Goal: Task Accomplishment & Management: Manage account settings

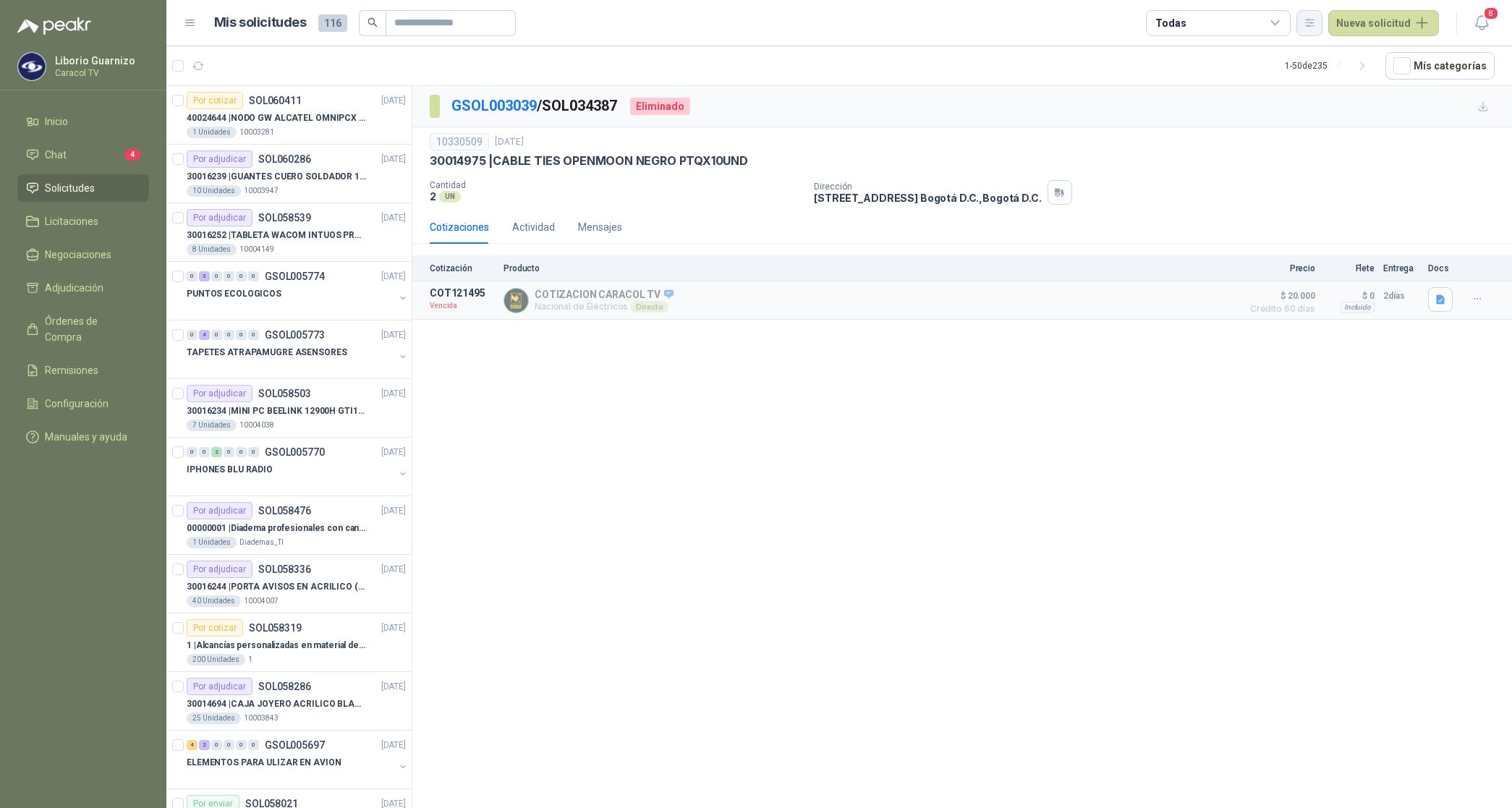
click at [1316, 17] on icon "button" at bounding box center [1310, 23] width 12 height 12
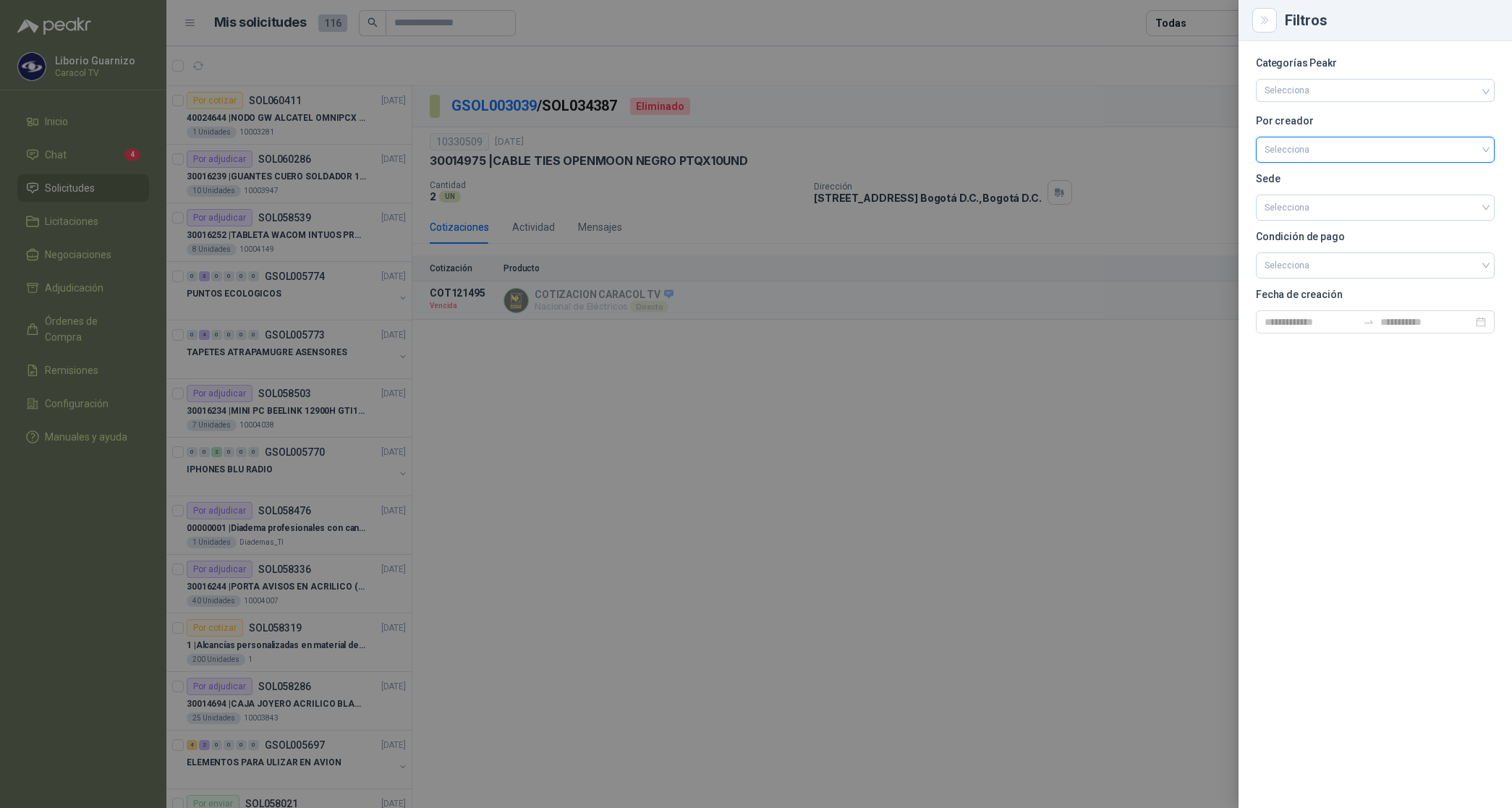
click at [1286, 143] on input "search" at bounding box center [1375, 148] width 222 height 22
drag, startPoint x: 1297, startPoint y: 226, endPoint x: 1206, endPoint y: 139, distance: 125.9
click at [1297, 226] on div "[PERSON_NAME]" at bounding box center [1375, 226] width 216 height 16
click at [1184, 19] on div at bounding box center [756, 404] width 1512 height 808
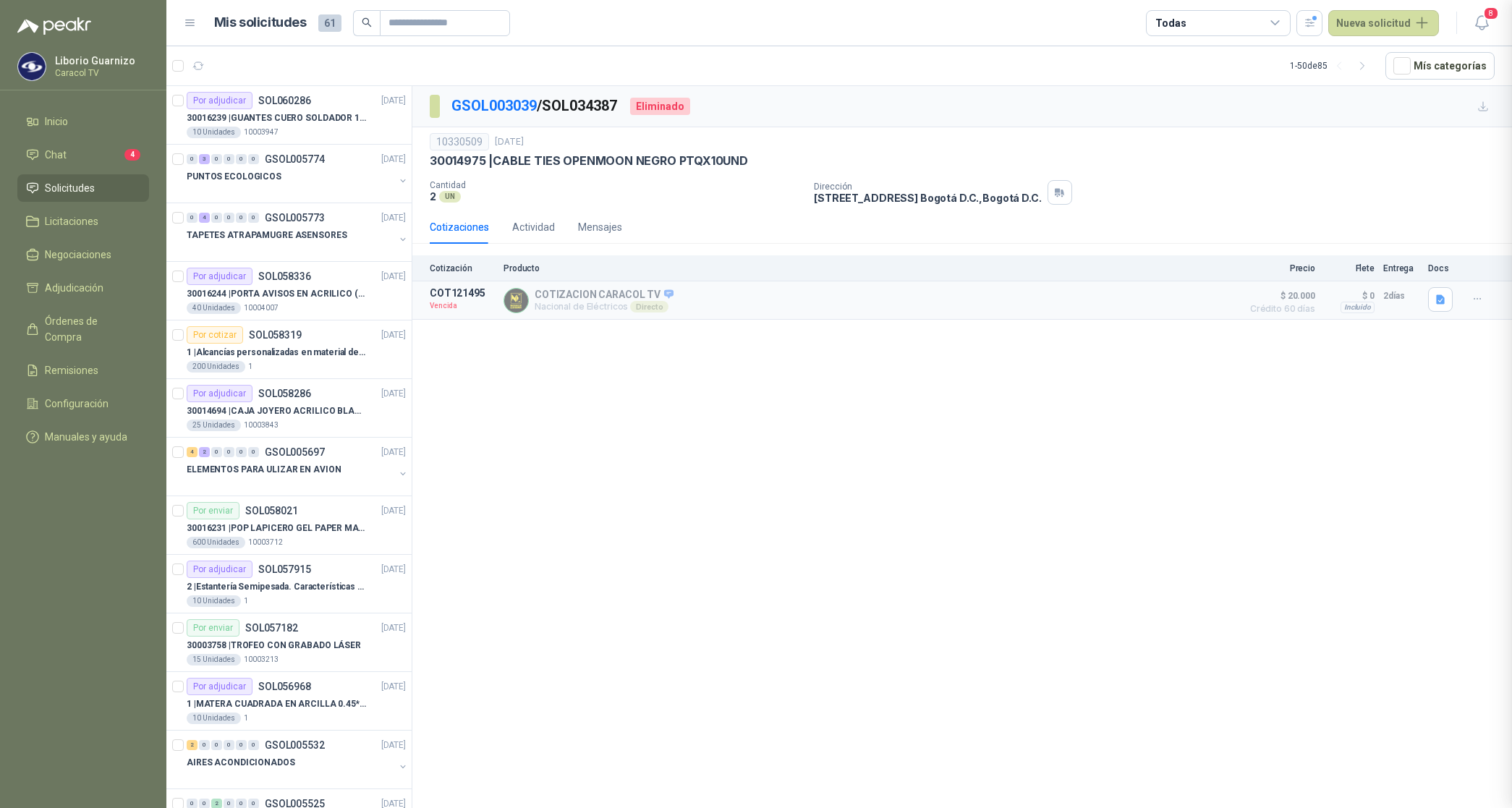
click at [1202, 19] on div "Todas" at bounding box center [1218, 23] width 144 height 26
click at [1205, 85] on div "7 Por cotizar" at bounding box center [1198, 82] width 70 height 12
click at [1228, 113] on div "24 Por adjudicar" at bounding box center [1202, 108] width 79 height 12
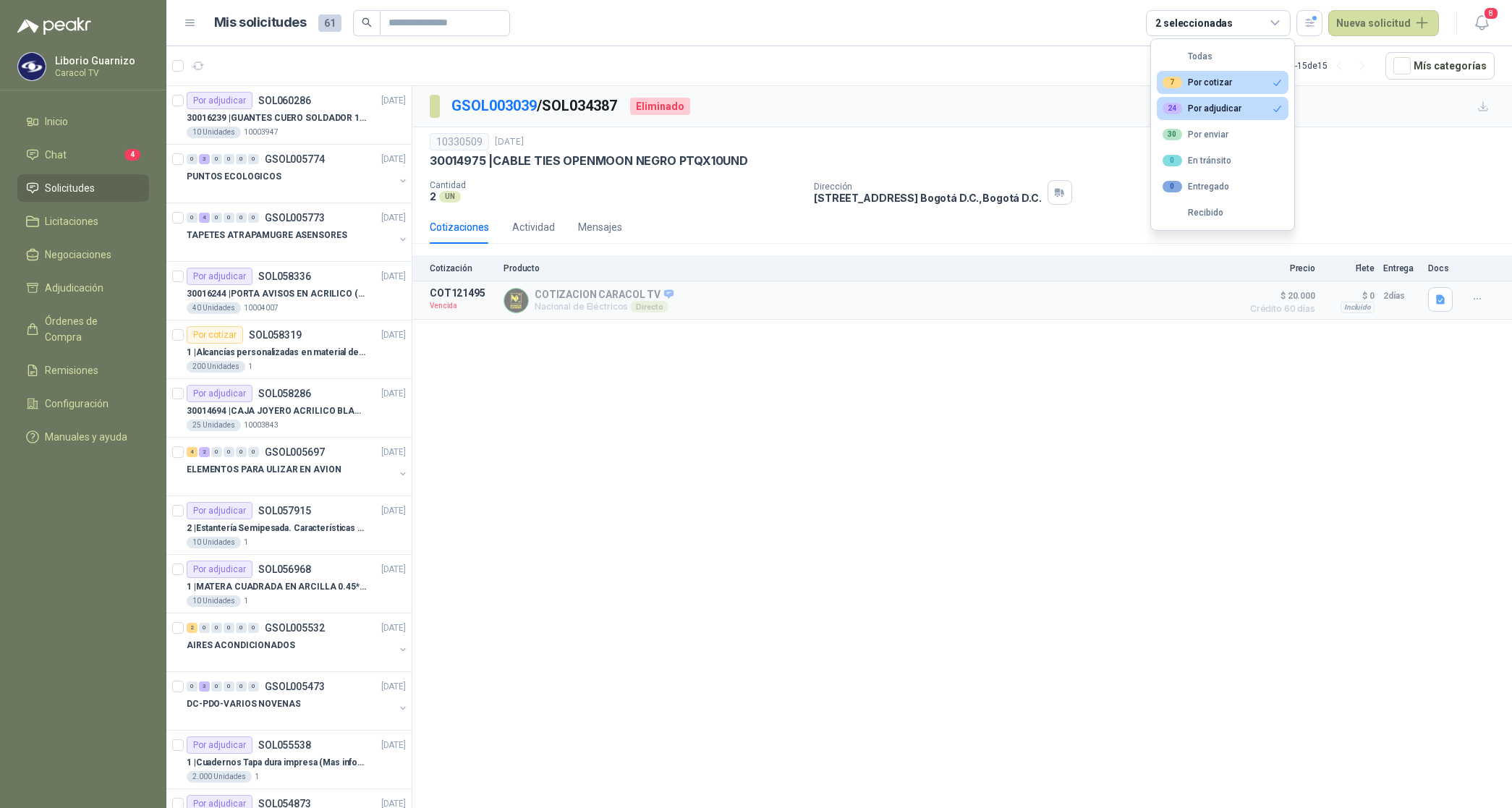
click at [627, 441] on div "GSOL003039 / SOL034387 Eliminado 10330509 [DATE] 30014975 | CABLE TIES OPENMOON…" at bounding box center [962, 449] width 1099 height 727
click at [291, 111] on p "30016239 | GUANTES CUERO SOLDADOR 14 STEEL PRO SAFE(ADJUNTO FICHA TECNIC)" at bounding box center [277, 118] width 180 height 14
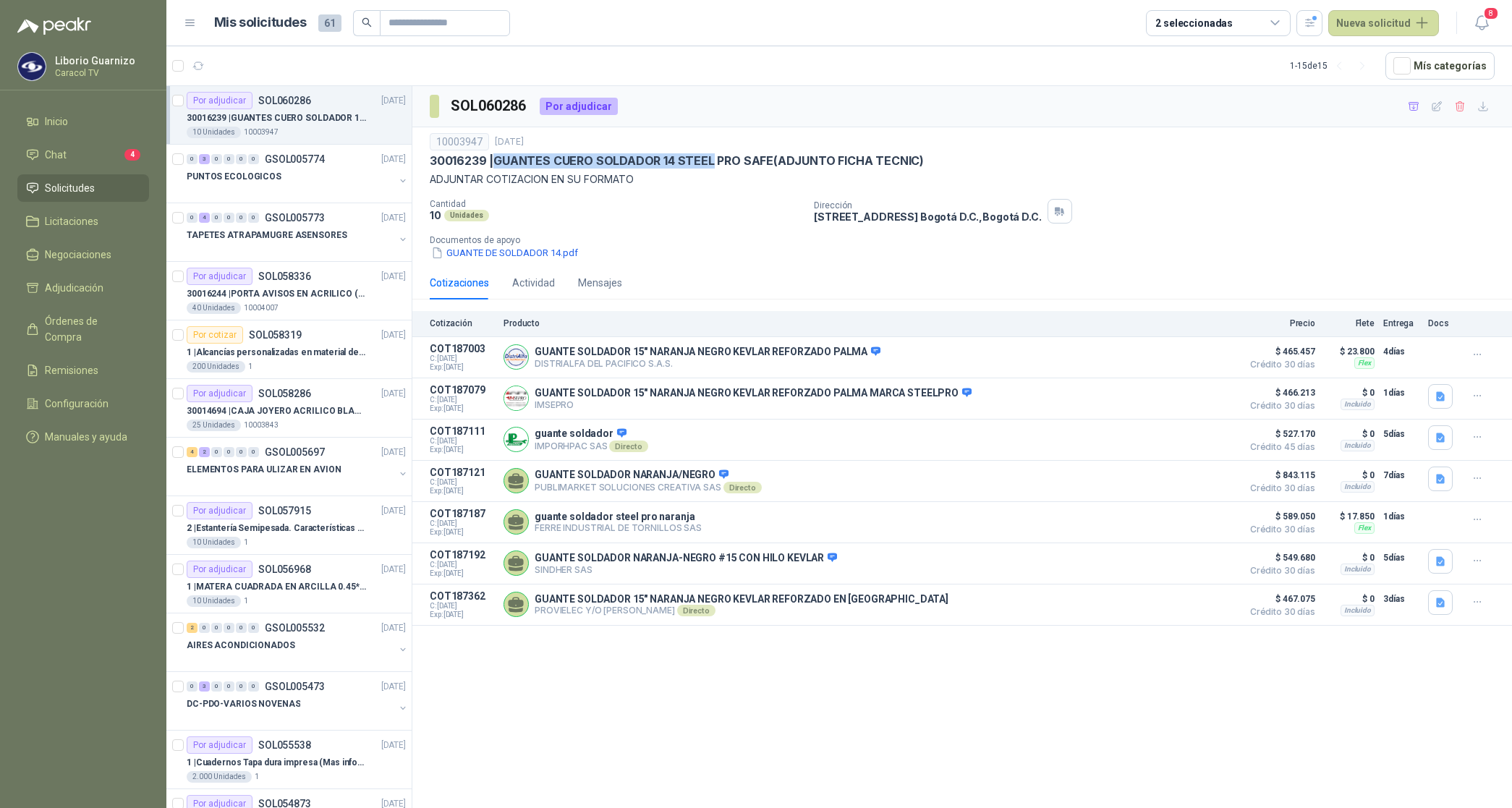
drag, startPoint x: 497, startPoint y: 158, endPoint x: 712, endPoint y: 154, distance: 215.0
click at [712, 154] on p "30016239 | GUANTES CUERO SOLDADOR 14 STEEL PRO SAFE(ADJUNTO FICHA TECNIC)" at bounding box center [677, 161] width 494 height 15
click at [501, 161] on p "30016239 | GUANTES CUERO SOLDADOR 14 STEEL PRO SAFE(ADJUNTO FICHA TECNIC)" at bounding box center [677, 161] width 494 height 15
drag, startPoint x: 494, startPoint y: 161, endPoint x: 663, endPoint y: 155, distance: 169.1
click at [663, 155] on p "30016239 | GUANTES CUERO SOLDADOR 14 STEEL PRO SAFE(ADJUNTO FICHA TECNIC)" at bounding box center [677, 161] width 494 height 15
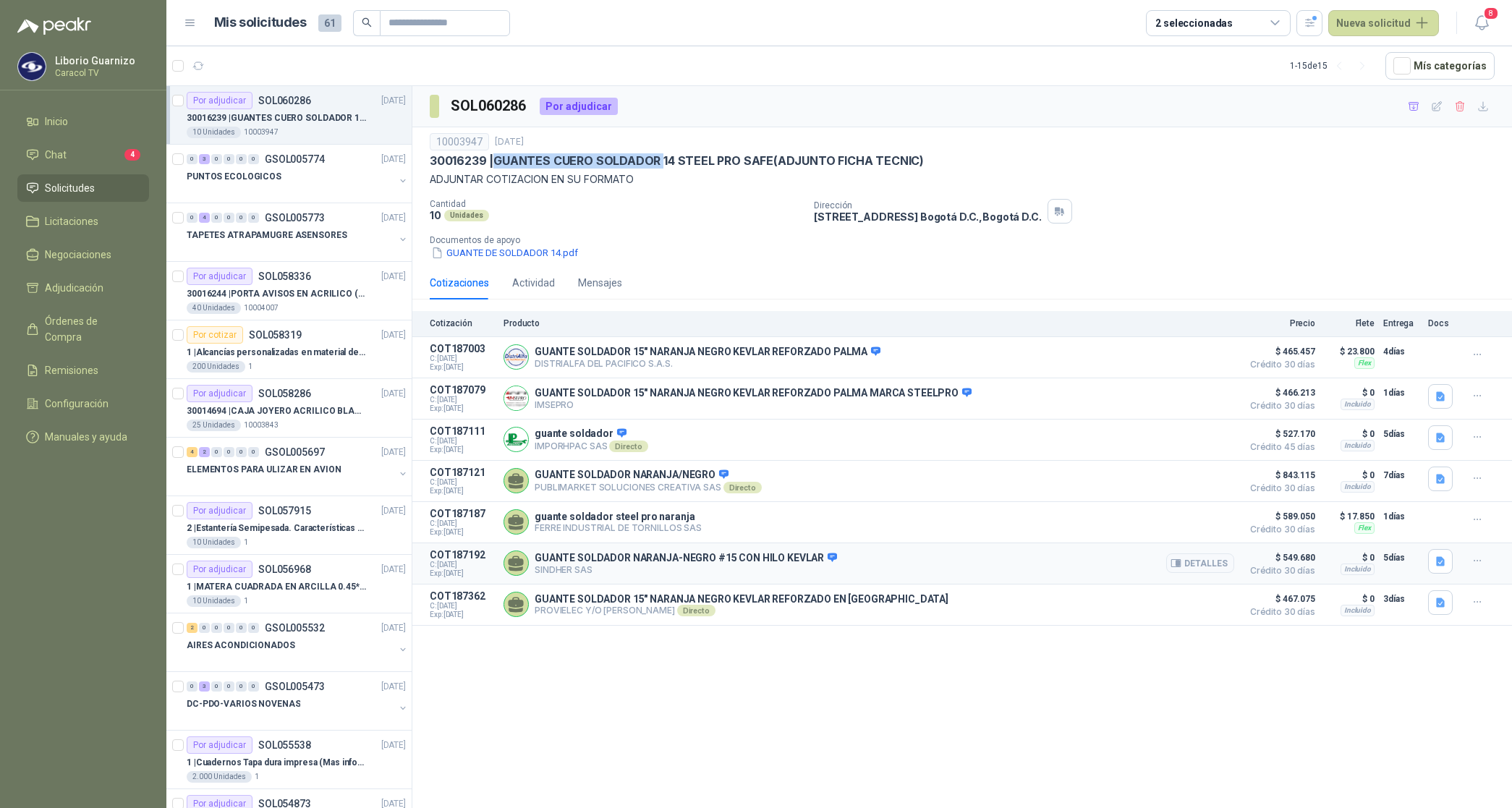
copy p "GUANTES CUERO SOLDADOR"
click at [1209, 351] on button "Detalles" at bounding box center [1200, 356] width 68 height 19
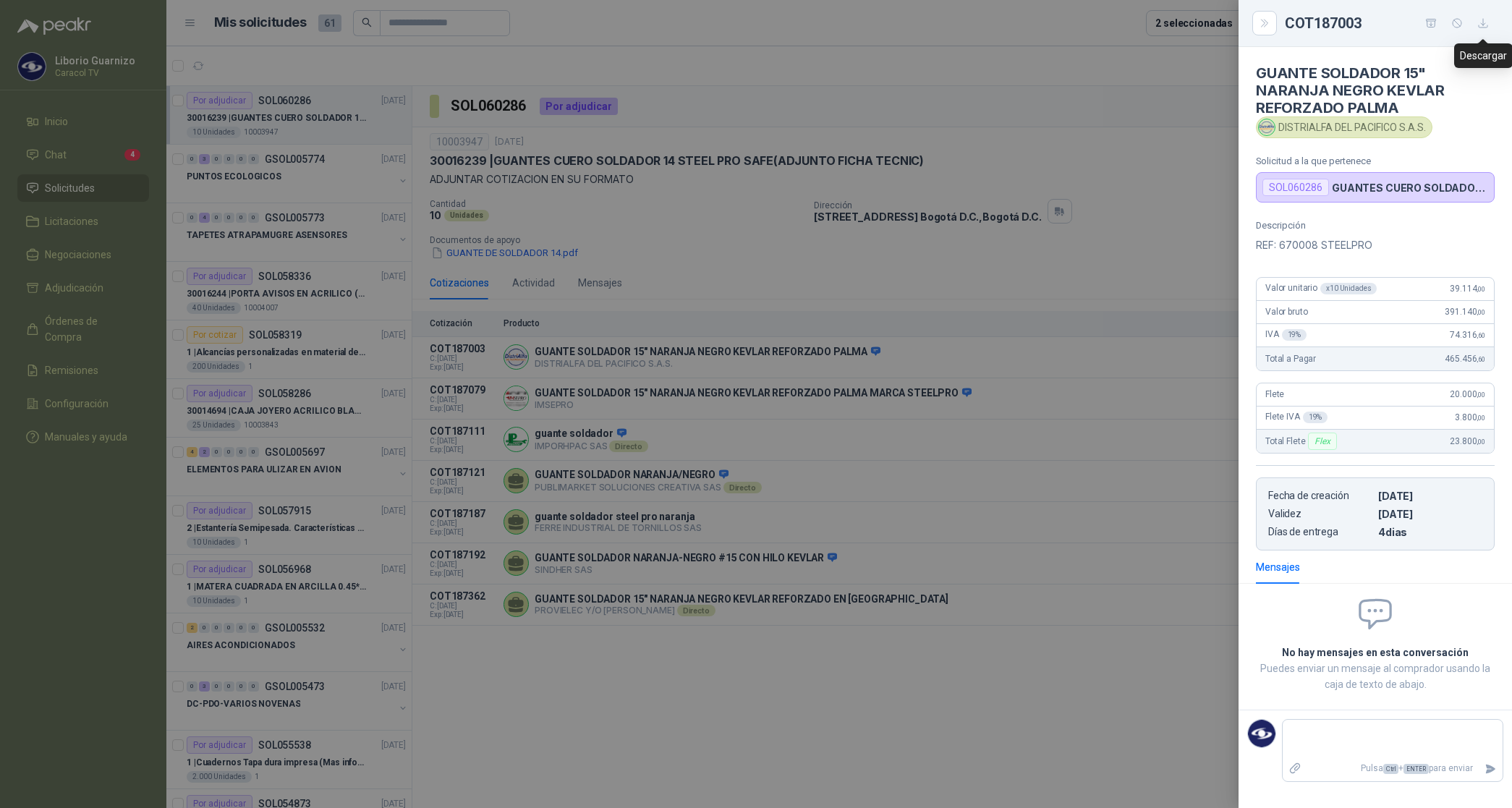
click at [1481, 28] on icon "button" at bounding box center [1483, 22] width 8 height 8
click at [1201, 460] on div at bounding box center [756, 404] width 1512 height 808
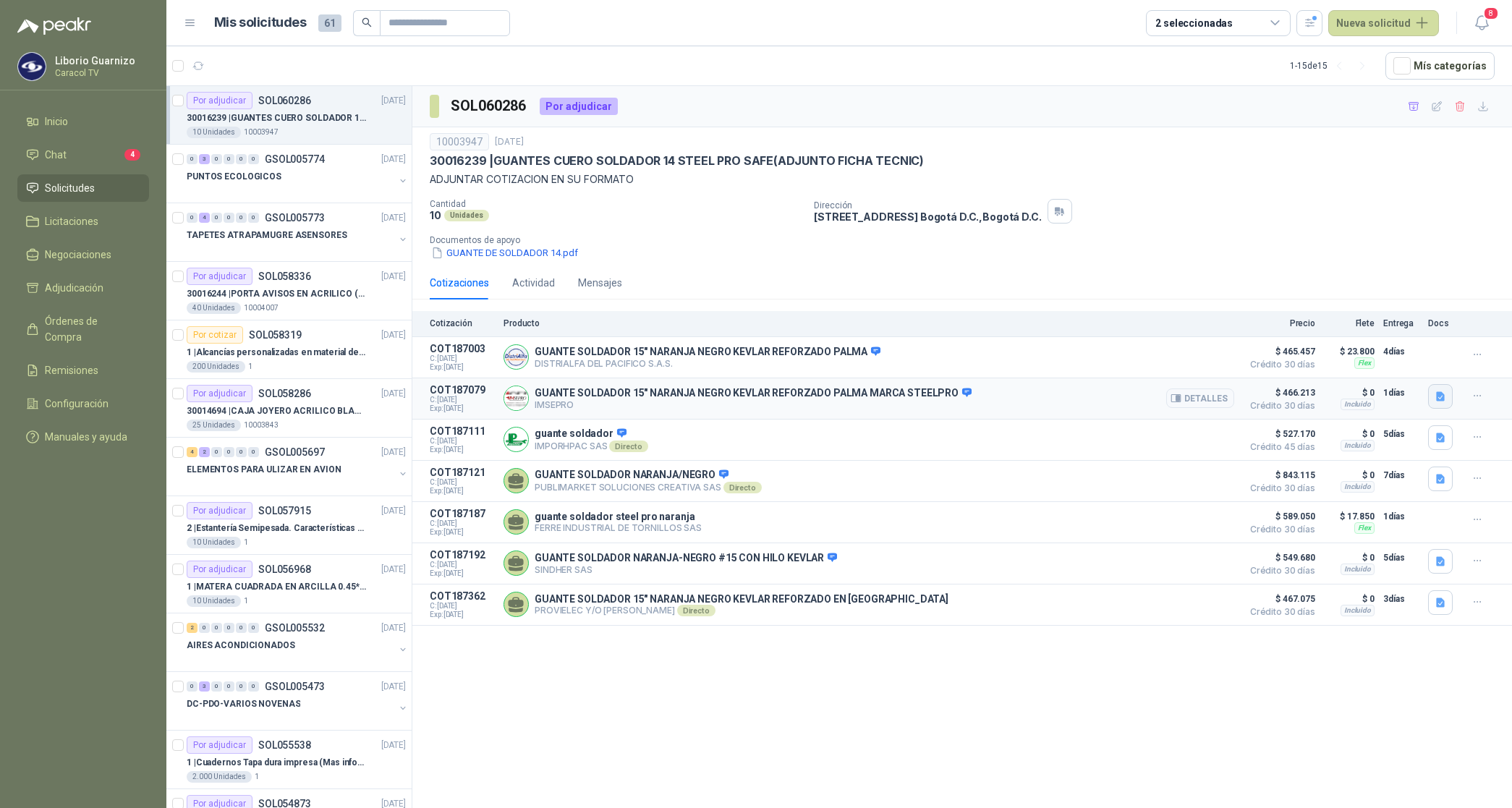
click at [1444, 392] on button "button" at bounding box center [1440, 396] width 25 height 25
click at [1402, 367] on button "GUANTE SOLDADOR STEELPRO 300850670008.pdf" at bounding box center [1327, 366] width 234 height 15
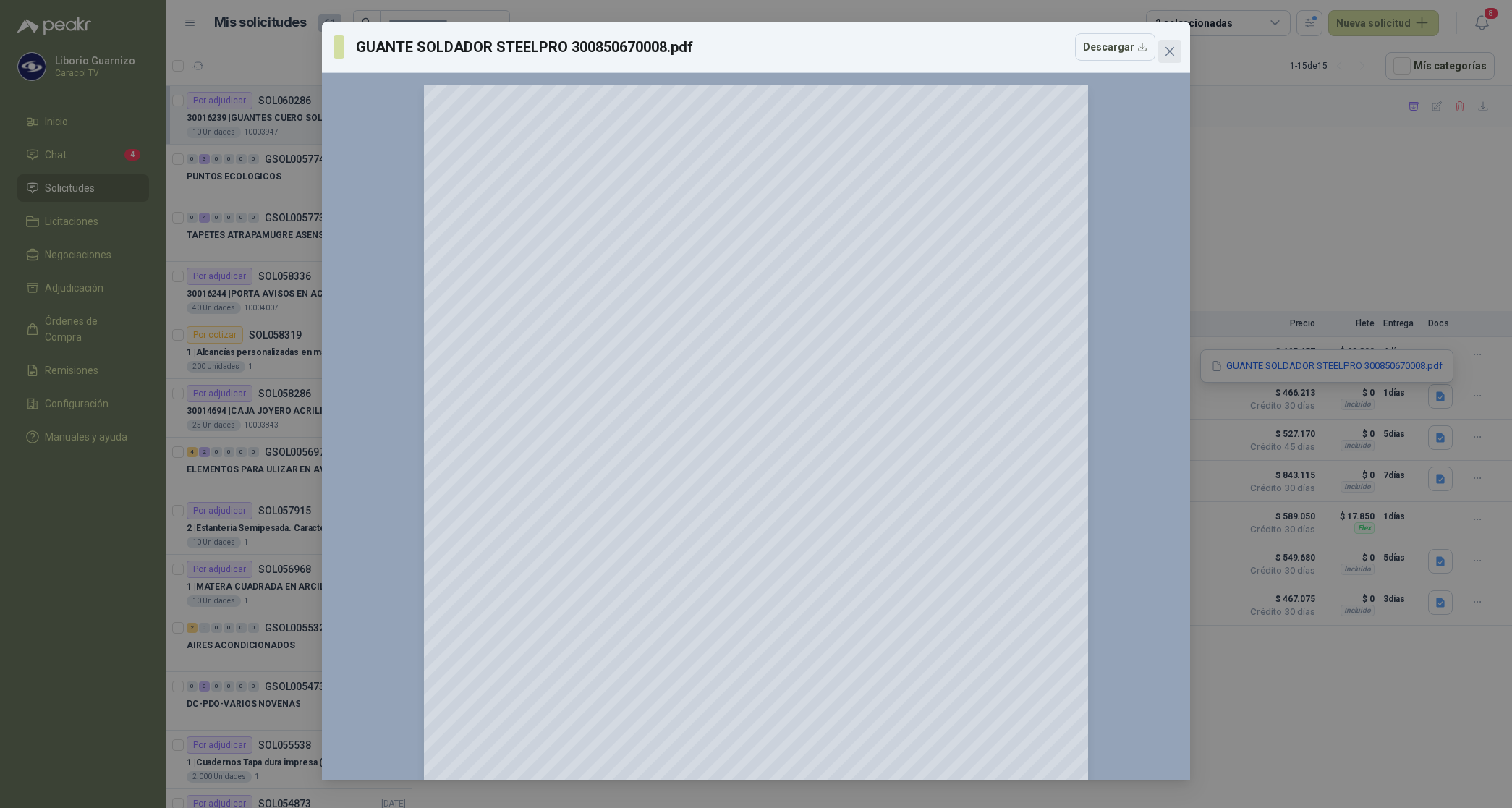
click at [1174, 55] on icon "close" at bounding box center [1170, 51] width 12 height 12
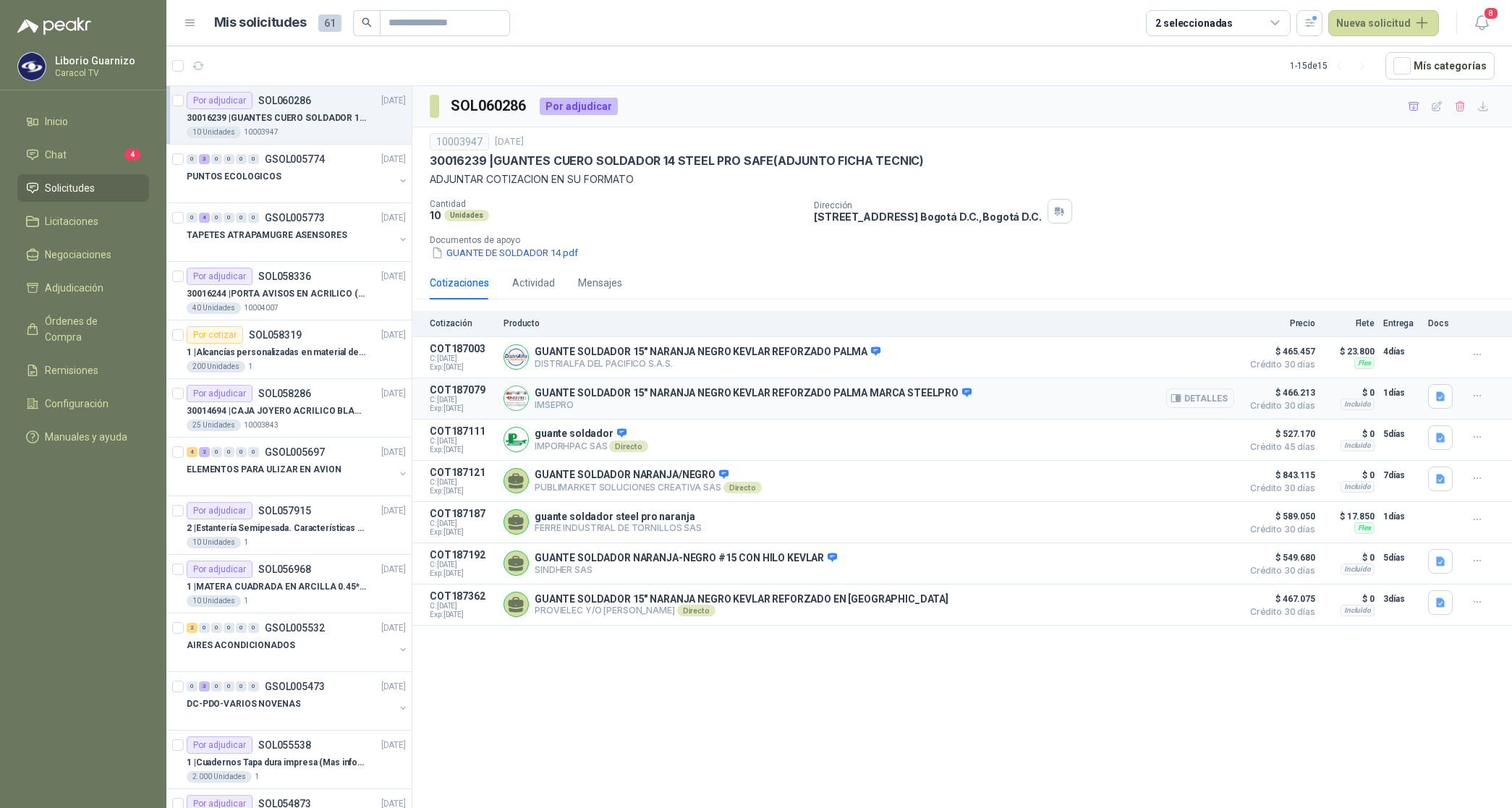
click at [1218, 396] on button "Detalles" at bounding box center [1200, 398] width 68 height 19
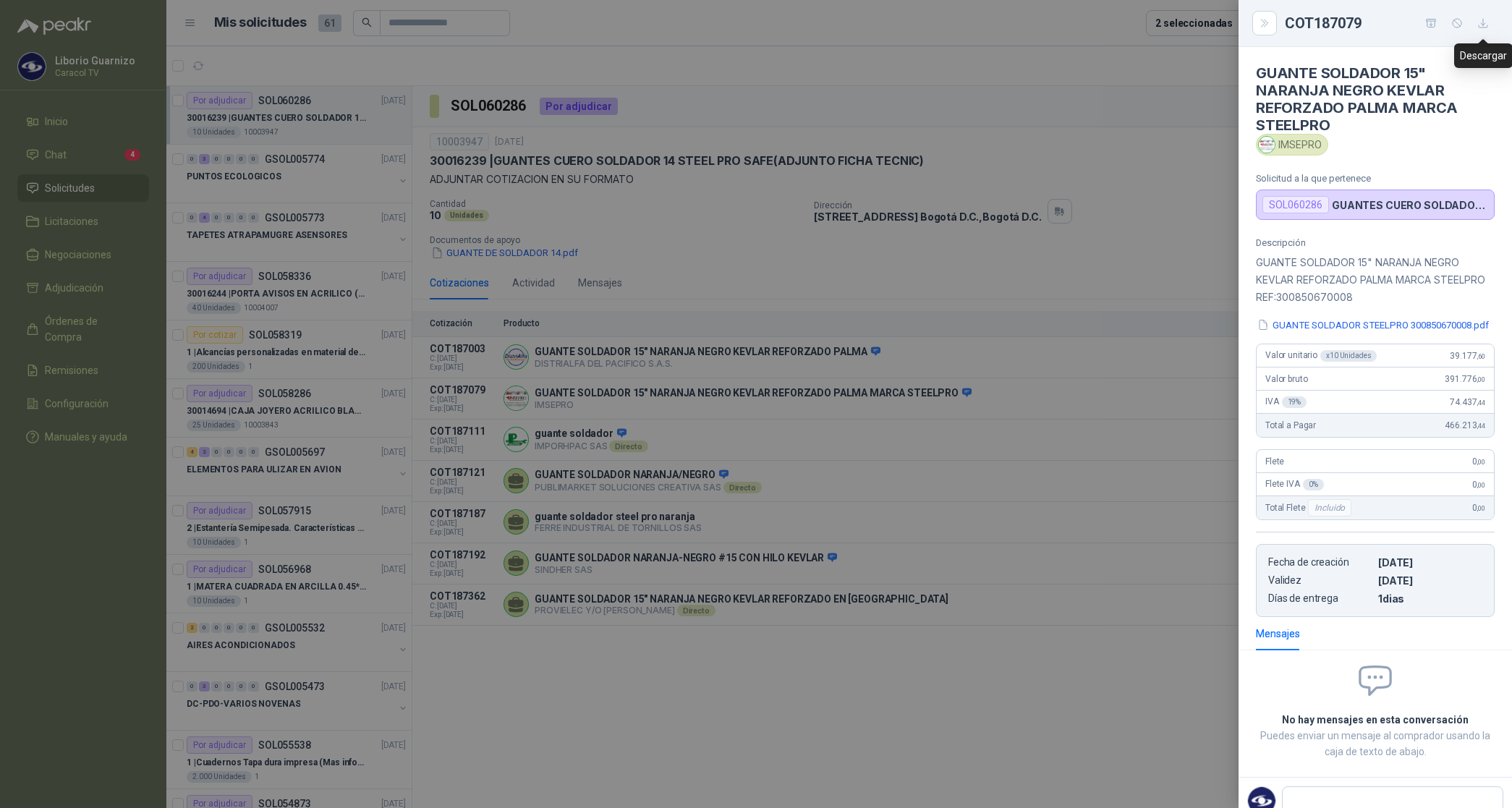
click at [1483, 25] on icon "button" at bounding box center [1483, 22] width 8 height 8
click at [968, 76] on div at bounding box center [756, 404] width 1512 height 808
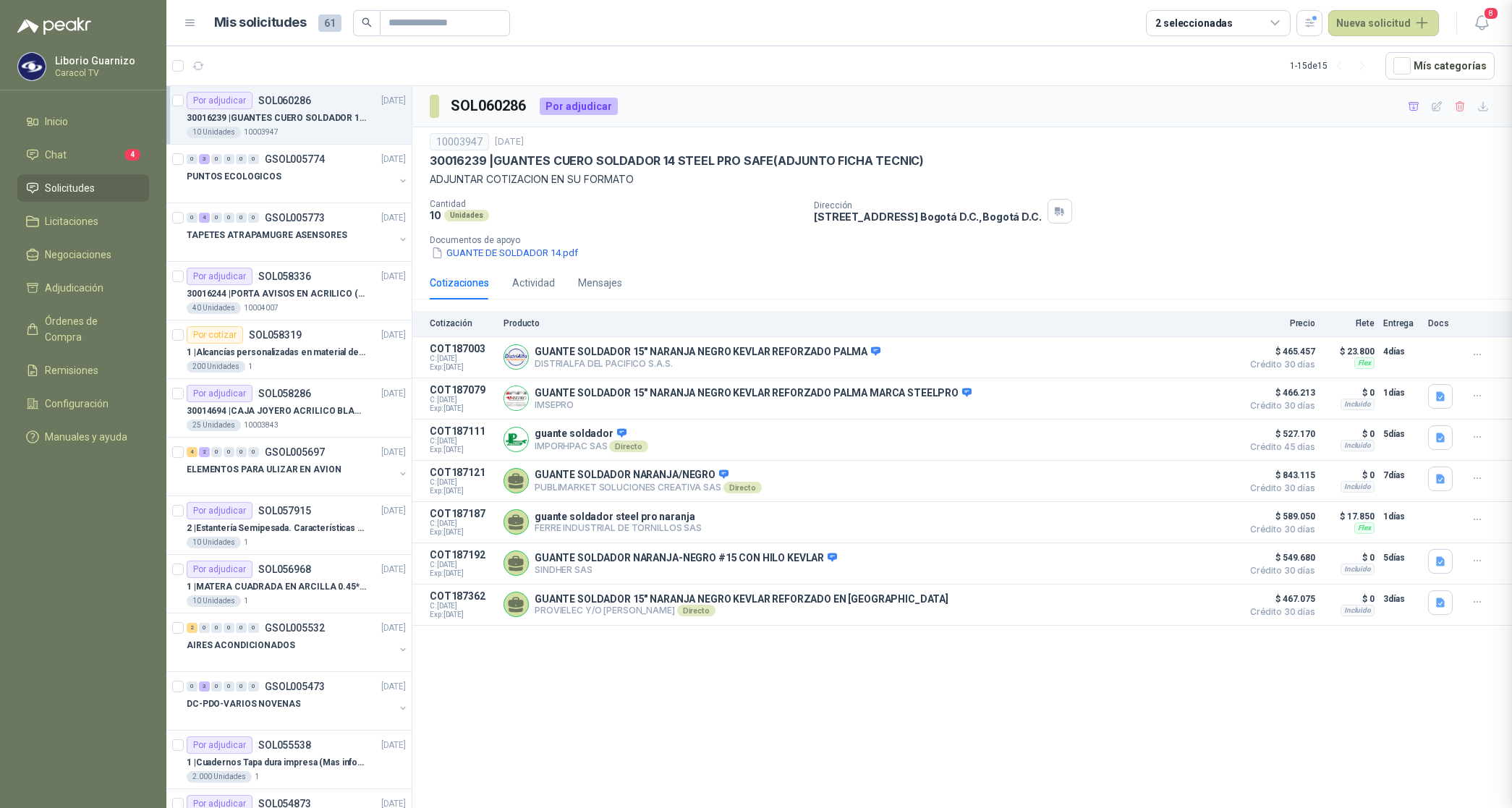
scroll to position [66, 0]
click at [1438, 438] on icon "button" at bounding box center [1440, 437] width 8 height 9
click at [1385, 402] on button "COTIZACION CARACOL No.0022.pdf" at bounding box center [1357, 409] width 174 height 15
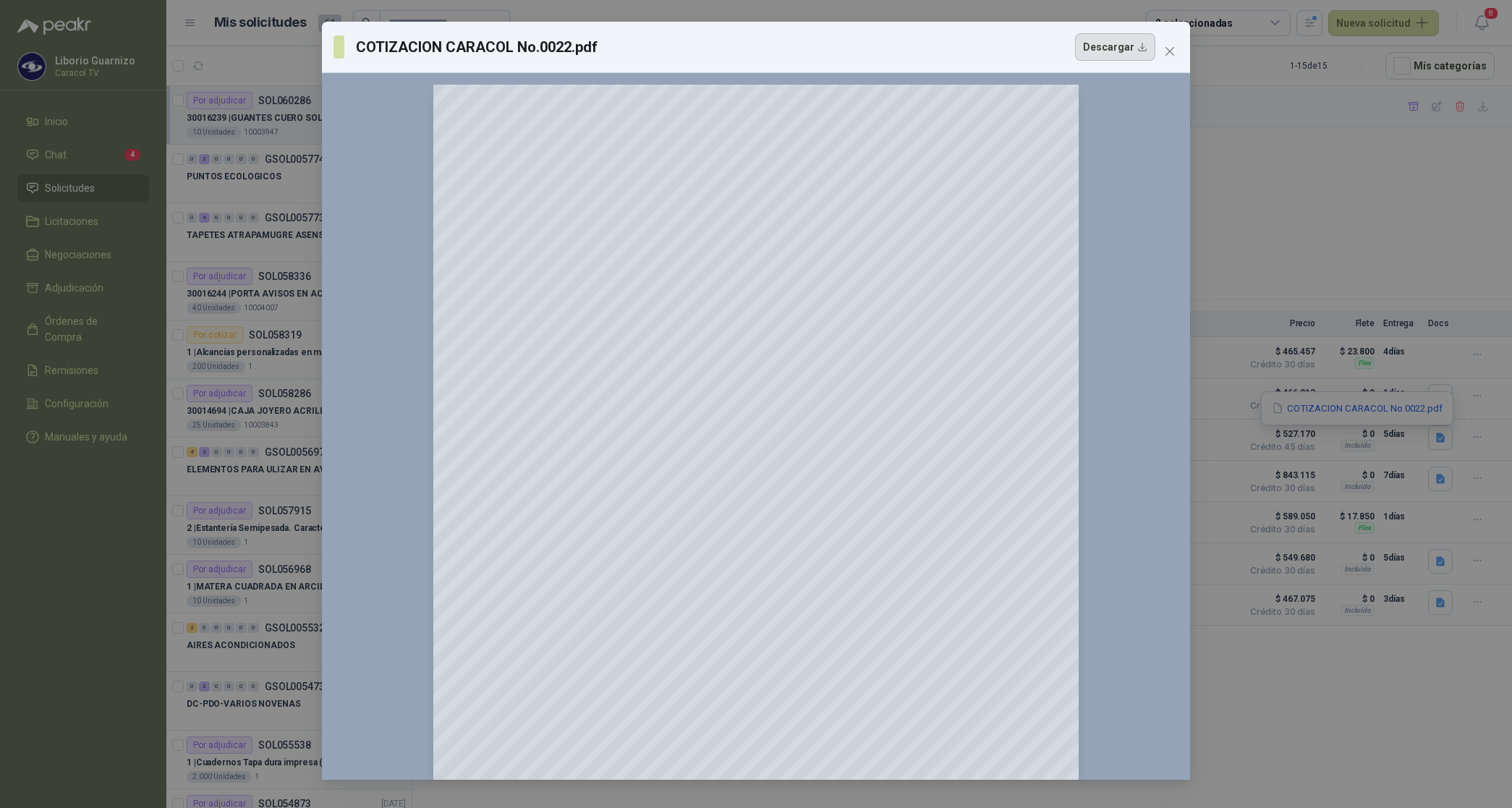
click at [1120, 53] on button "Descargar" at bounding box center [1115, 47] width 80 height 28
click at [1172, 44] on button "Close" at bounding box center [1170, 52] width 23 height 23
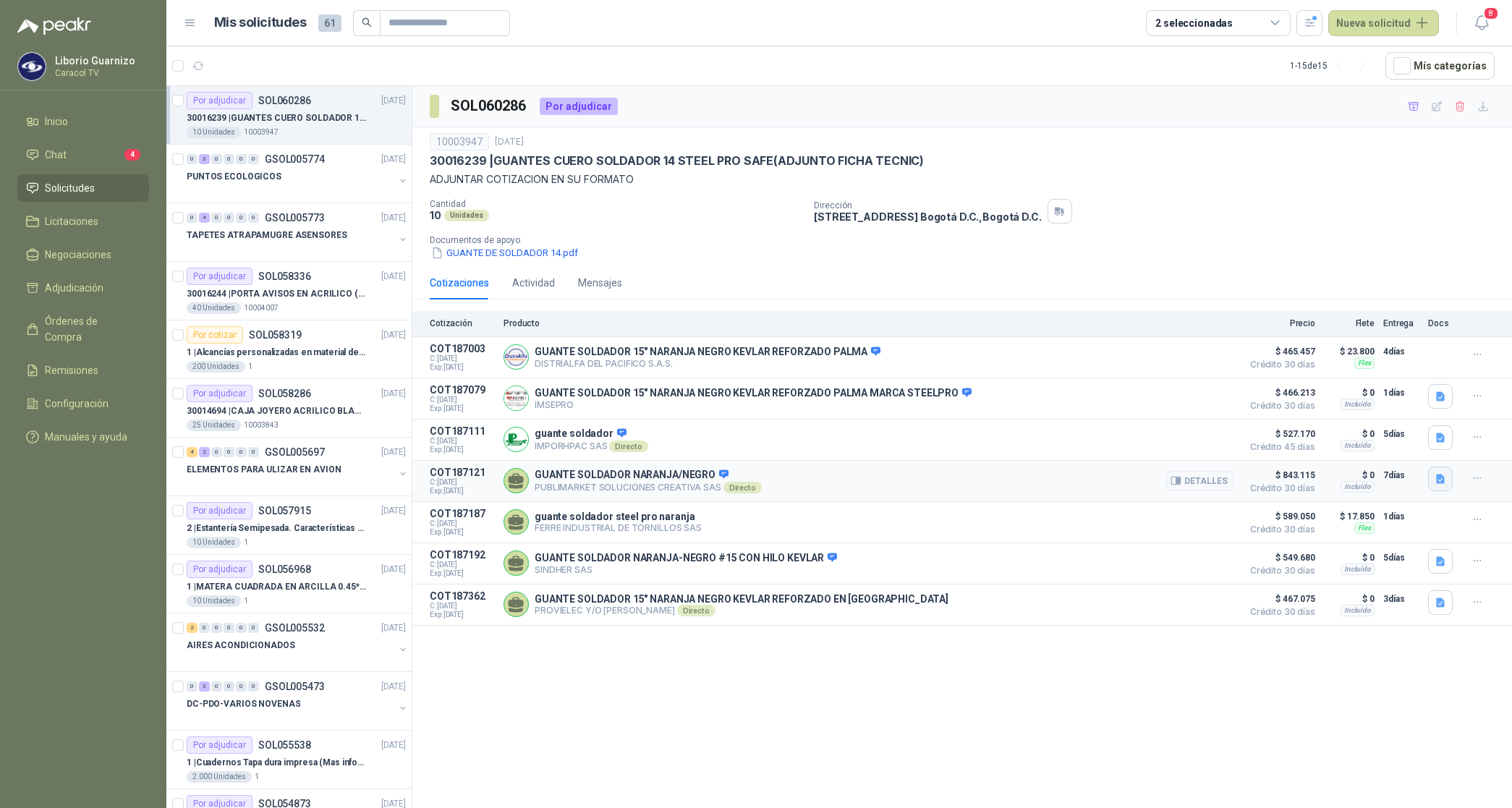
click at [1449, 481] on button "button" at bounding box center [1440, 479] width 25 height 25
click at [1382, 449] on button "PUBLIMARKET COTIZACION OMG 2825-25 CARACOL-GUANTES.pdf" at bounding box center [1291, 451] width 306 height 15
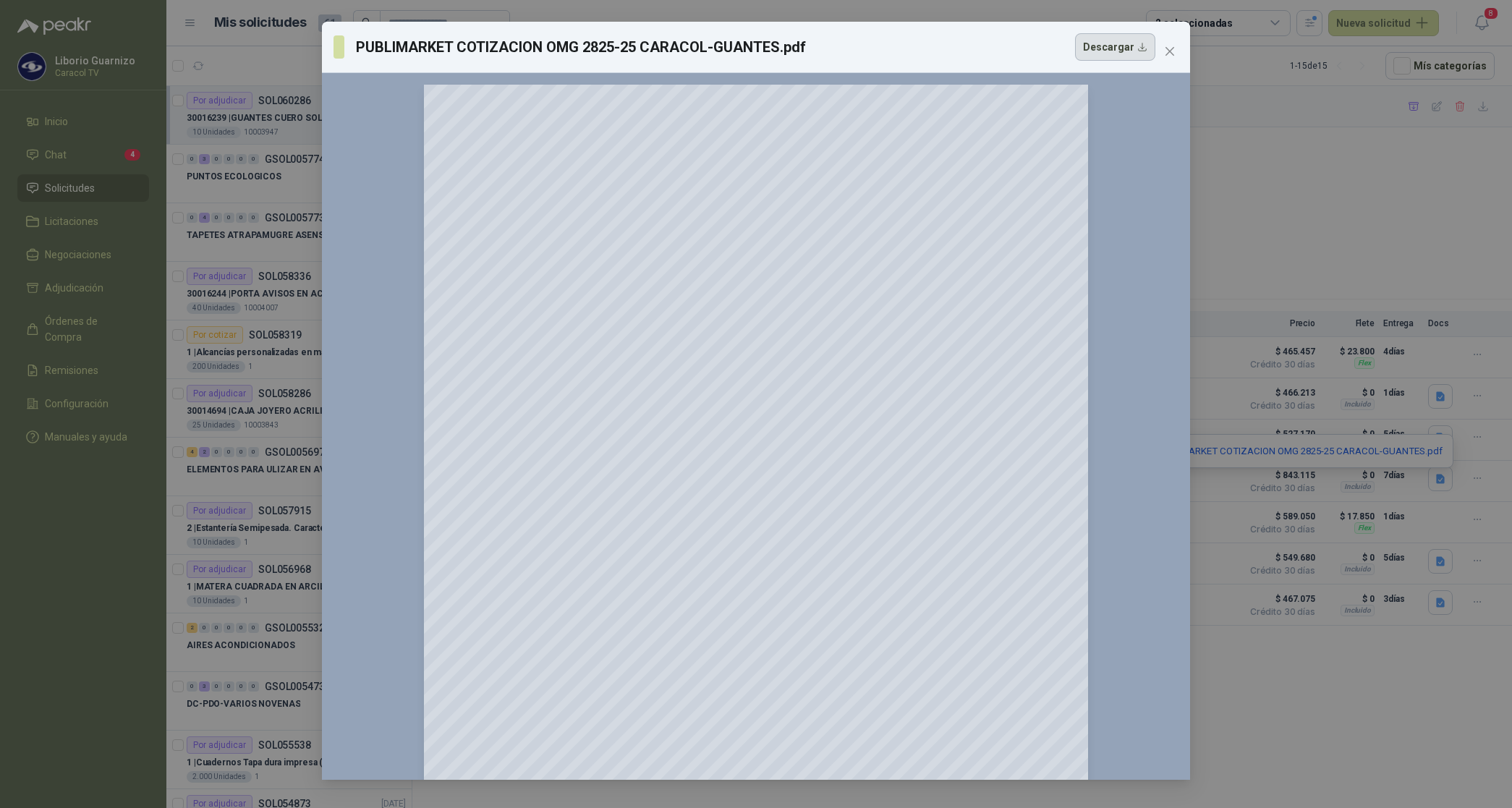
click at [1123, 37] on button "Descargar" at bounding box center [1115, 47] width 80 height 28
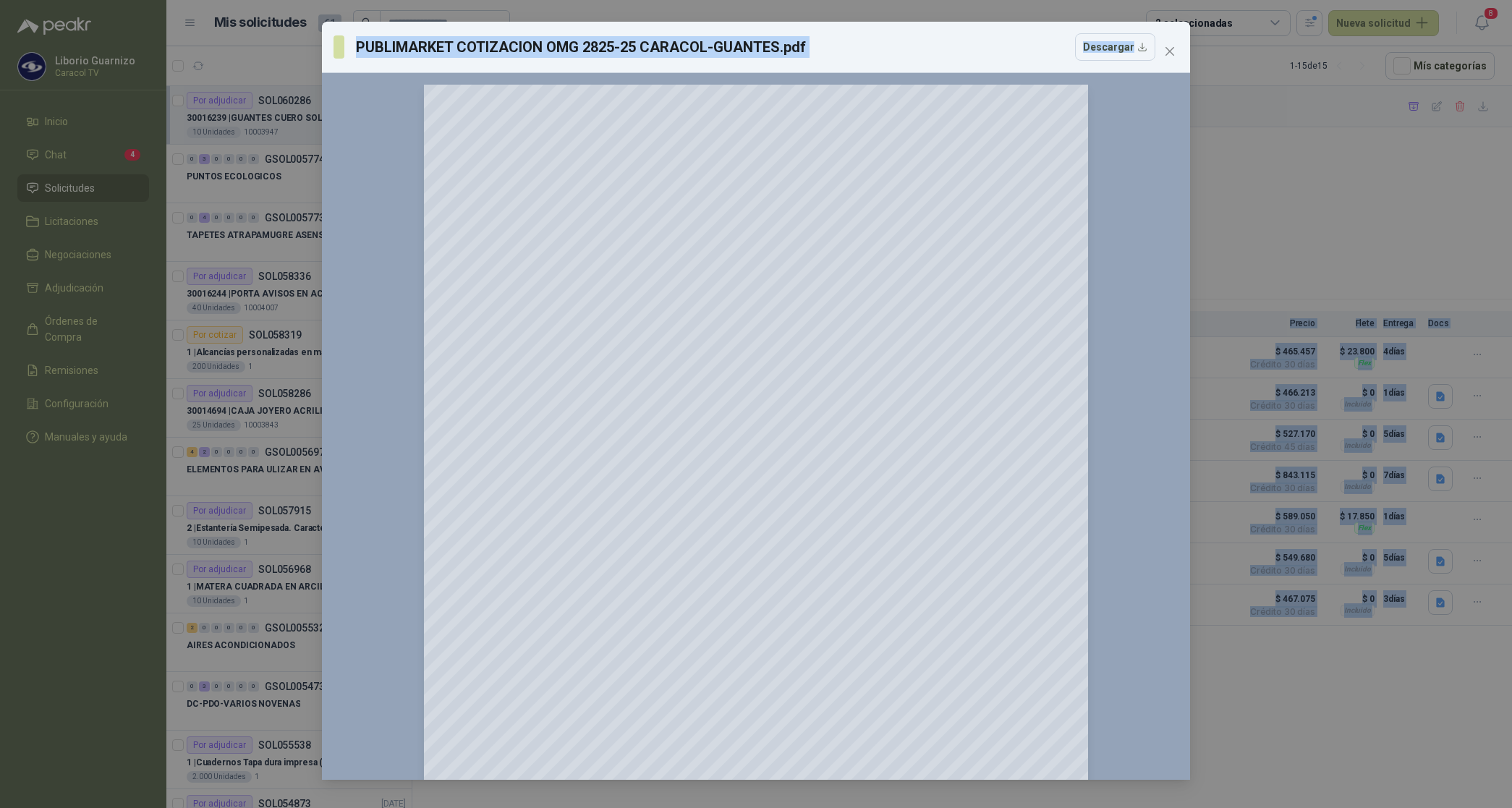
drag, startPoint x: 1510, startPoint y: 185, endPoint x: 1510, endPoint y: 197, distance: 12.0
click at [1511, 183] on html "[PERSON_NAME] Caracol TV Inicio Chat 4 Solicitudes Licitaciones Negociaciones A…" at bounding box center [756, 404] width 1512 height 808
click at [1172, 46] on icon "close" at bounding box center [1170, 51] width 12 height 12
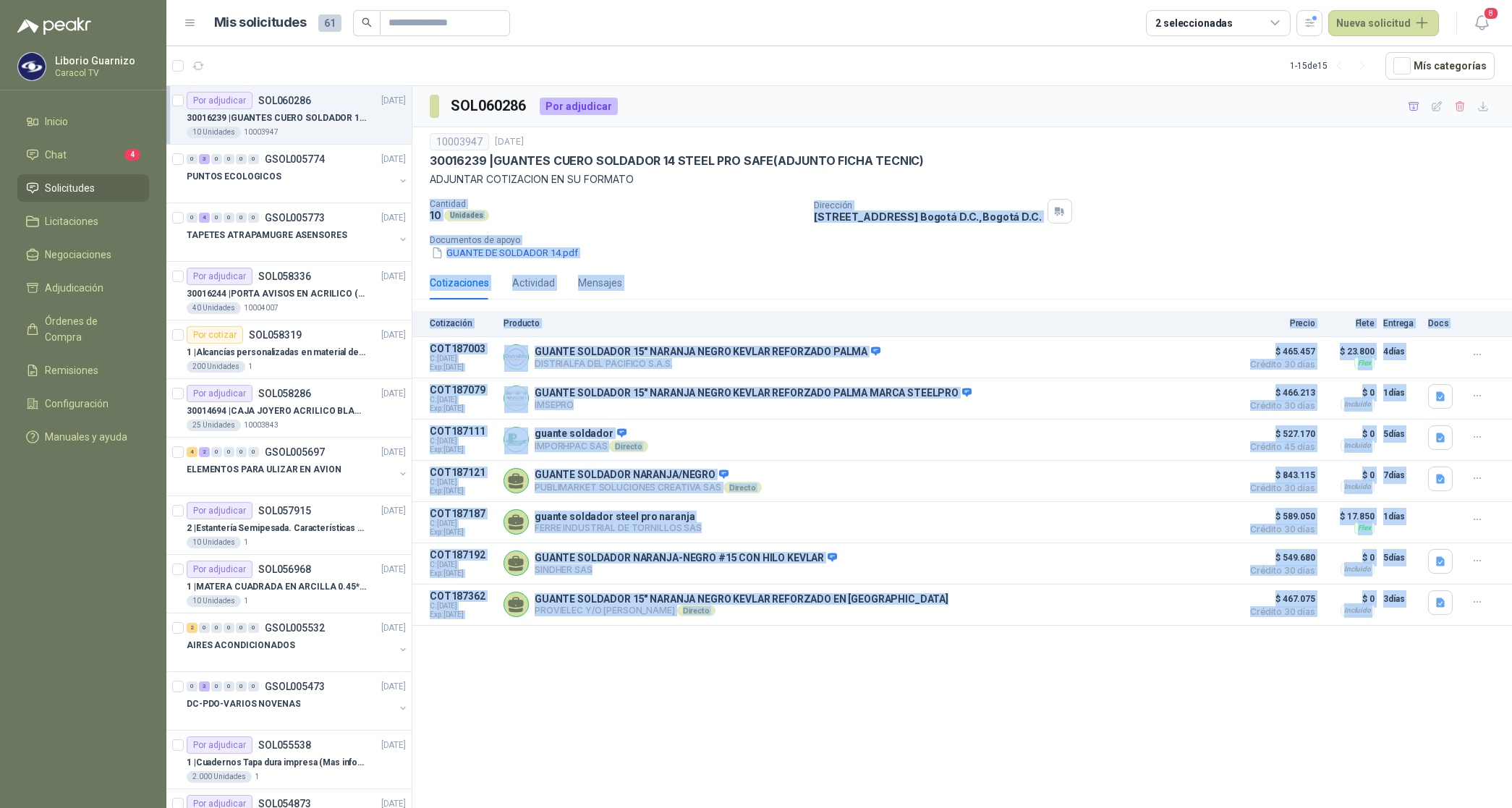
click at [1331, 244] on p "Documentos de apoyo" at bounding box center [967, 239] width 1076 height 10
click at [1433, 229] on div "Cantidad 10 Unidades Dirección [STREET_ADDRESS] , [GEOGRAPHIC_DATA] D.C. Docume…" at bounding box center [962, 230] width 1065 height 62
click at [297, 232] on p "TAPETES ATRAPAMUGRE ASENSORES" at bounding box center [267, 236] width 161 height 14
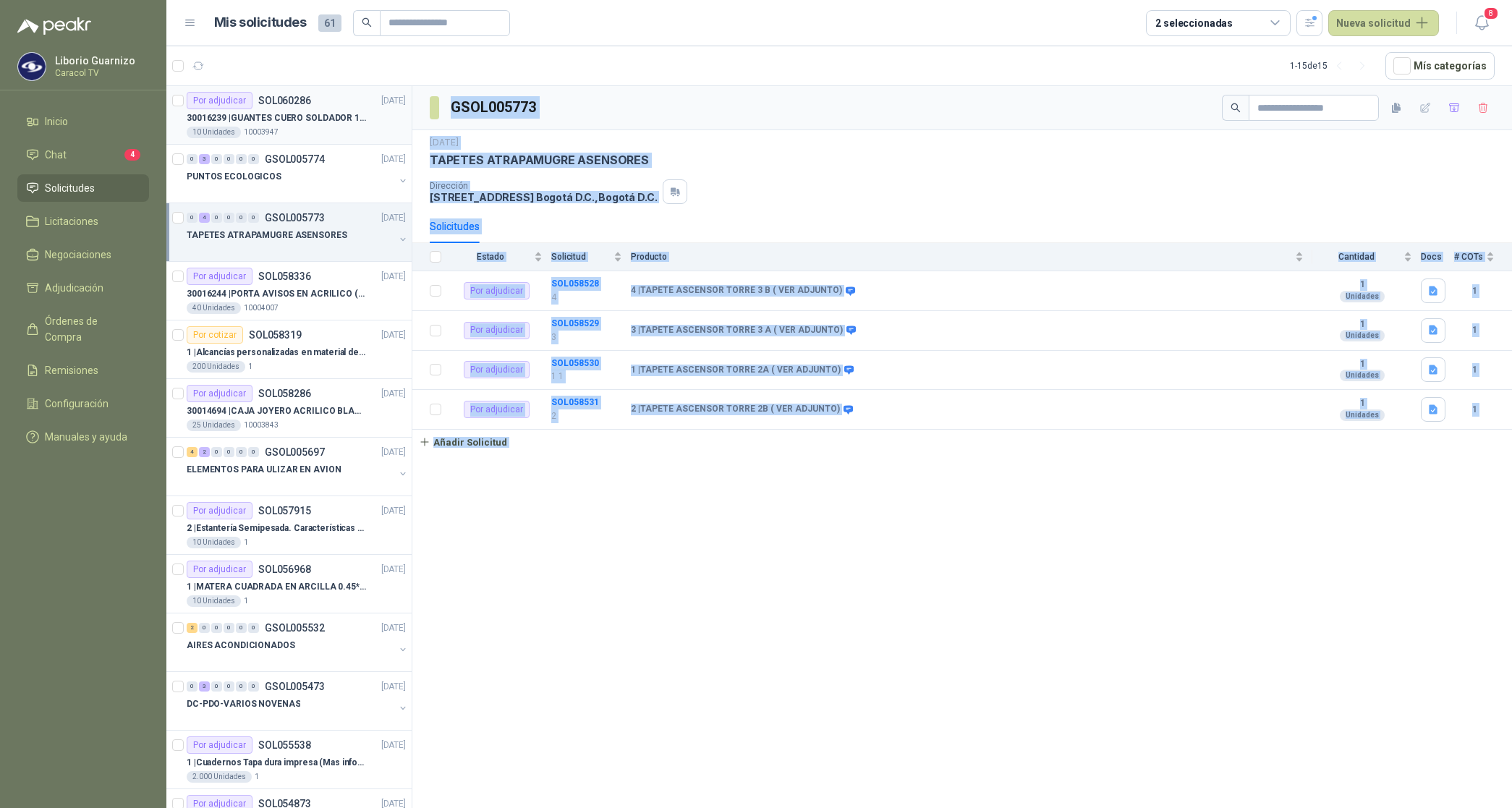
click at [301, 124] on p "30016239 | GUANTES CUERO SOLDADOR 14 STEEL PRO SAFE(ADJUNTO FICHA TECNIC)" at bounding box center [277, 118] width 180 height 14
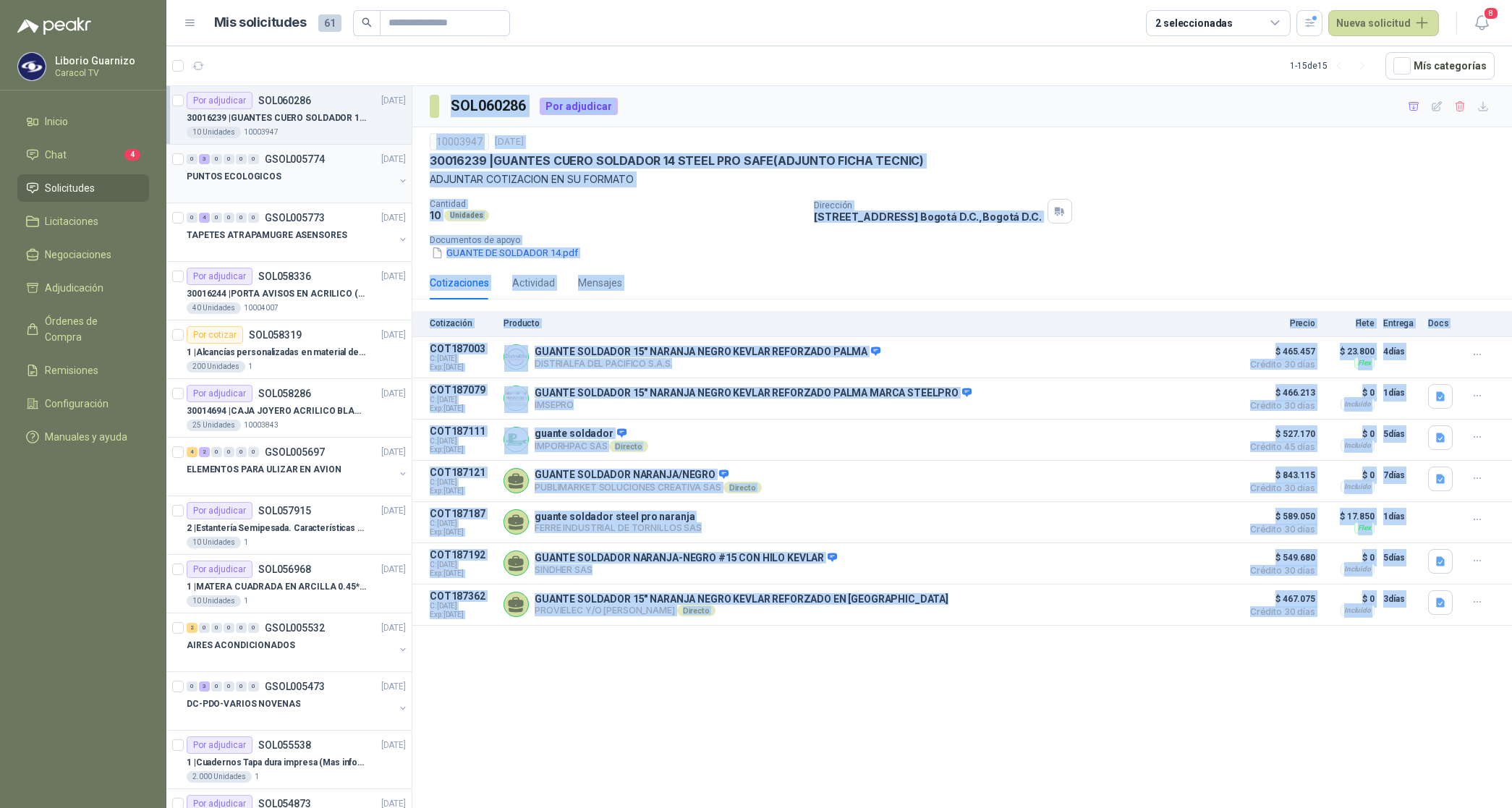
click at [250, 189] on div at bounding box center [291, 191] width 208 height 12
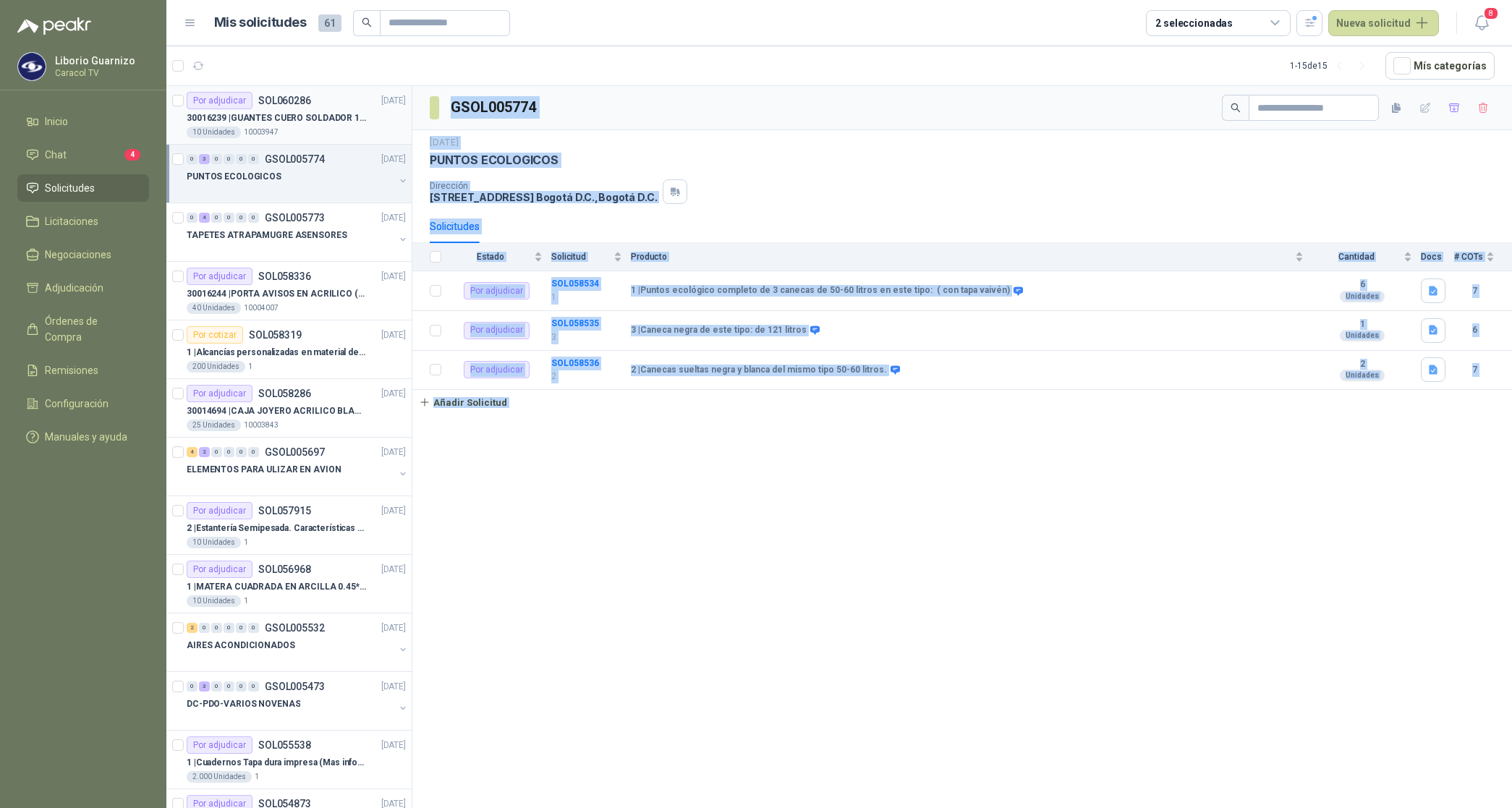
click at [322, 114] on p "30016239 | GUANTES CUERO SOLDADOR 14 STEEL PRO SAFE(ADJUNTO FICHA TECNIC)" at bounding box center [277, 118] width 180 height 14
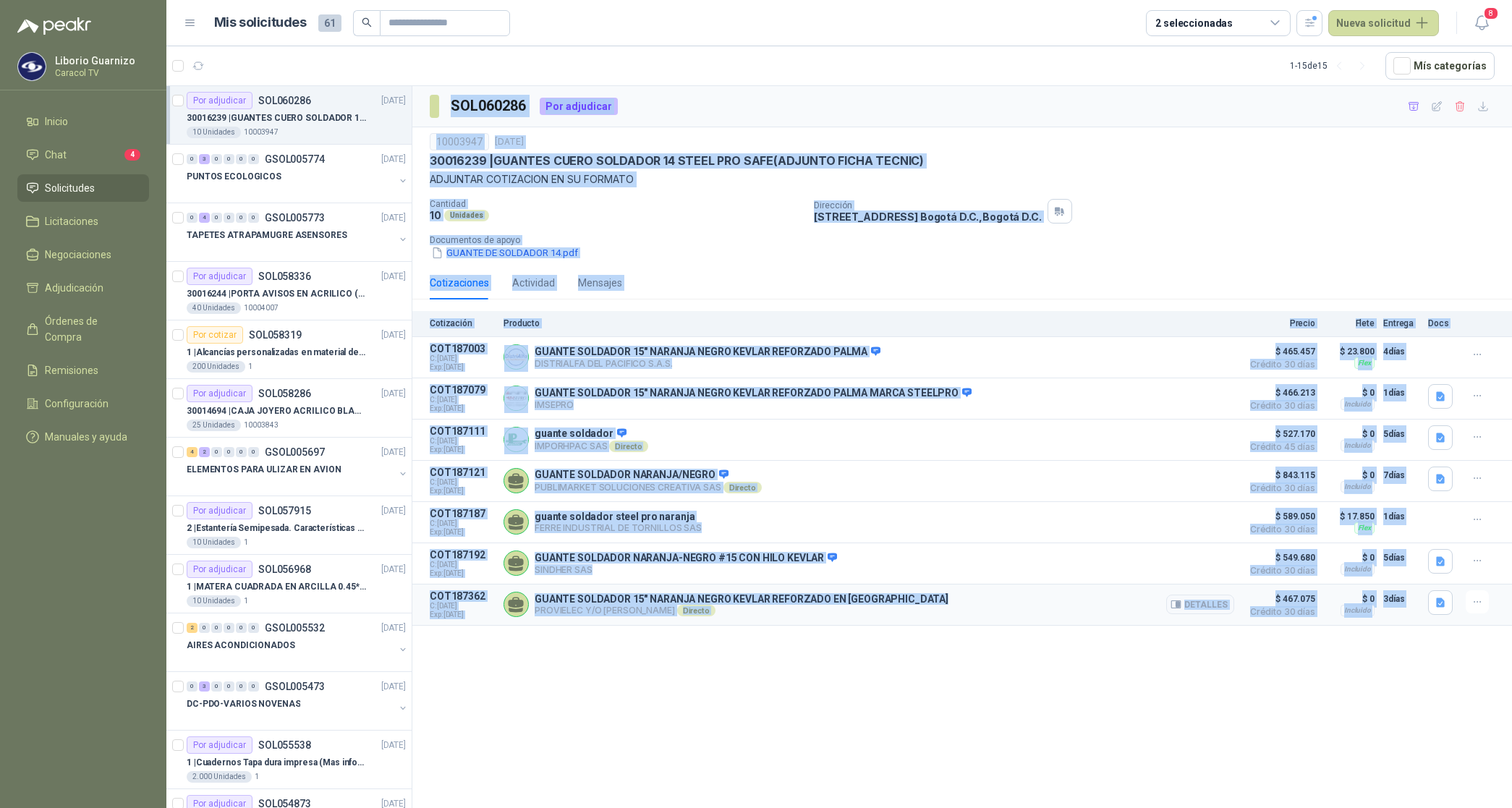
click at [1025, 612] on div "GUANTE SOLDADOR 15" NARANJA NEGRO KEVLAR REFORZADO EN LA PALMA PROVIELEC Y/O [P…" at bounding box center [869, 604] width 731 height 29
click at [1131, 202] on div "Dirección [STREET_ADDRESS] , [GEOGRAPHIC_DATA] D.C." at bounding box center [1160, 212] width 692 height 25
drag, startPoint x: 1273, startPoint y: 243, endPoint x: 1293, endPoint y: 301, distance: 61.4
click at [1275, 243] on p "Documentos de apoyo" at bounding box center [967, 239] width 1076 height 10
click at [1290, 355] on span "$ 465.457" at bounding box center [1279, 351] width 73 height 17
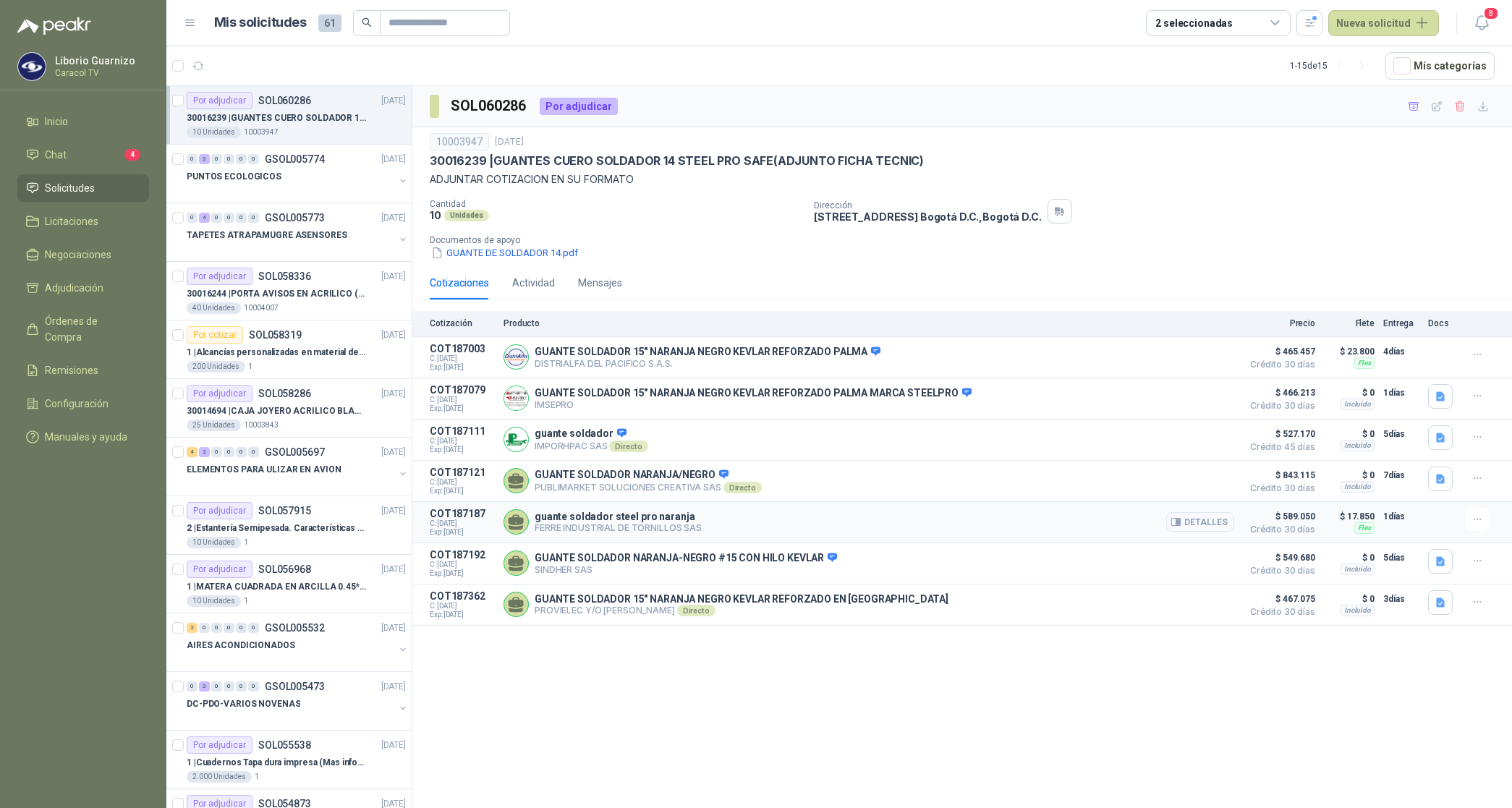
click at [1190, 528] on button "Detalles" at bounding box center [1200, 521] width 68 height 19
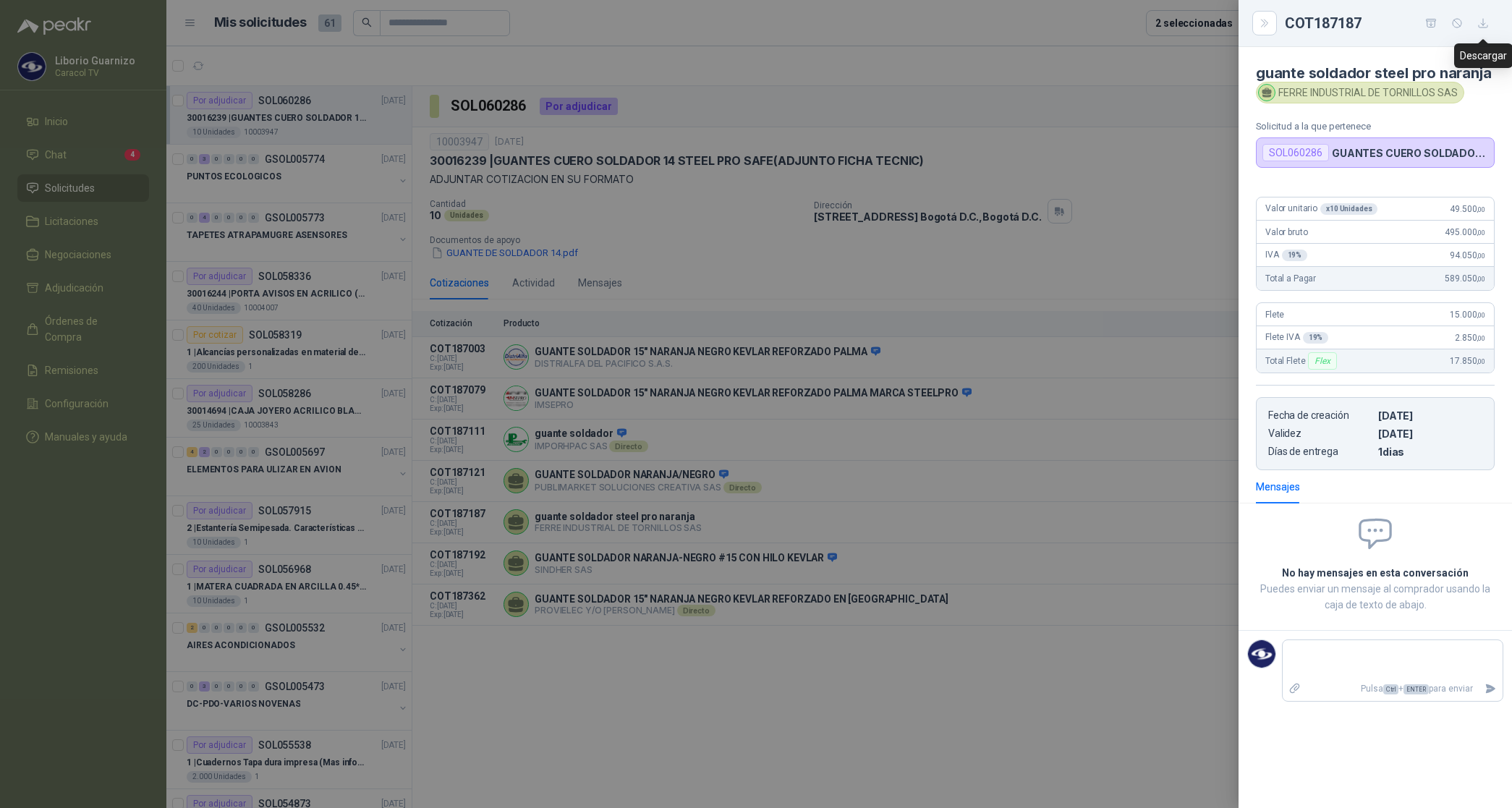
click at [1482, 29] on icon "button" at bounding box center [1483, 23] width 12 height 12
click at [1136, 589] on div at bounding box center [756, 404] width 1512 height 808
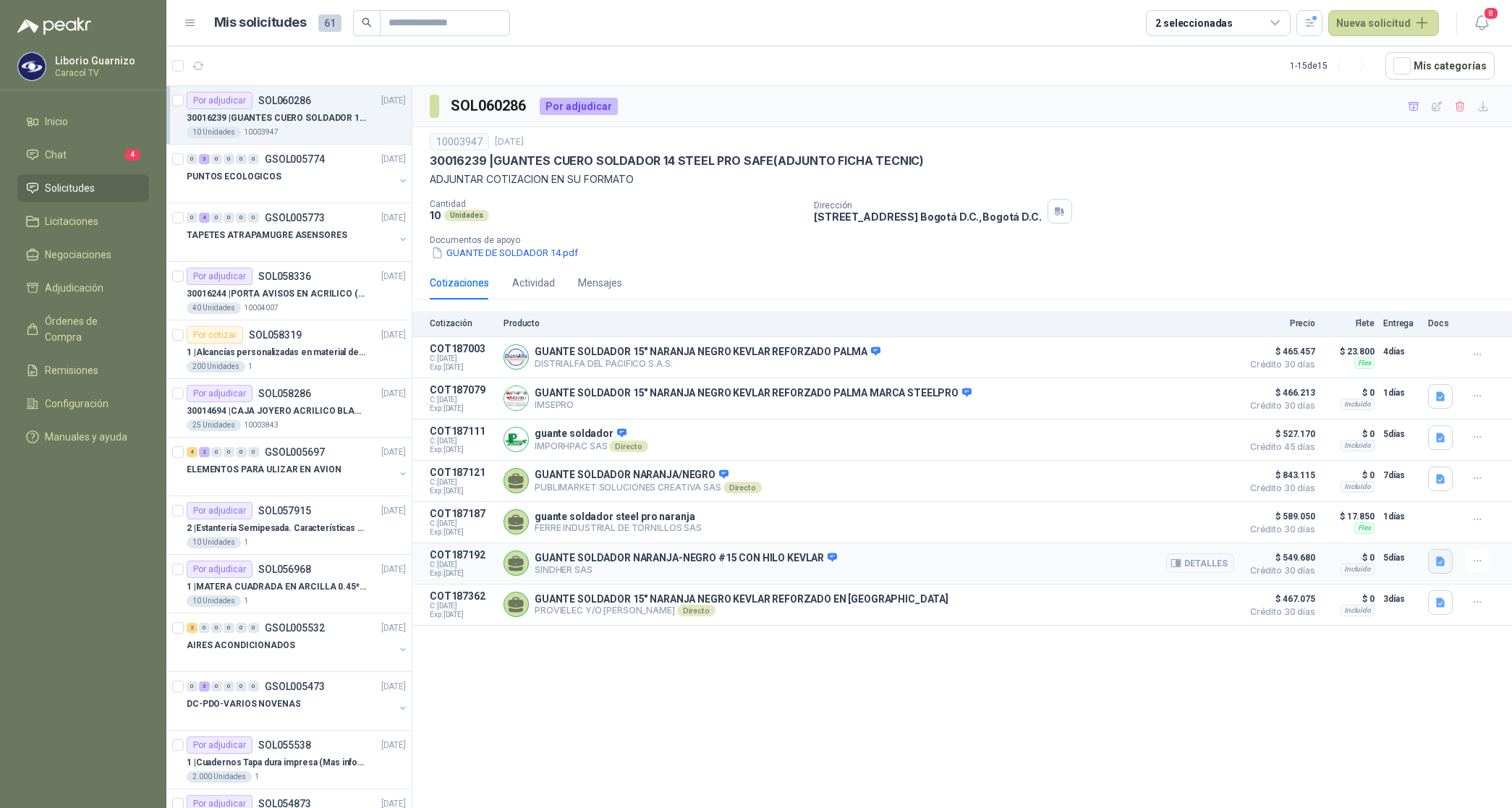
click at [1444, 565] on icon "button" at bounding box center [1440, 561] width 8 height 9
click at [1393, 530] on button "GUANTE SOLDADOR.JPG" at bounding box center [1381, 536] width 127 height 15
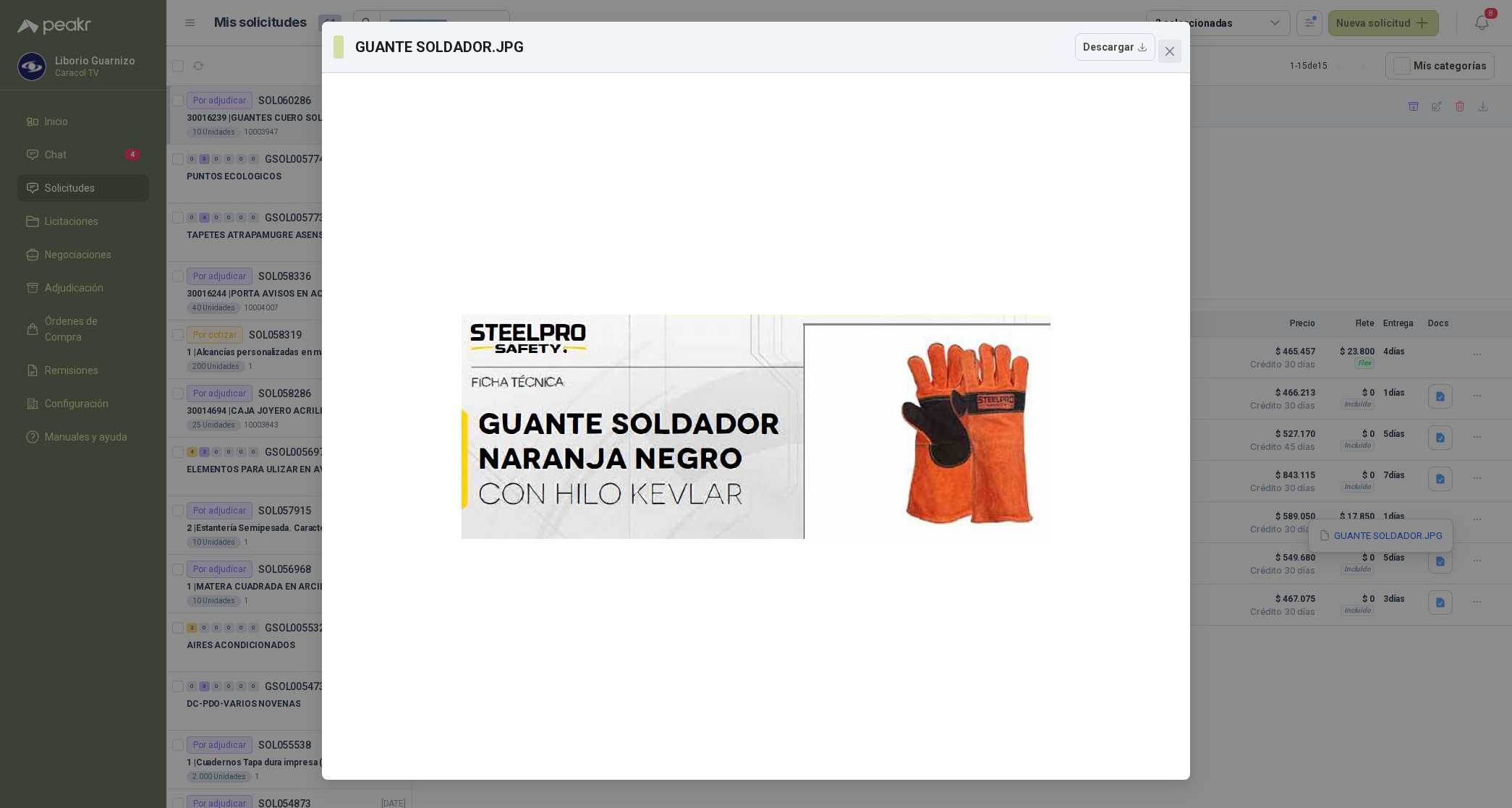
click at [1170, 44] on button "Close" at bounding box center [1170, 52] width 23 height 23
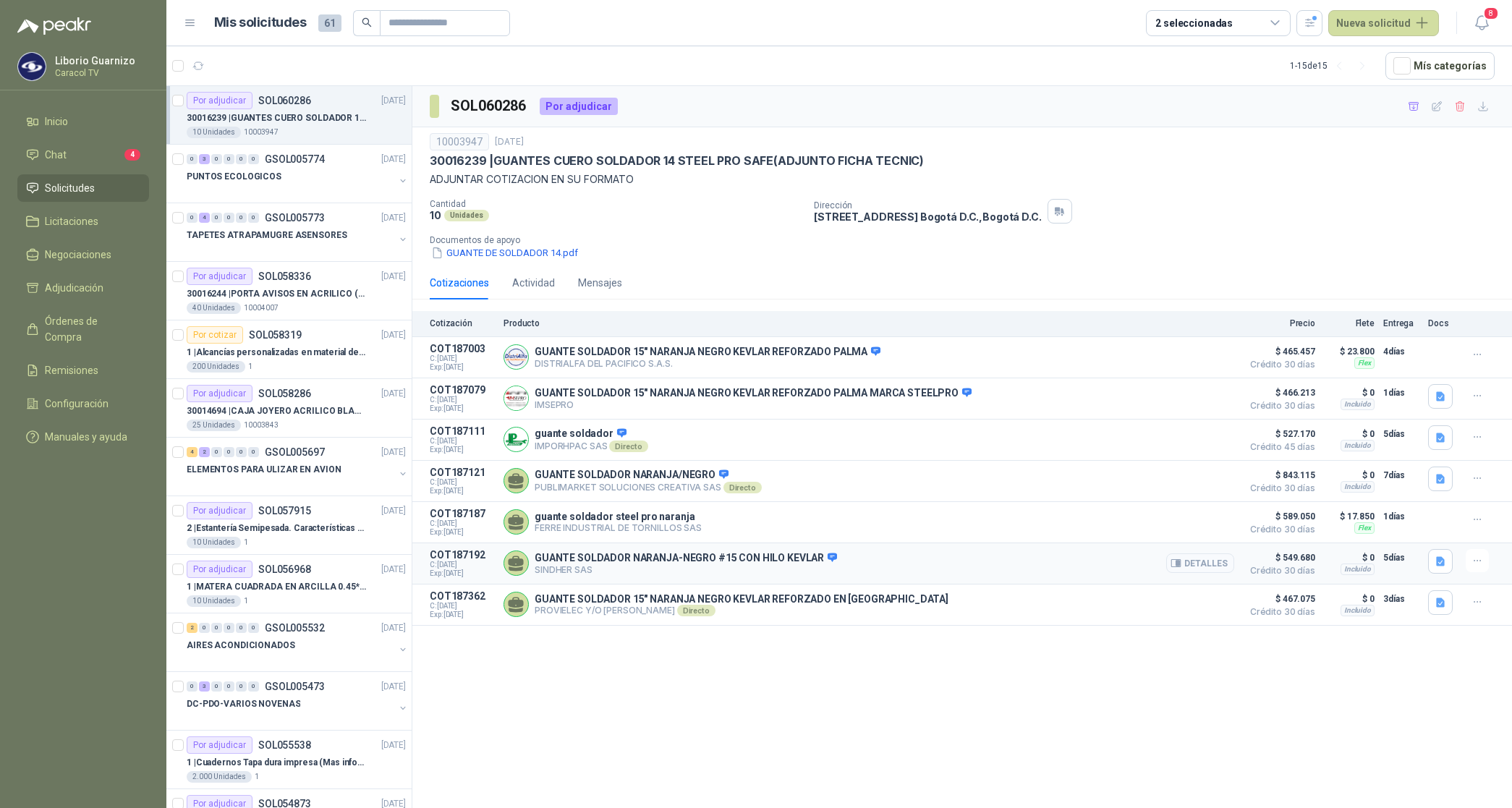
click at [1219, 569] on button "Detalles" at bounding box center [1200, 562] width 68 height 19
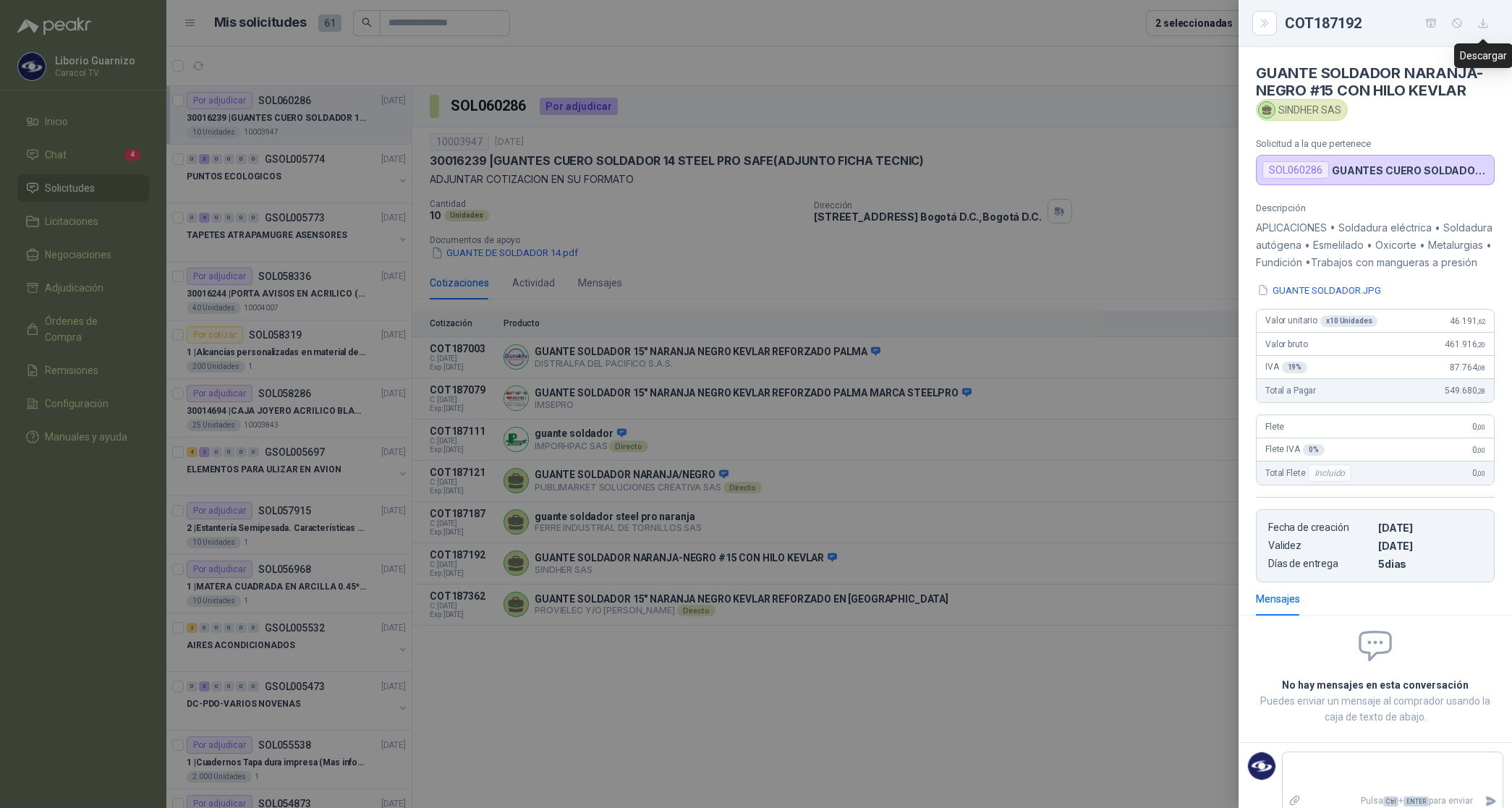
click at [1483, 29] on icon "button" at bounding box center [1483, 23] width 12 height 12
click at [1171, 664] on div at bounding box center [756, 404] width 1512 height 808
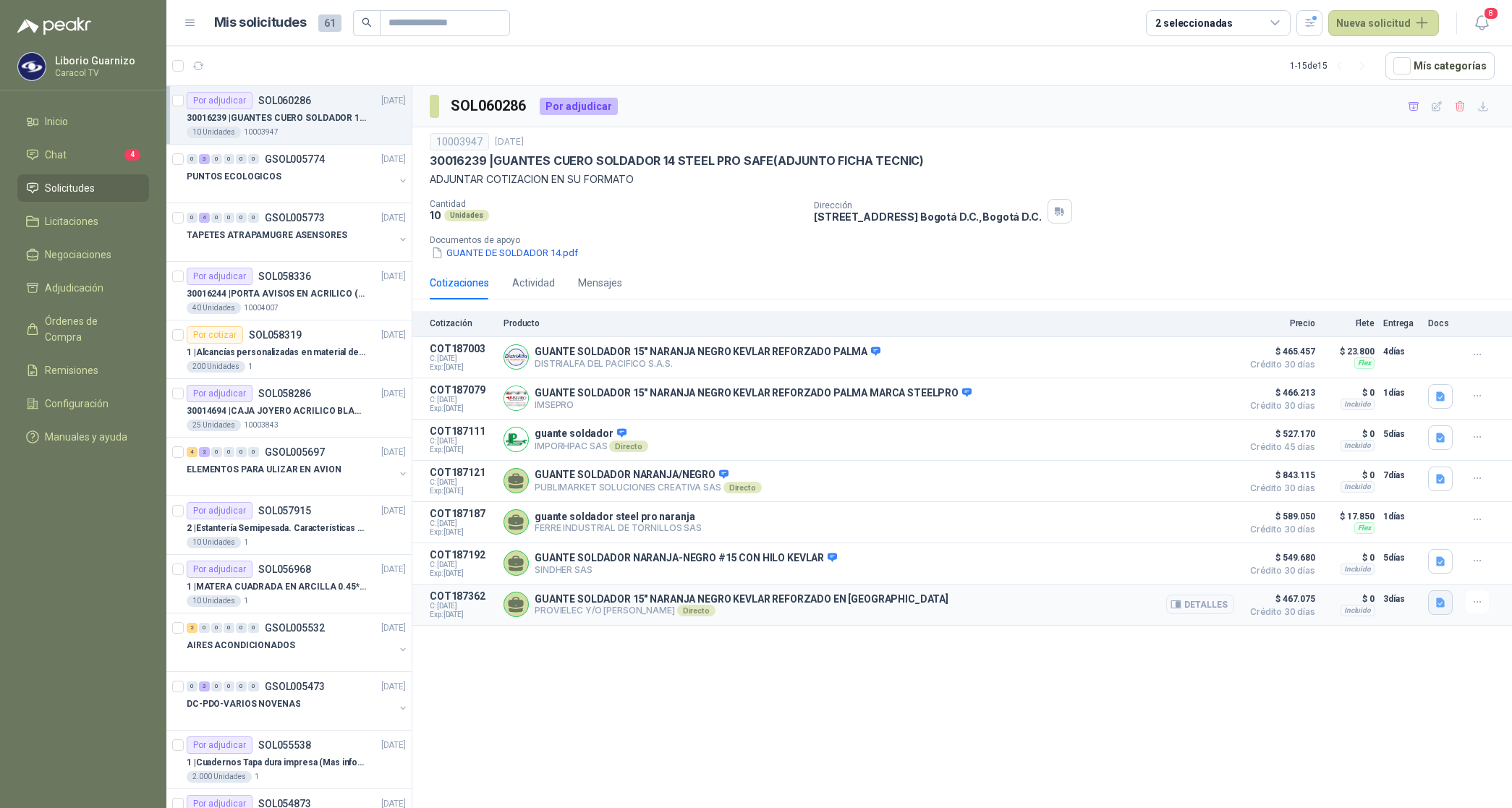
click at [1435, 609] on icon "button" at bounding box center [1441, 603] width 12 height 12
click at [1288, 572] on button "300850670008 GUANTE SOLDADOR [PERSON_NAME].pdf" at bounding box center [1314, 579] width 260 height 15
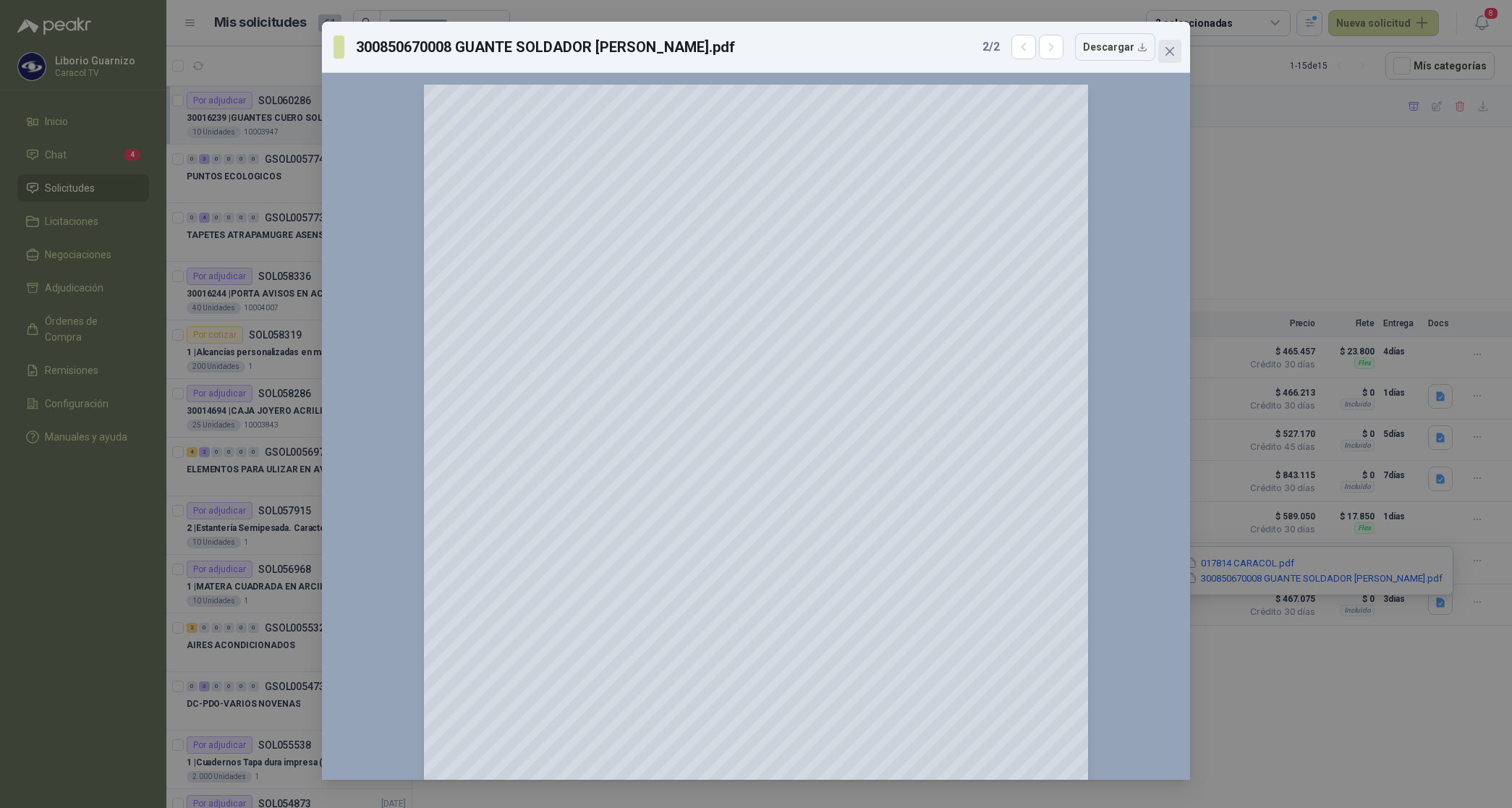
click at [1172, 54] on icon "close" at bounding box center [1170, 51] width 8 height 8
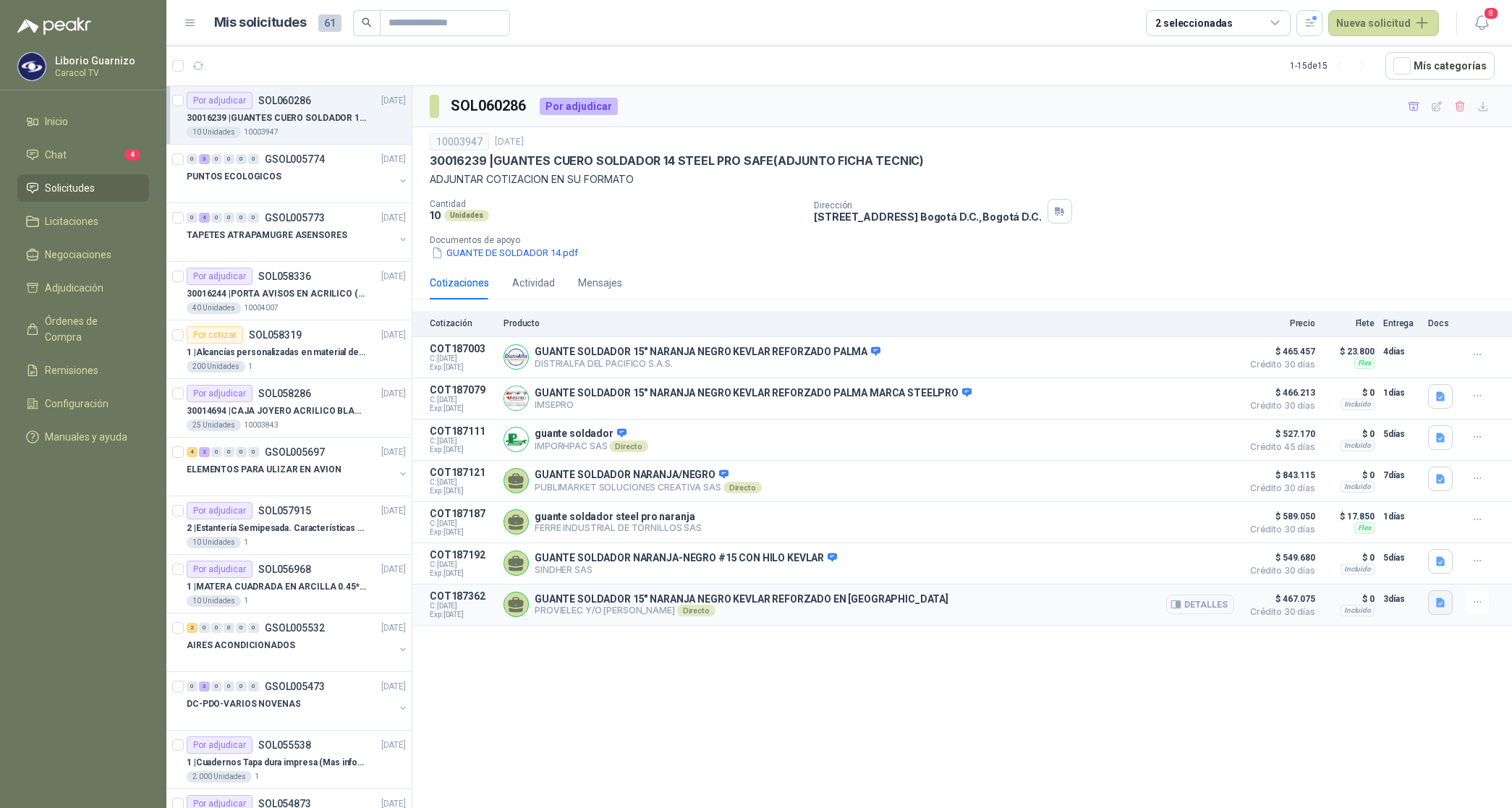
click at [1433, 611] on button "button" at bounding box center [1440, 603] width 25 height 25
click at [1296, 563] on button "017814 CARACOL.pdf" at bounding box center [1240, 563] width 111 height 15
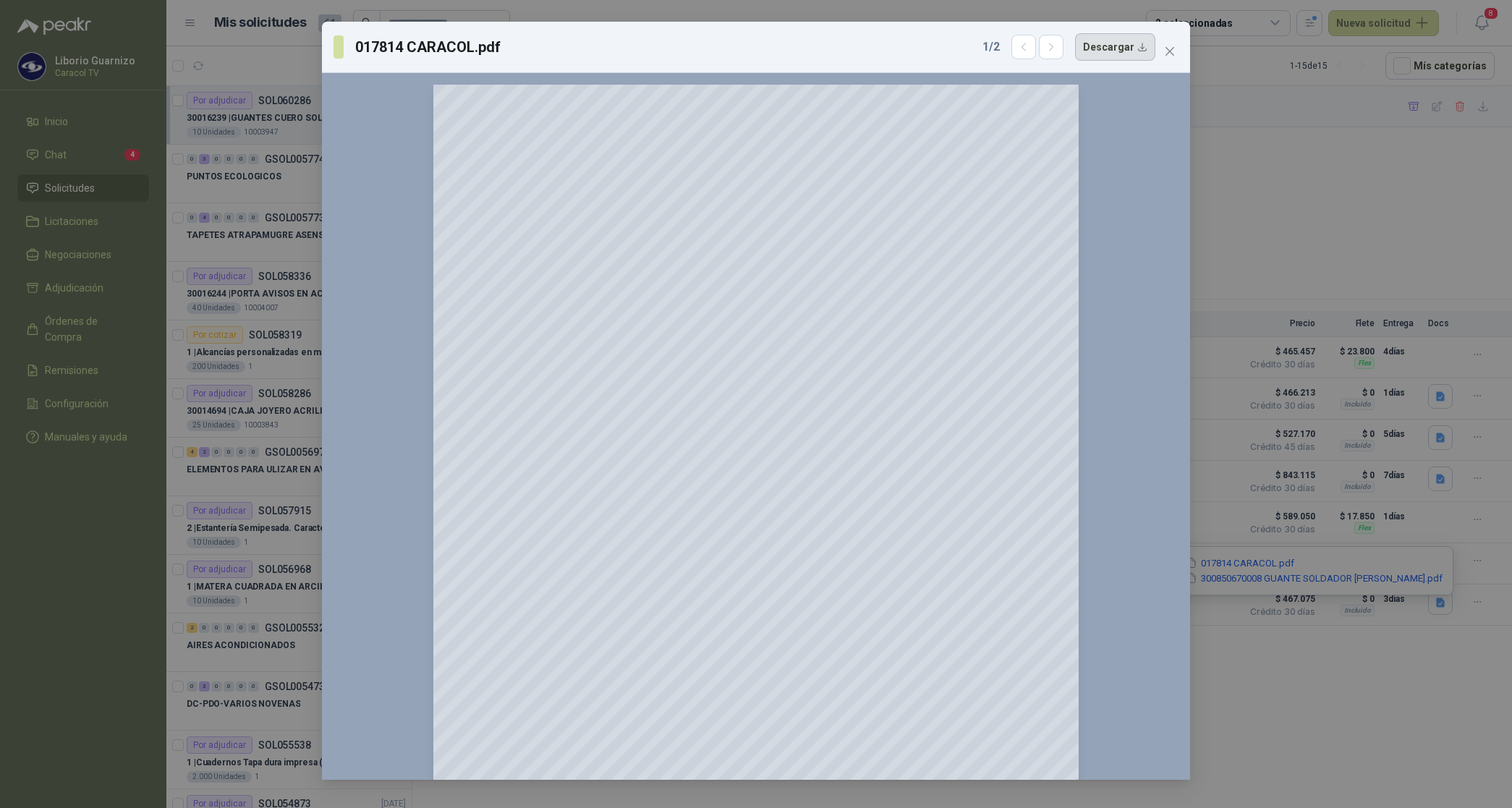
click at [1107, 46] on button "Descargar" at bounding box center [1115, 47] width 80 height 28
click at [1164, 48] on icon "close" at bounding box center [1170, 51] width 12 height 12
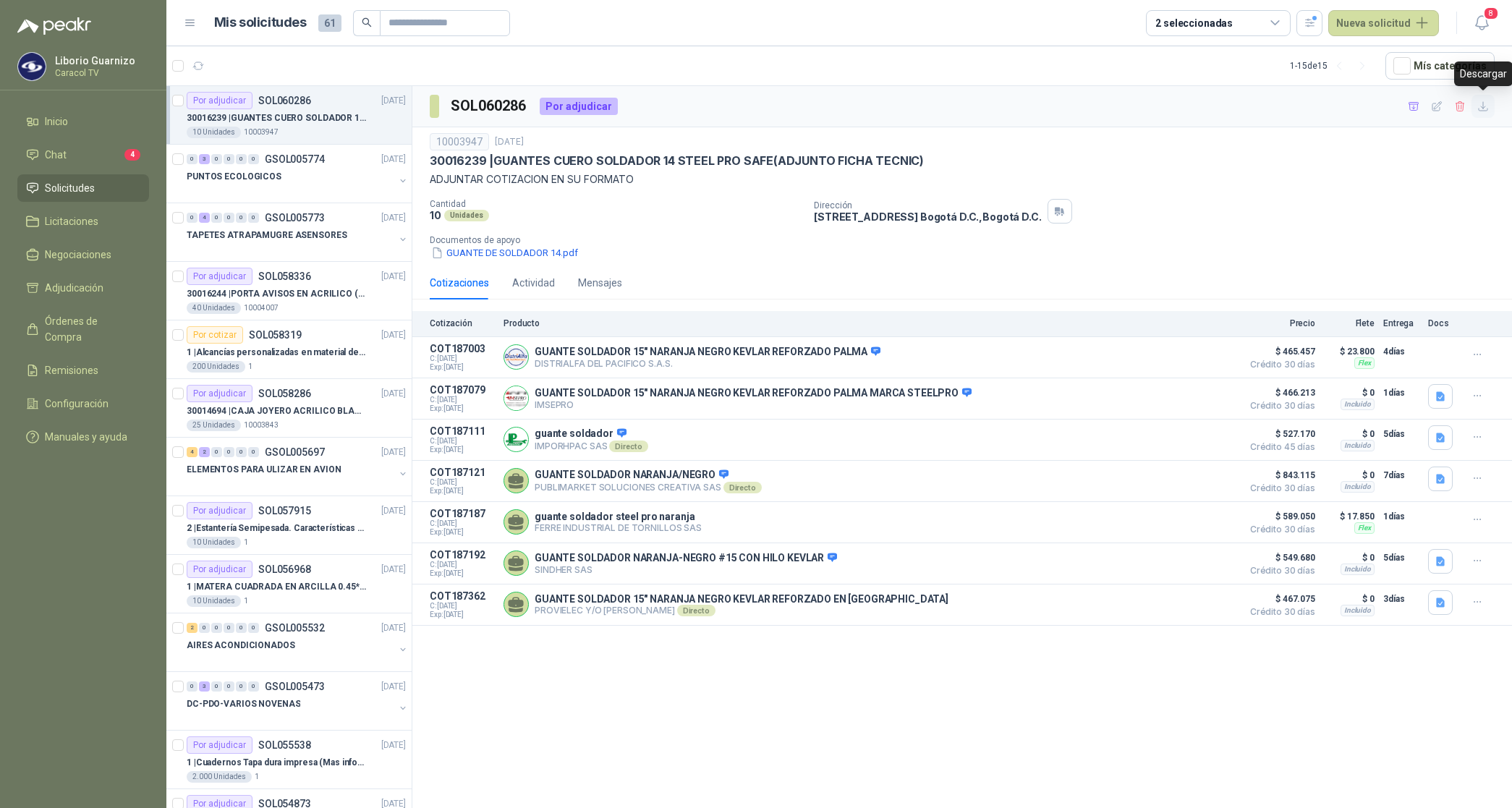
click at [1481, 105] on icon "button" at bounding box center [1483, 107] width 12 height 12
click at [1483, 195] on div "10003947 [DATE] 30016239 | GUANTES CUERO SOLDADOR 14 STEEL PRO SAFE(ADJUNTO FIC…" at bounding box center [962, 196] width 1065 height 127
click at [1412, 106] on icon "button" at bounding box center [1414, 107] width 12 height 12
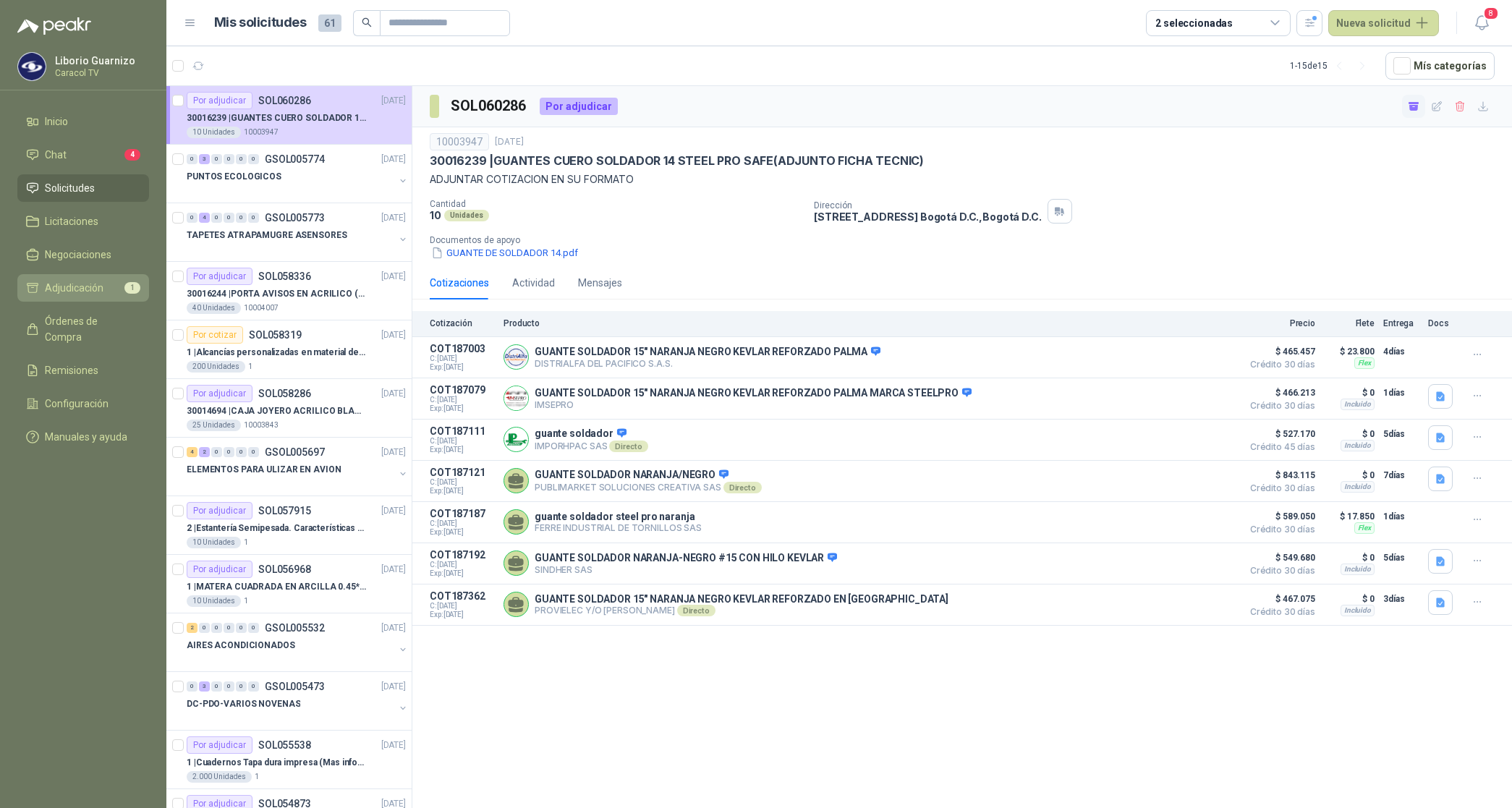
click at [77, 290] on span "Adjudicación" at bounding box center [74, 287] width 59 height 16
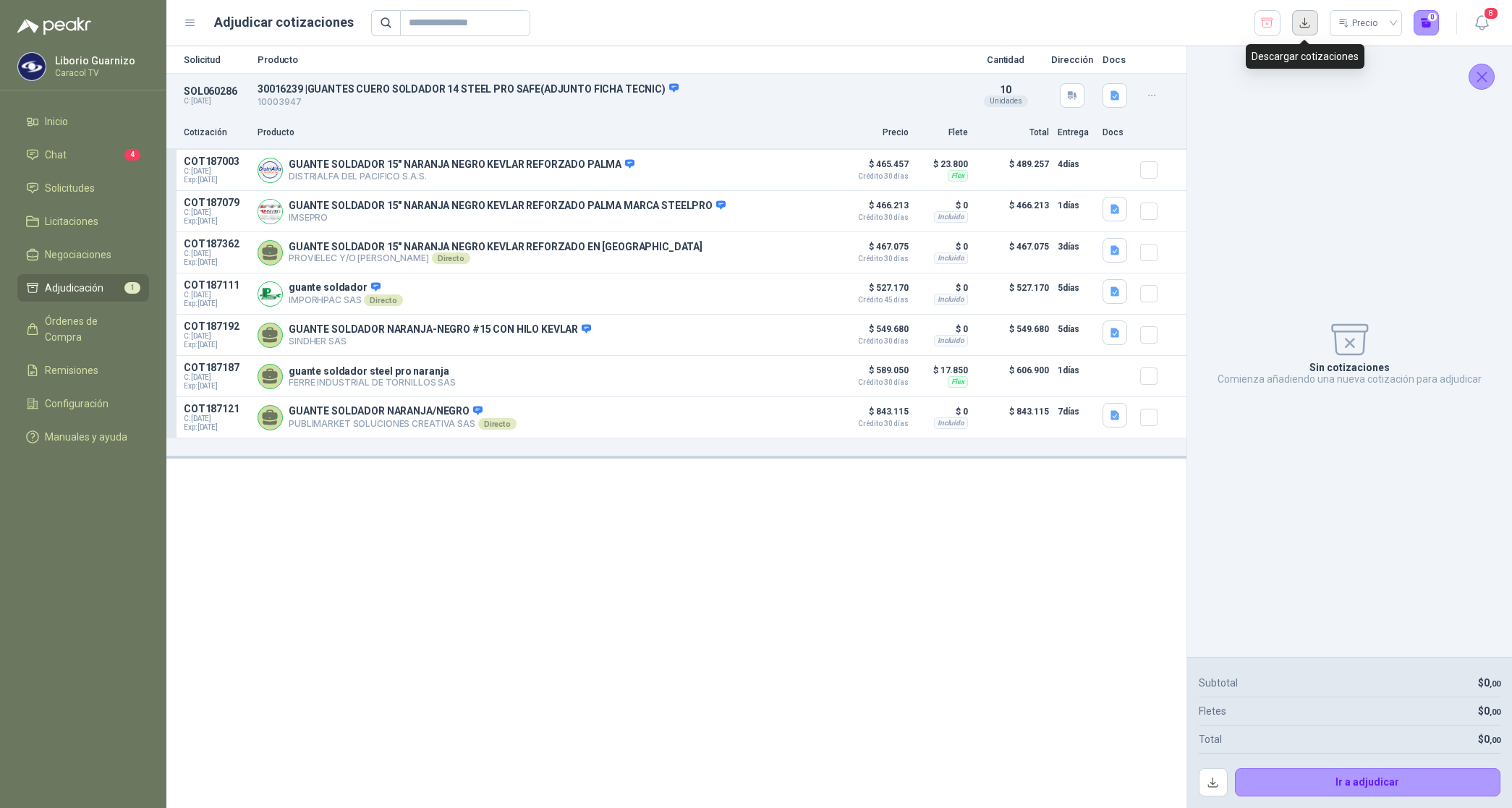
click at [1299, 19] on button "button" at bounding box center [1305, 23] width 26 height 26
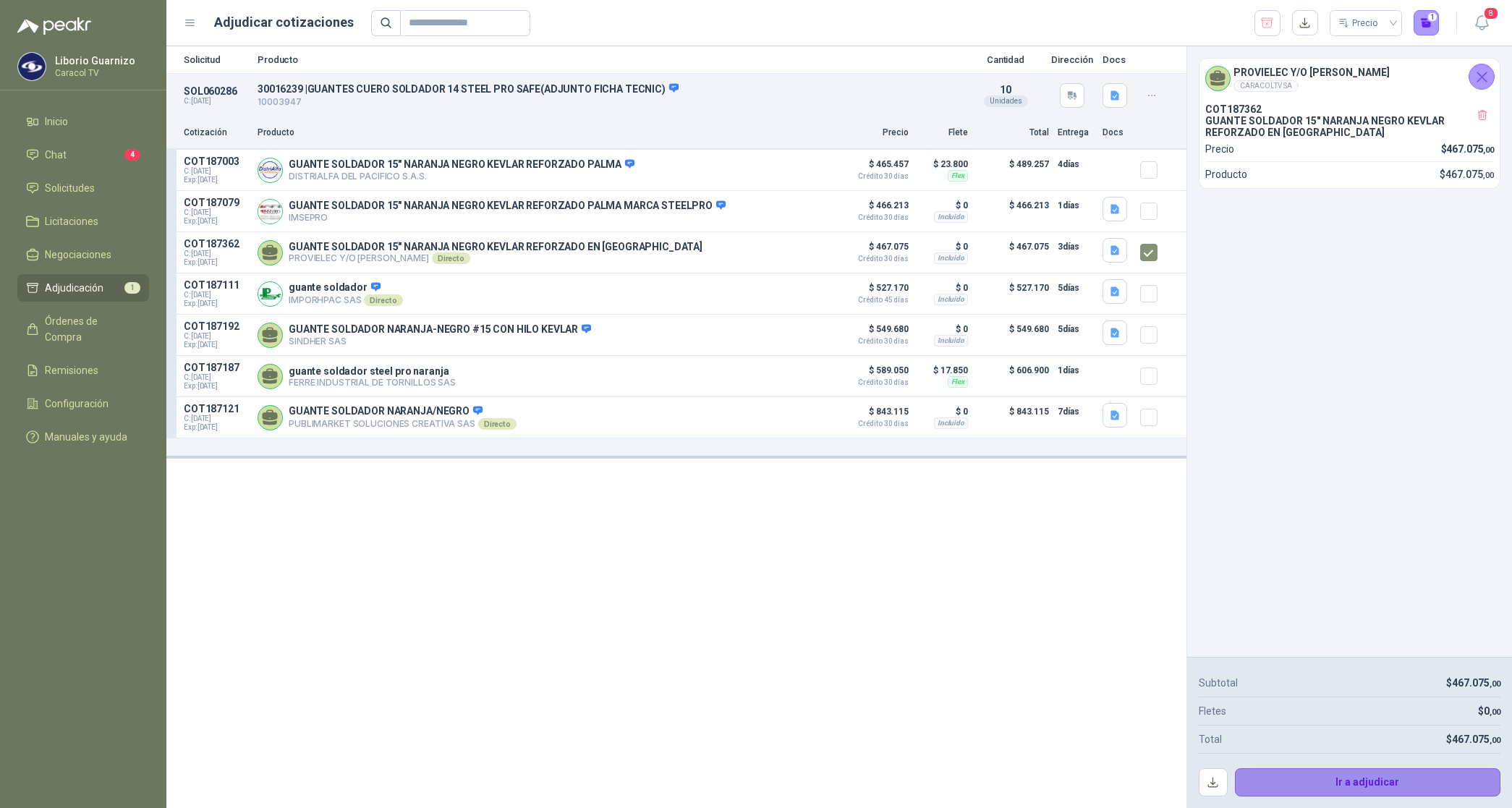
click at [1375, 779] on button "Ir a adjudicar" at bounding box center [1368, 782] width 267 height 29
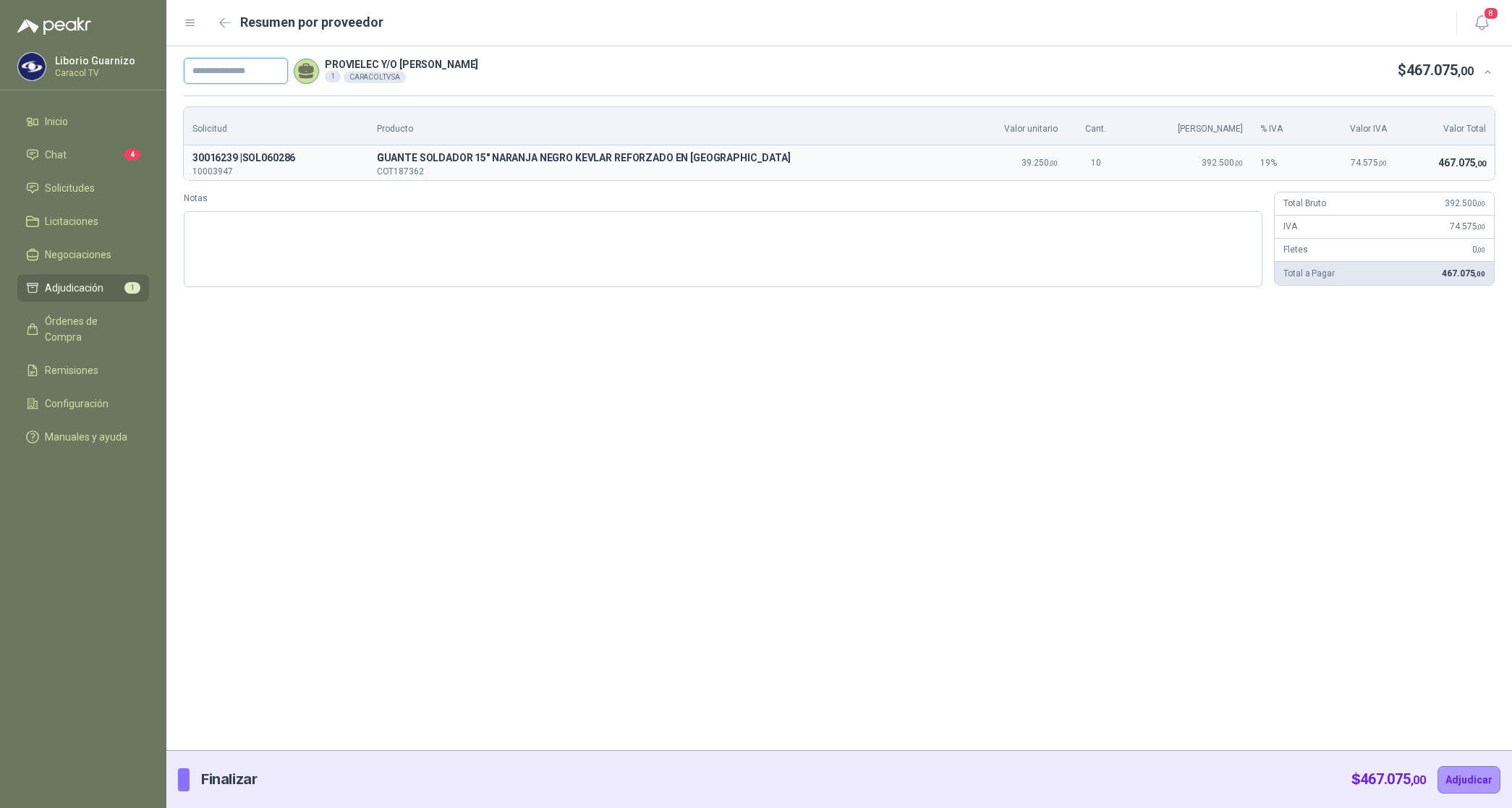
click at [250, 66] on input "text" at bounding box center [236, 71] width 104 height 26
paste input "**********"
type input "**********"
click at [1487, 779] on button "Adjudicar" at bounding box center [1469, 780] width 63 height 28
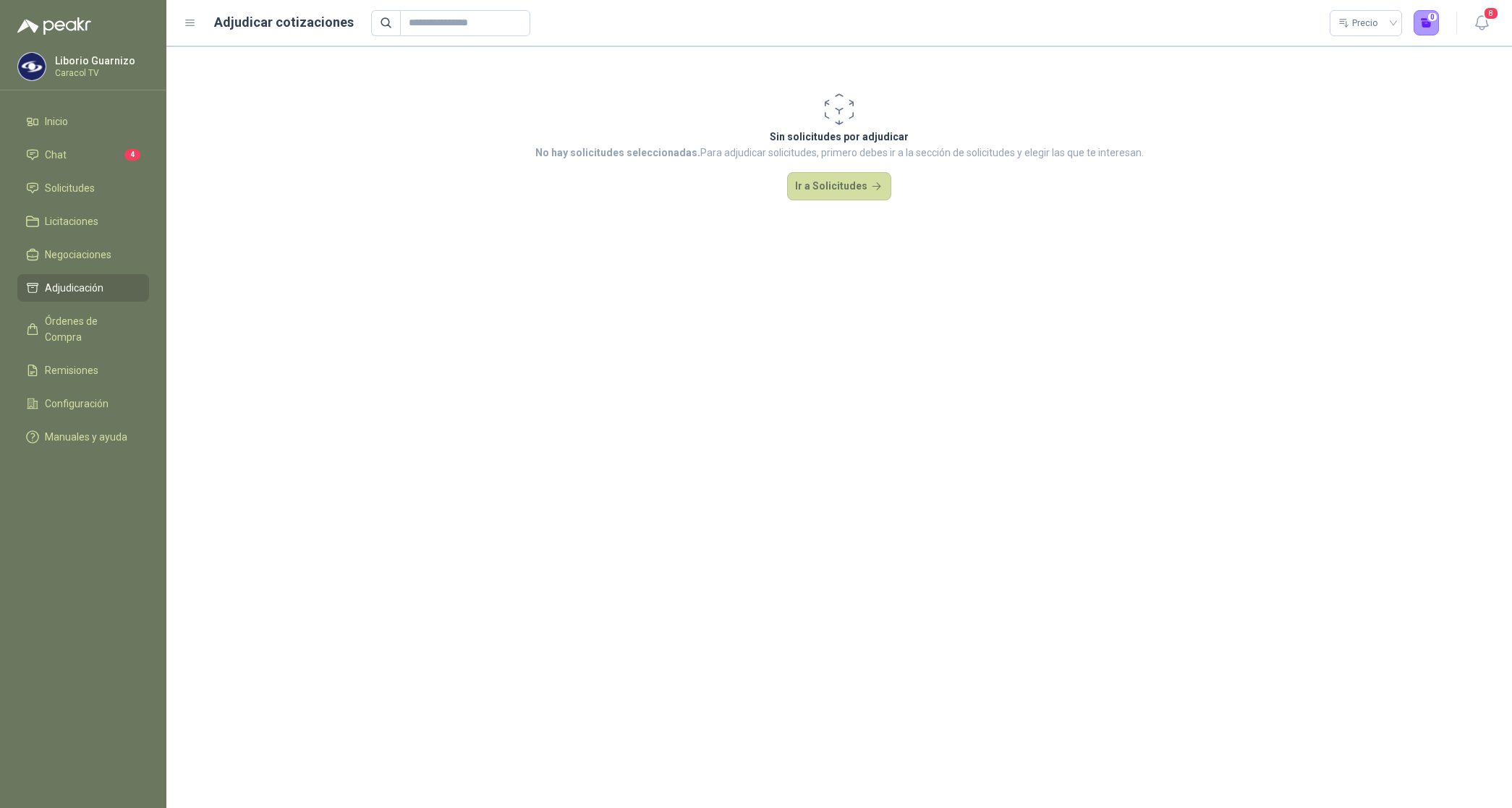
click at [830, 202] on div "Sin solicitudes por adjudicar No hay solicitudes seleccionadas. Para adjudicar …" at bounding box center [839, 145] width 1346 height 198
click at [836, 193] on button "Ir a Solicitudes" at bounding box center [839, 186] width 104 height 29
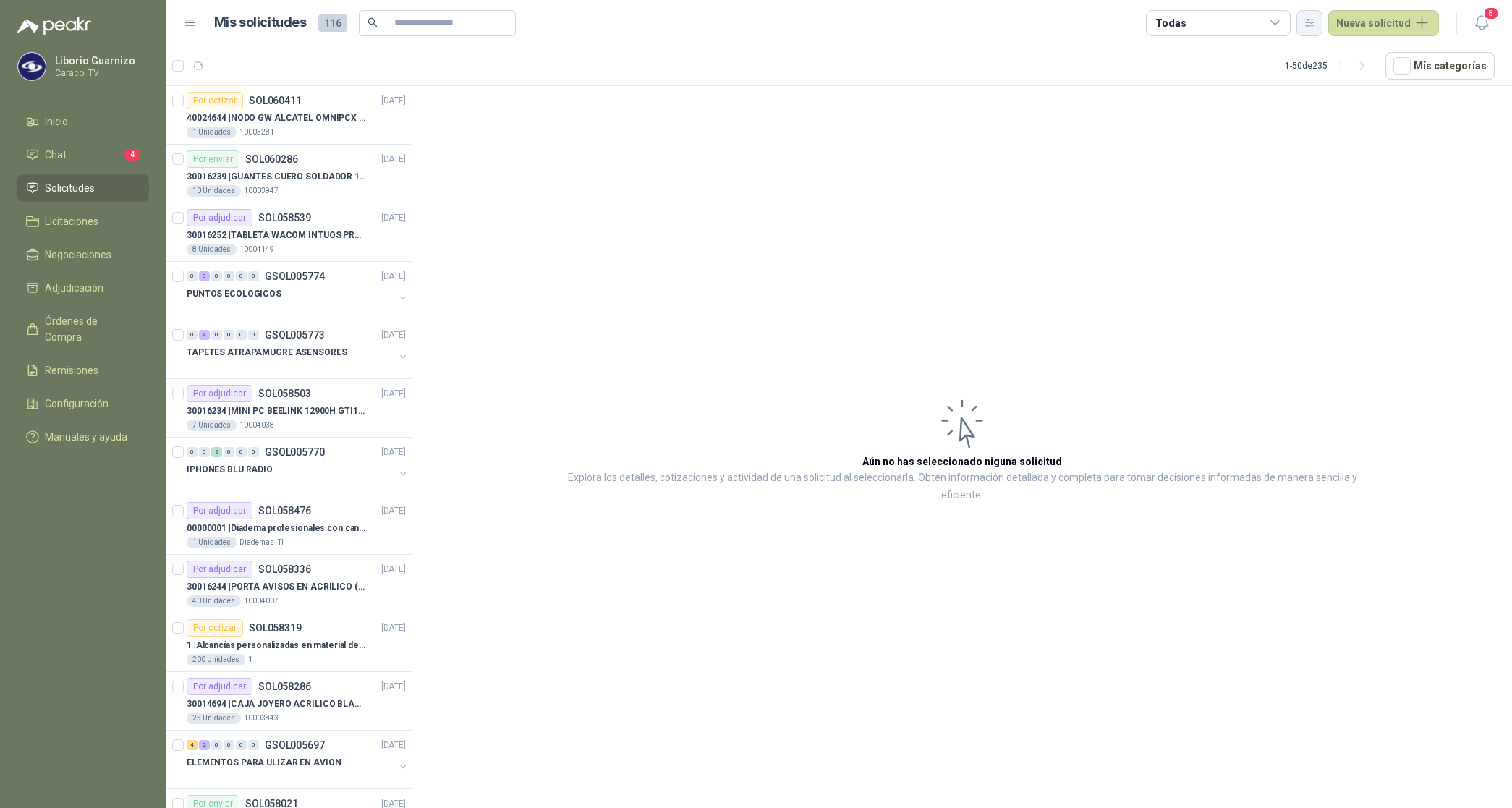
click at [1316, 19] on icon "button" at bounding box center [1310, 23] width 12 height 12
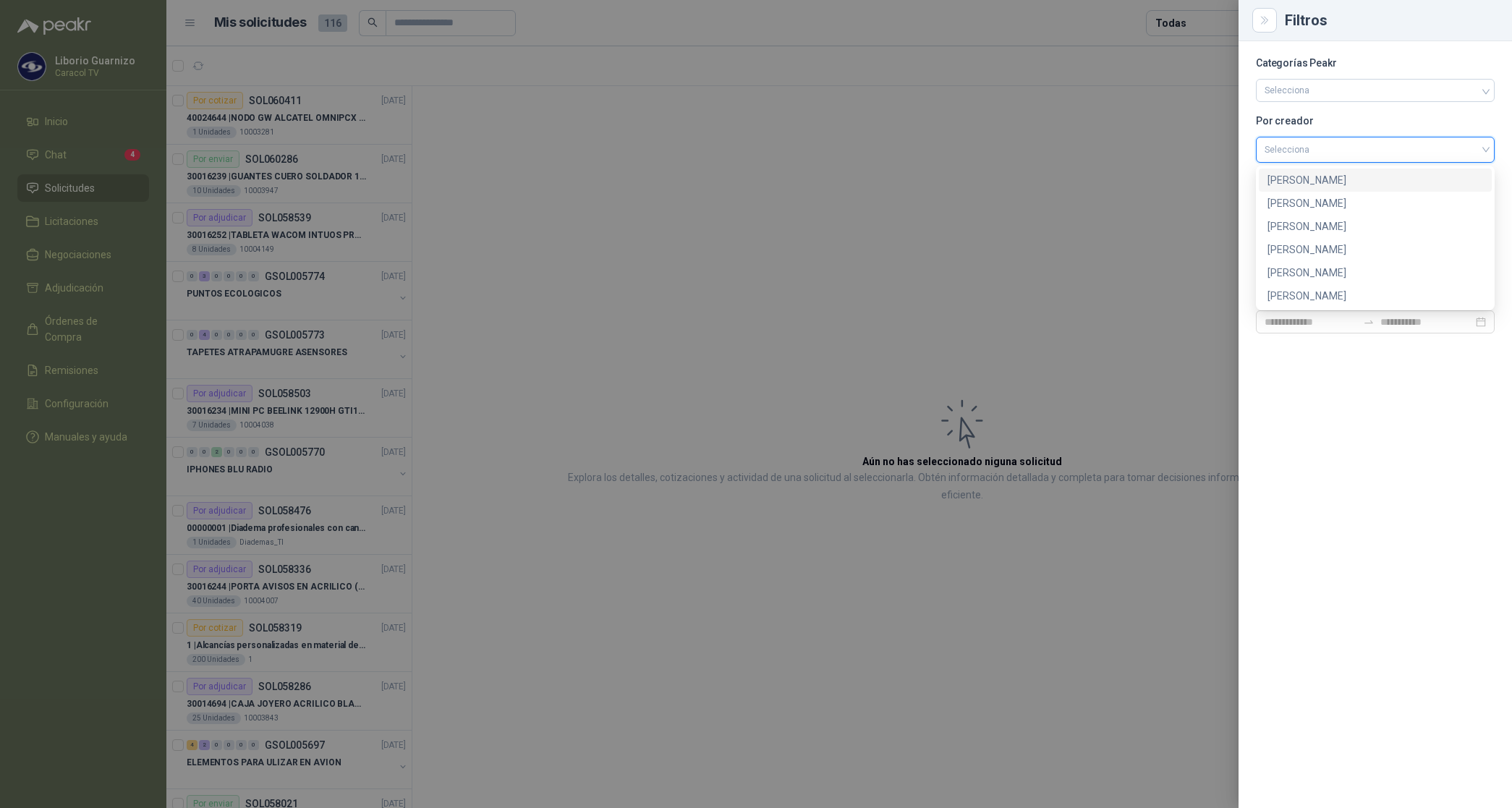
click at [1304, 148] on input "search" at bounding box center [1375, 148] width 222 height 22
click at [1322, 225] on div "[PERSON_NAME]" at bounding box center [1375, 226] width 216 height 16
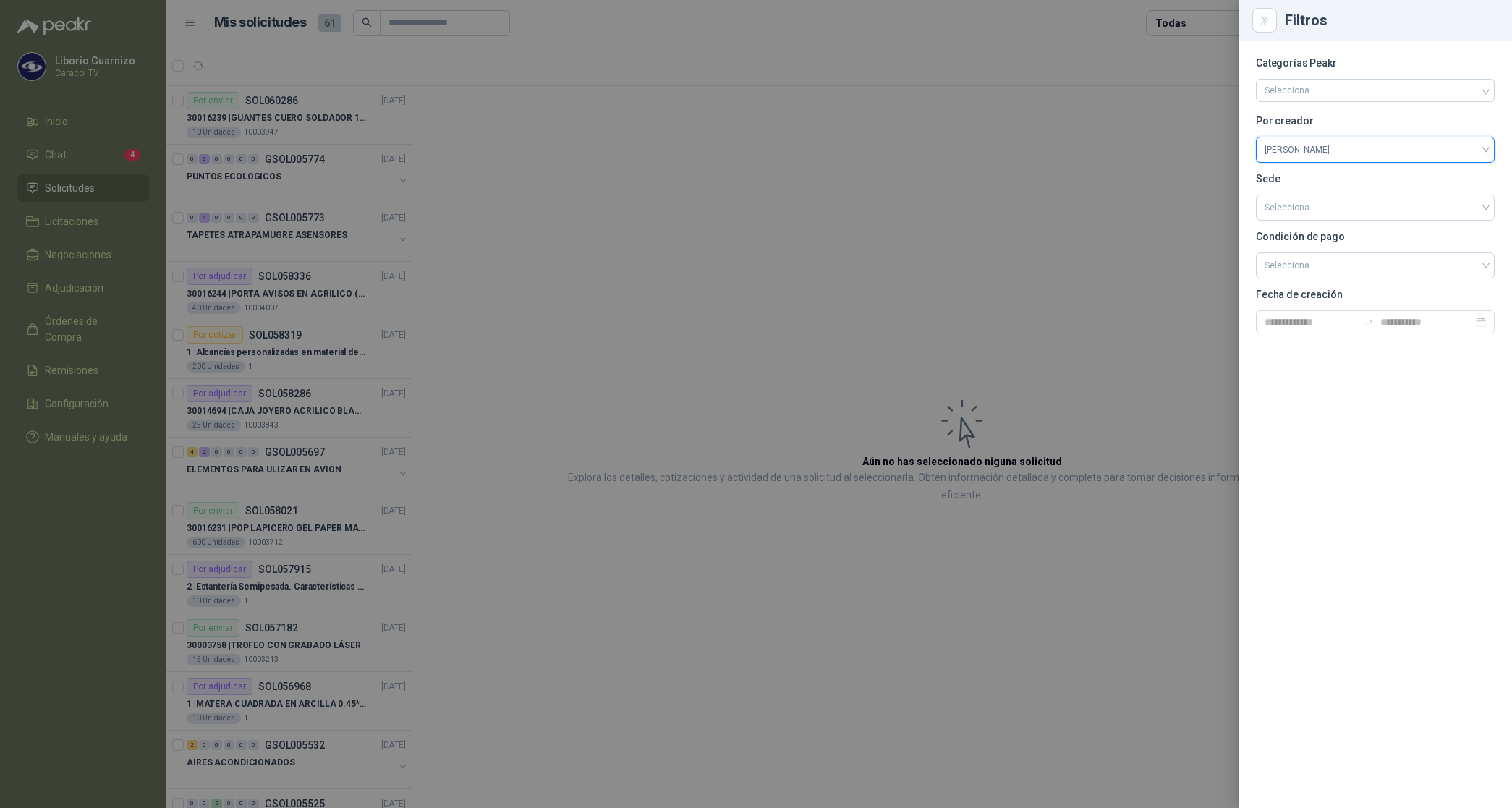
click at [1188, 26] on div at bounding box center [756, 404] width 1512 height 808
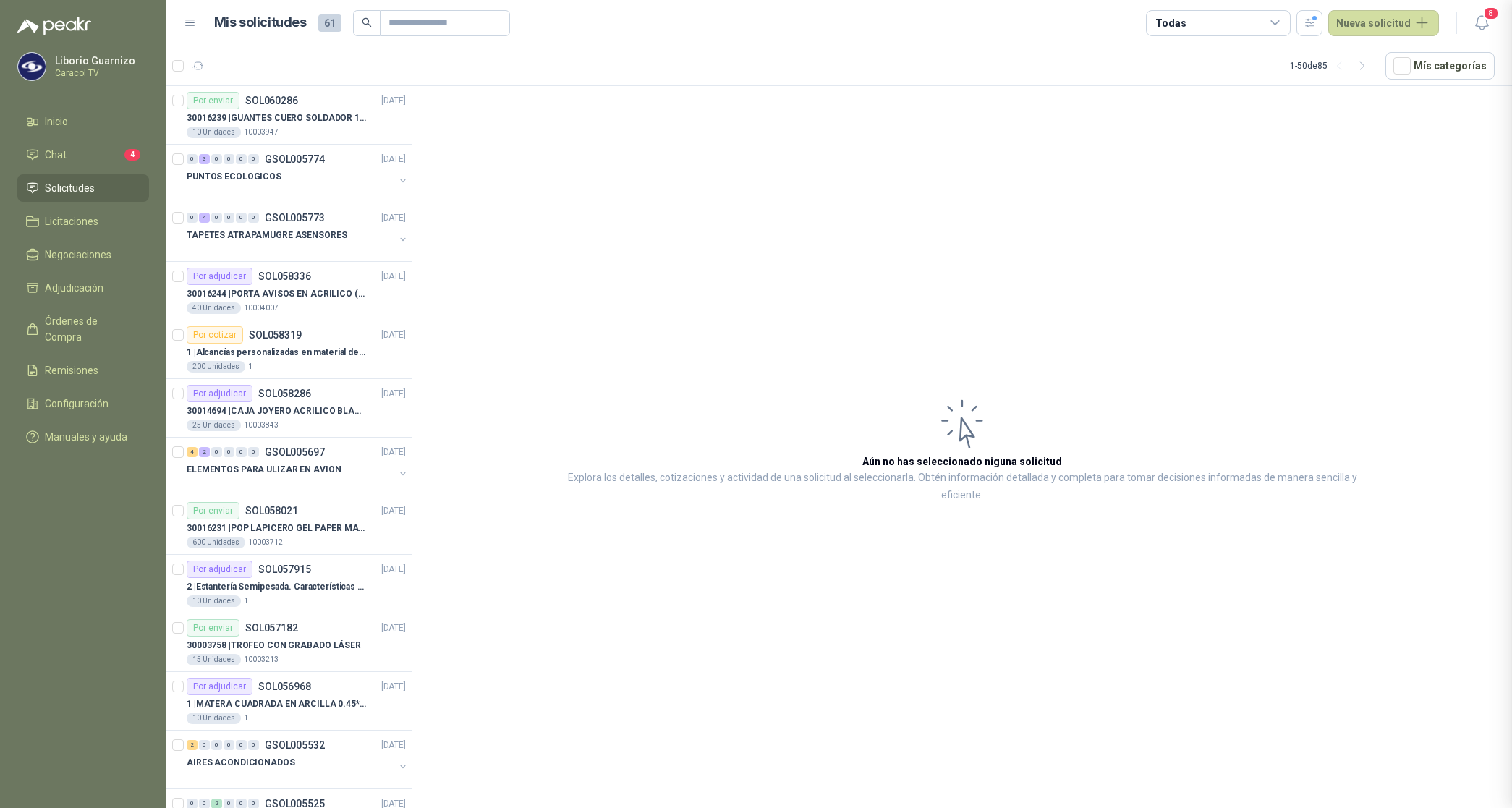
click at [1188, 26] on div "Todas" at bounding box center [1218, 23] width 144 height 26
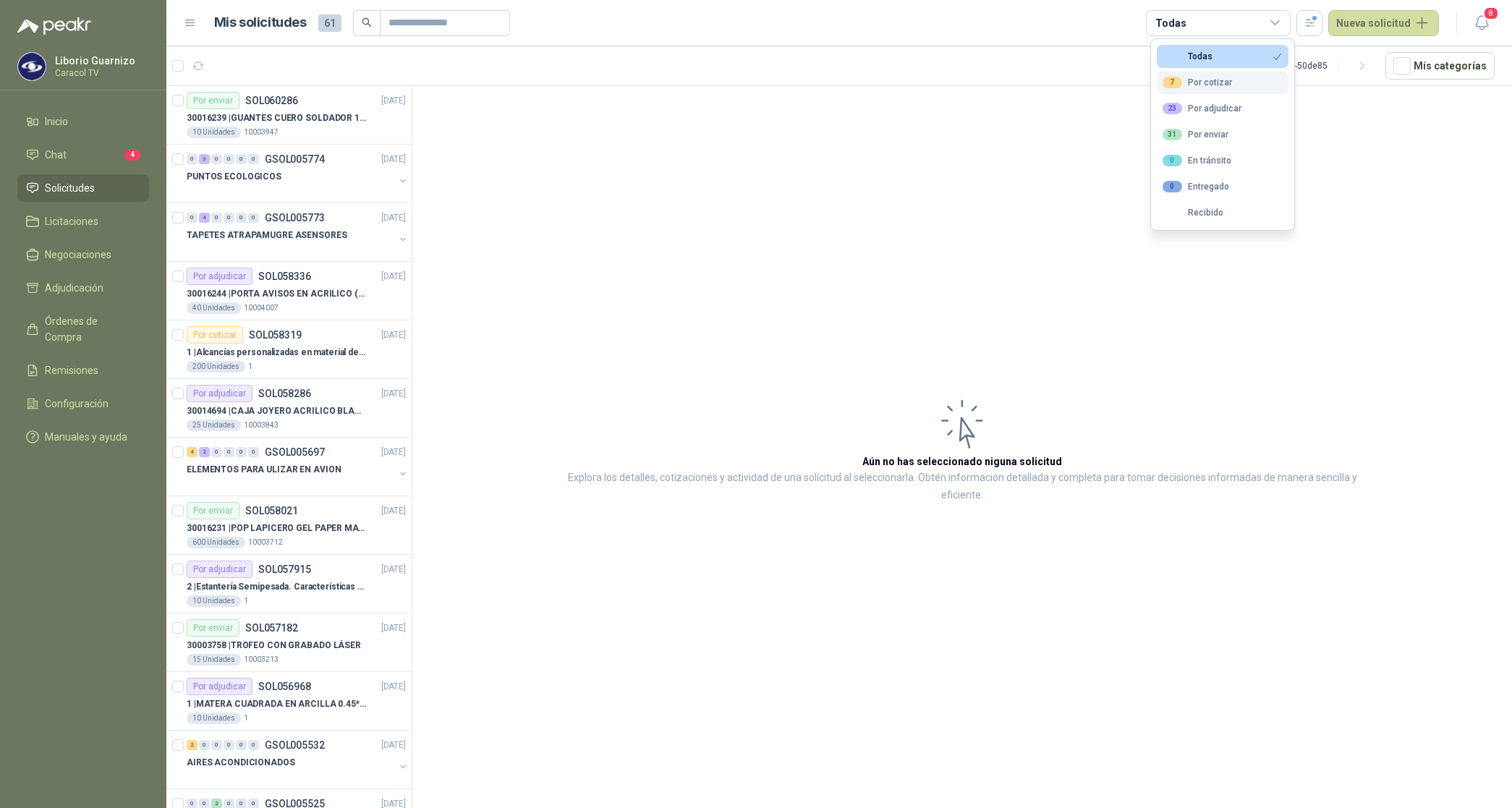
drag, startPoint x: 1202, startPoint y: 82, endPoint x: 1213, endPoint y: 104, distance: 24.6
click at [1203, 83] on div "7 Por cotizar" at bounding box center [1198, 82] width 70 height 12
click at [1213, 112] on div "23 Por adjudicar" at bounding box center [1202, 108] width 79 height 12
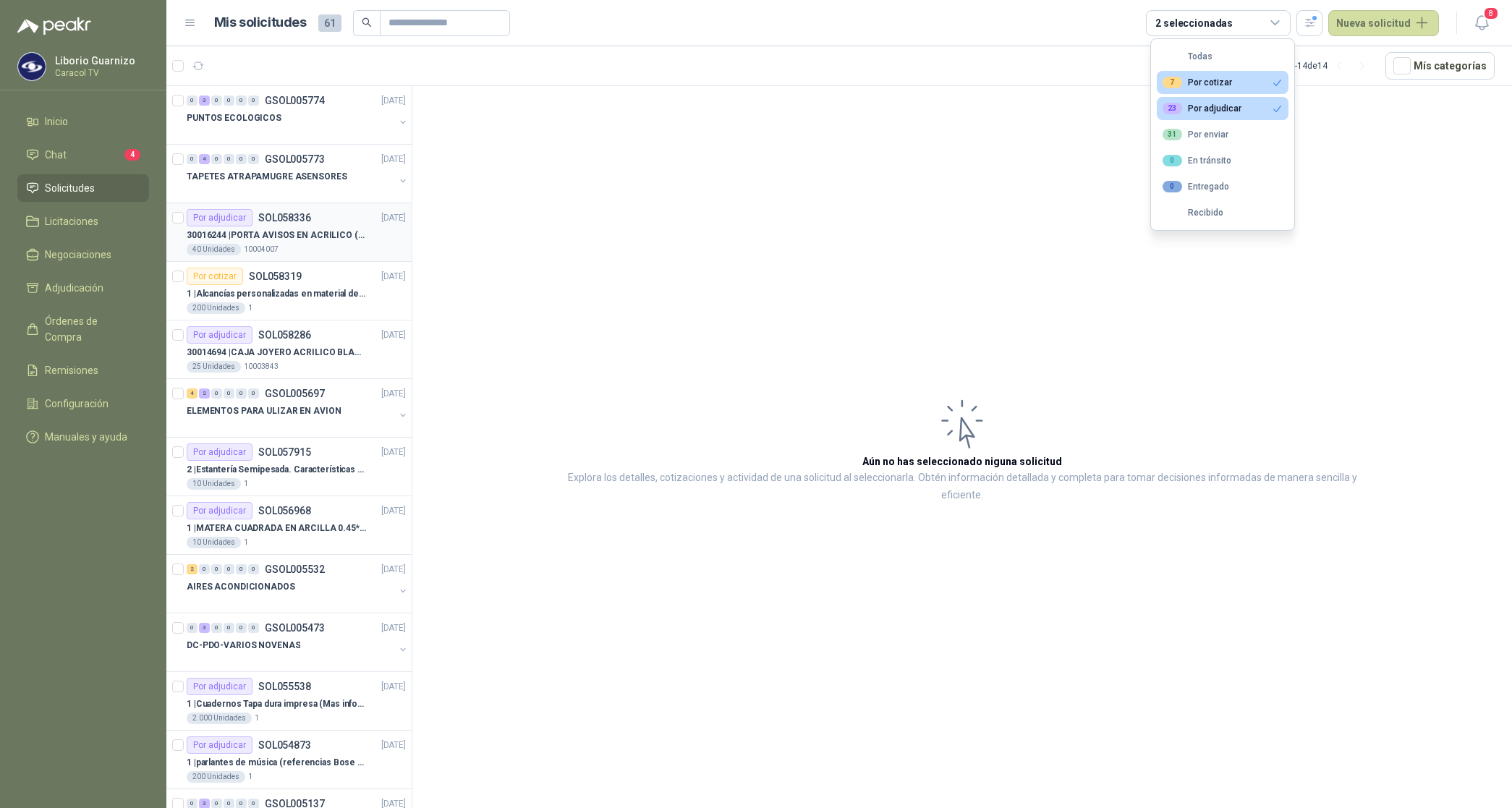
click at [313, 239] on p "30016244 | PORTA AVISOS EN ACRILICO (En el adjunto mas informacion)" at bounding box center [277, 236] width 180 height 14
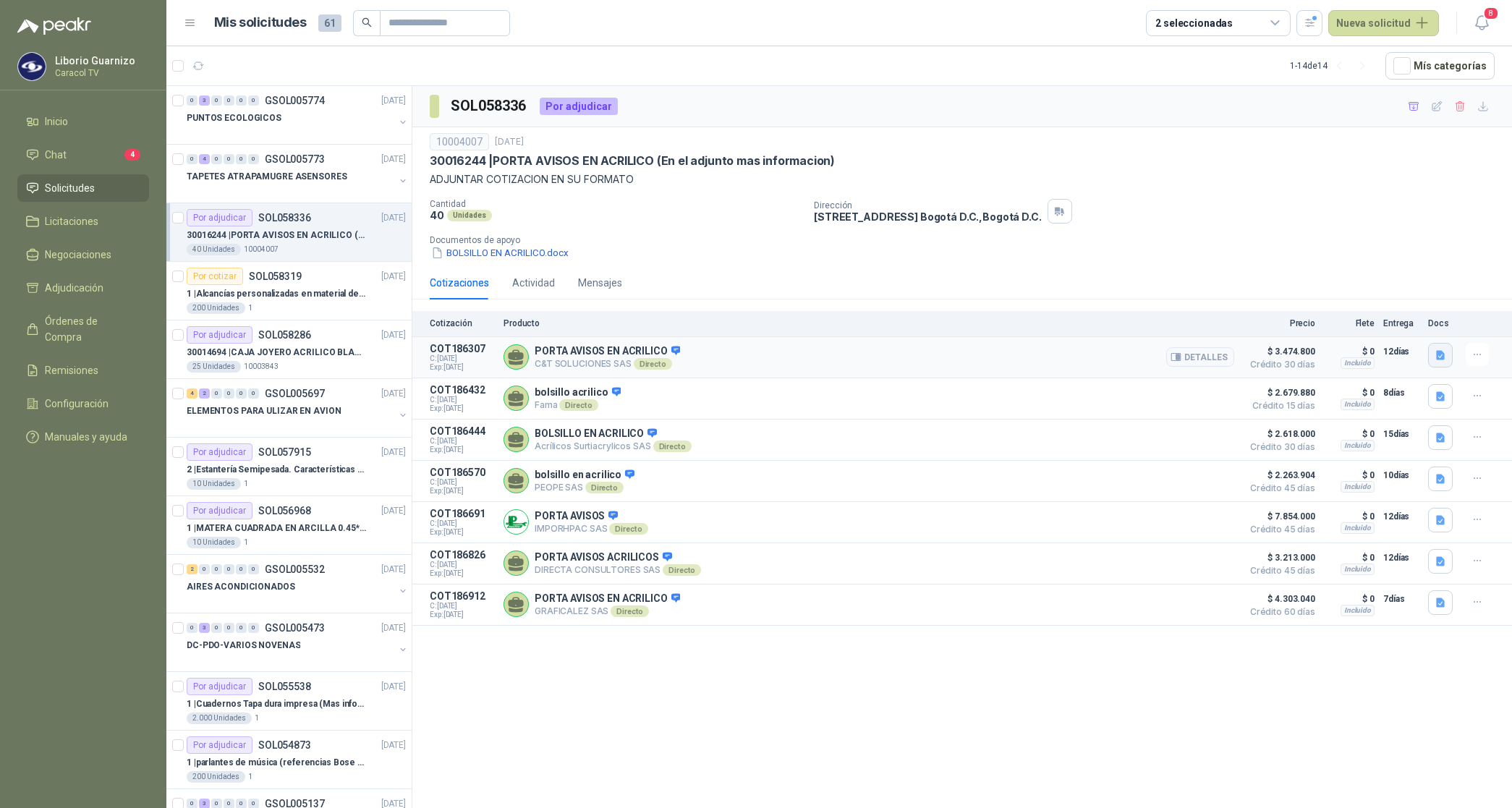
click at [1439, 359] on icon "button" at bounding box center [1440, 355] width 8 height 9
click at [1371, 321] on button "Caracol Television [DATE] Porta Avisos .pdf" at bounding box center [1344, 324] width 201 height 15
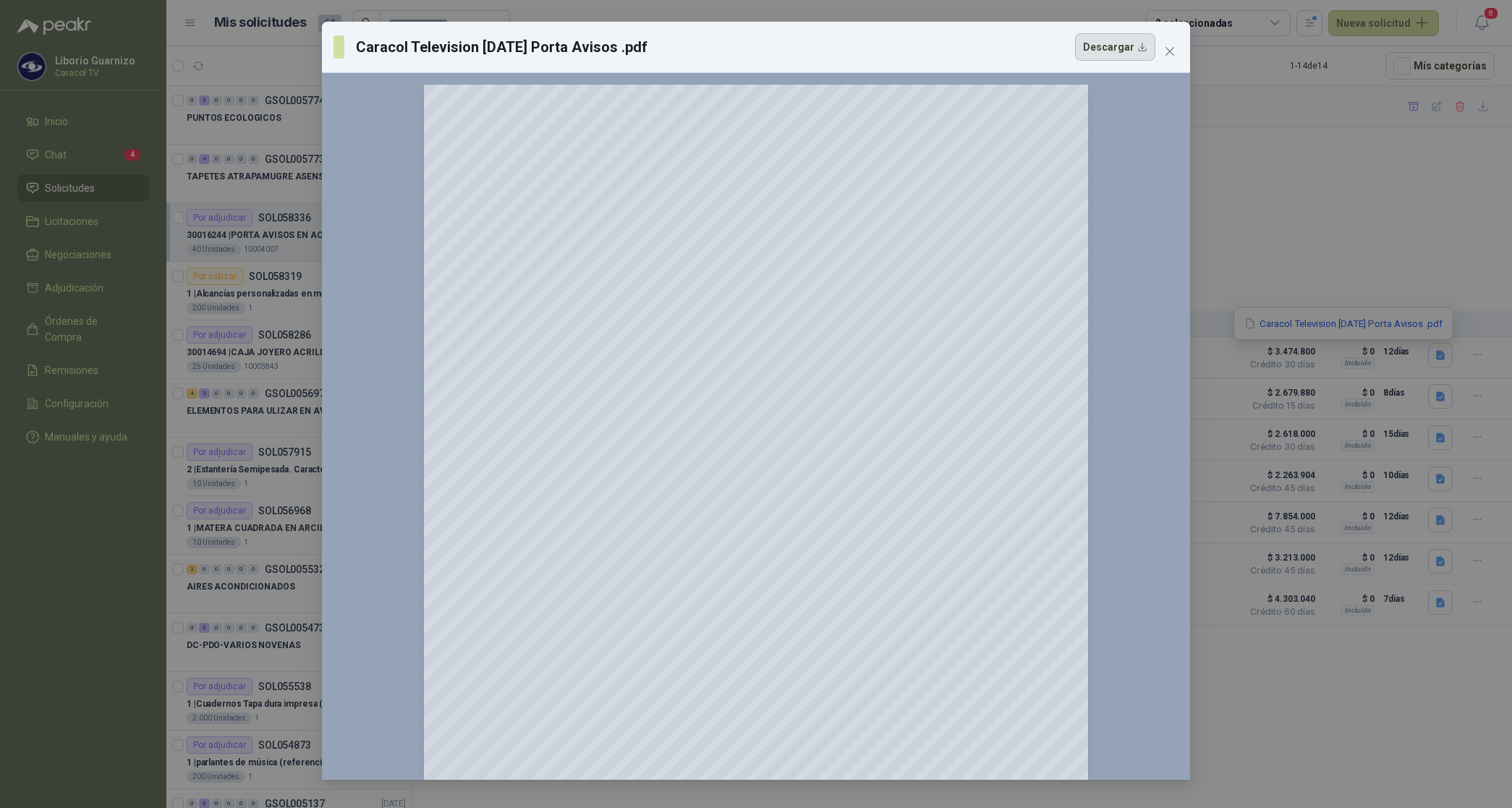
click at [1116, 51] on button "Descargar" at bounding box center [1115, 47] width 80 height 28
click at [1501, 378] on div "Caracol Television [DATE] Porta Avisos .pdf Descargar 150 %" at bounding box center [756, 404] width 1512 height 808
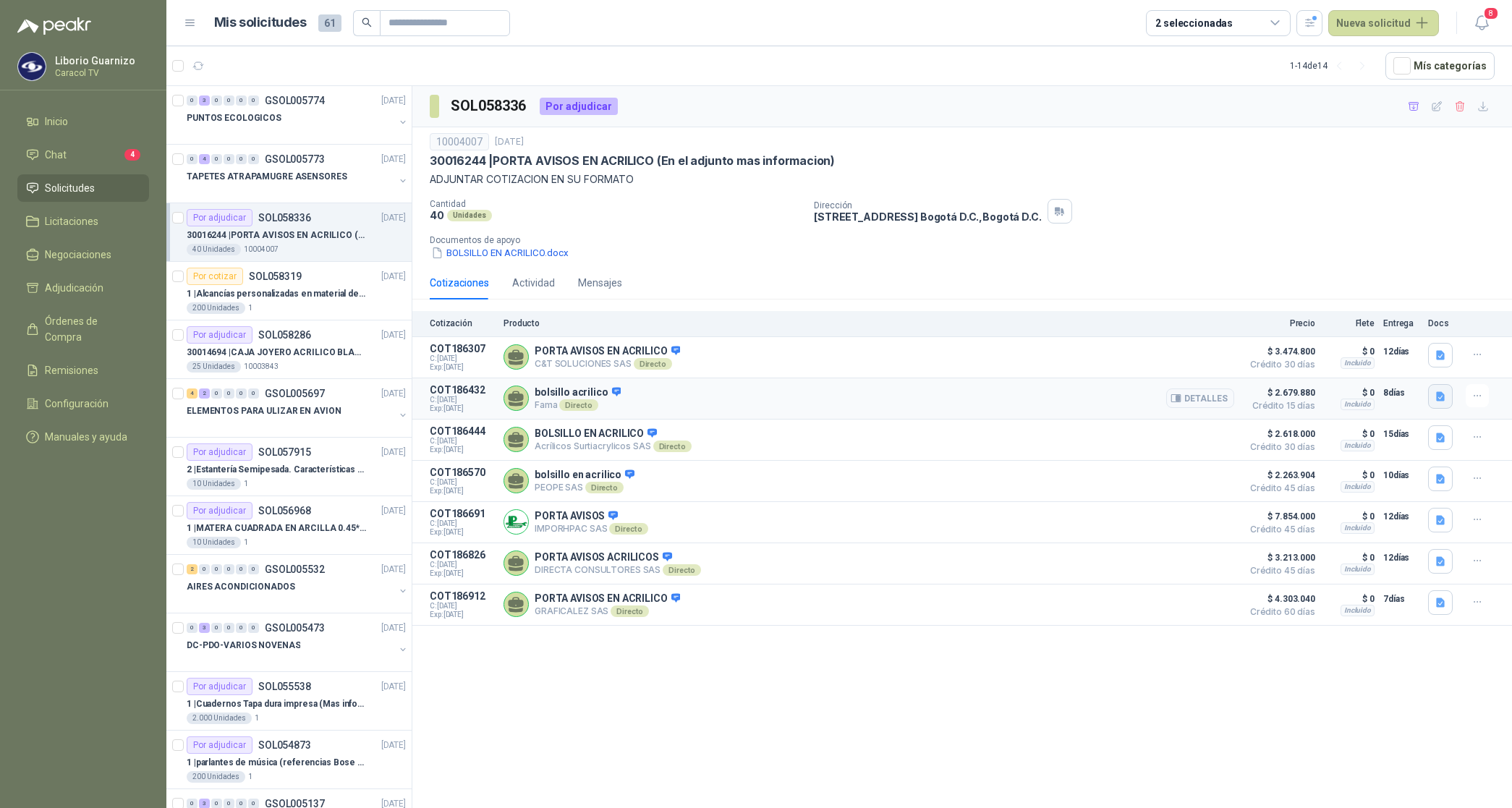
click at [1439, 396] on icon "button" at bounding box center [1440, 396] width 8 height 9
click at [1405, 366] on button "Bolsillo en acrilico.pdf" at bounding box center [1388, 366] width 111 height 15
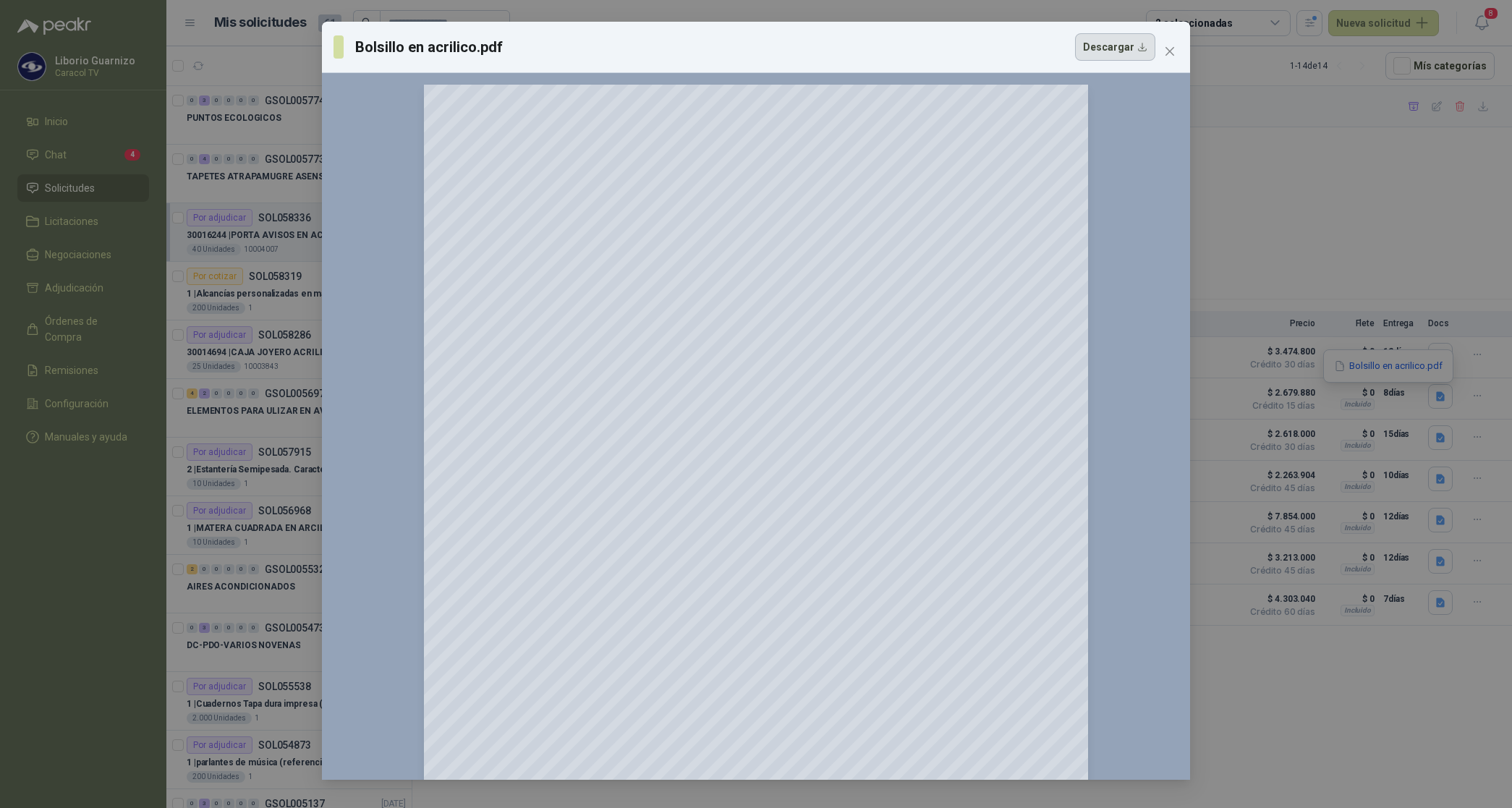
click at [1123, 51] on button "Descargar" at bounding box center [1115, 47] width 80 height 28
click at [1171, 46] on icon "close" at bounding box center [1170, 51] width 12 height 12
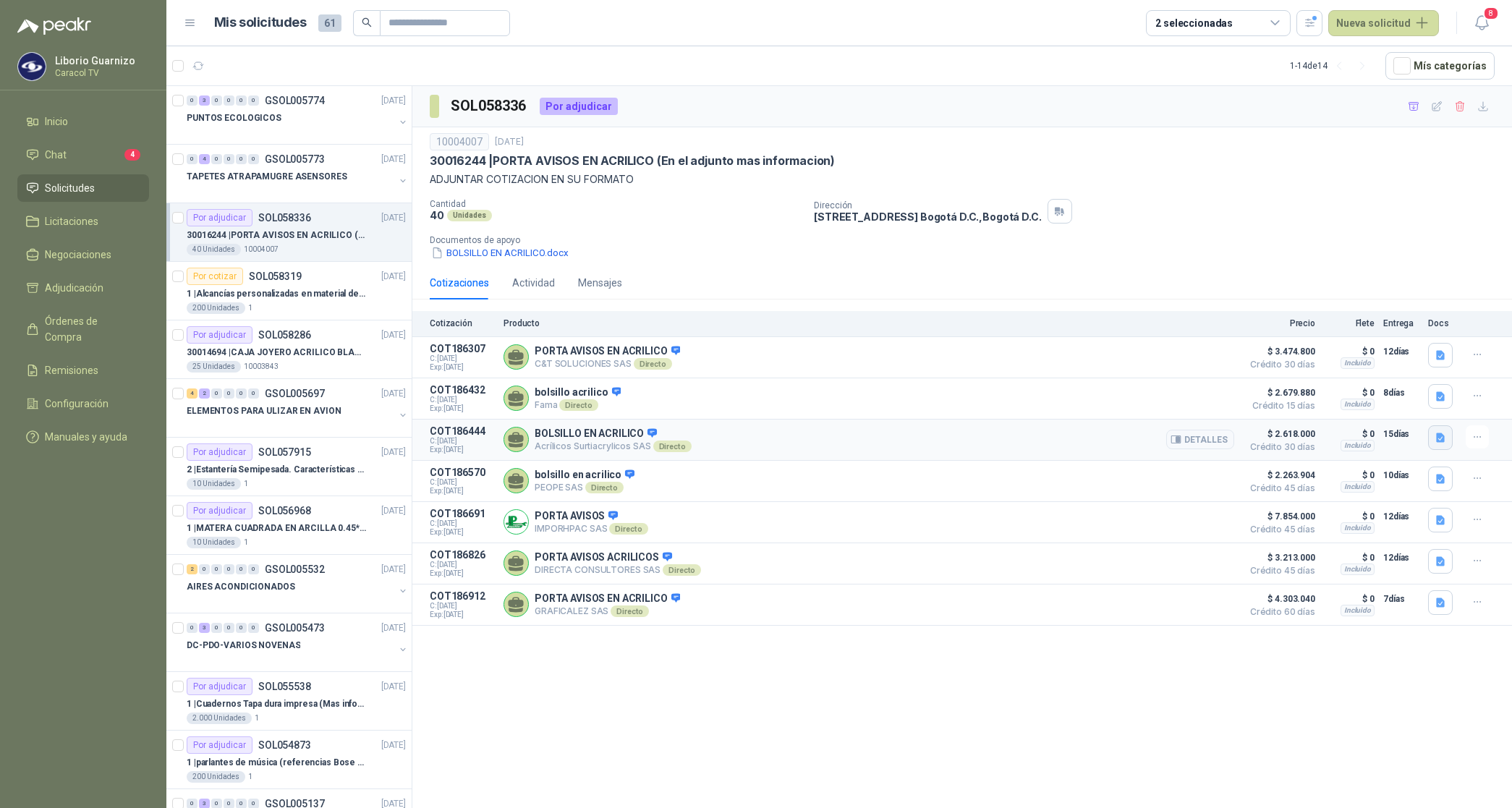
click at [1442, 439] on icon "button" at bounding box center [1440, 437] width 8 height 9
click at [1393, 403] on button "47155 CARACOL TV.pdf" at bounding box center [1385, 409] width 120 height 15
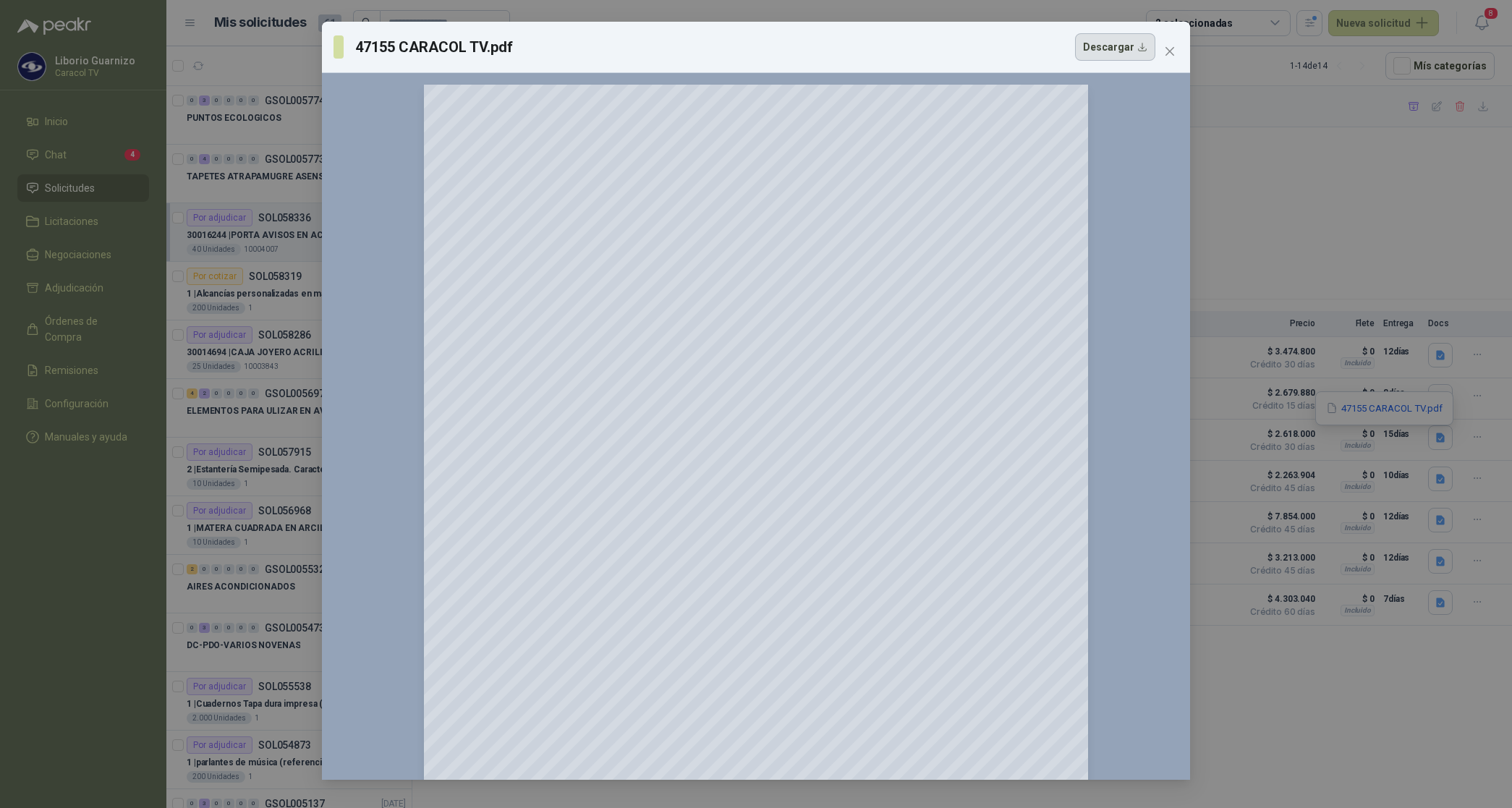
click at [1123, 49] on button "Descargar" at bounding box center [1115, 47] width 80 height 28
click at [1491, 178] on div "47155 CARACOL TV.pdf Descargar 150 %" at bounding box center [756, 404] width 1512 height 808
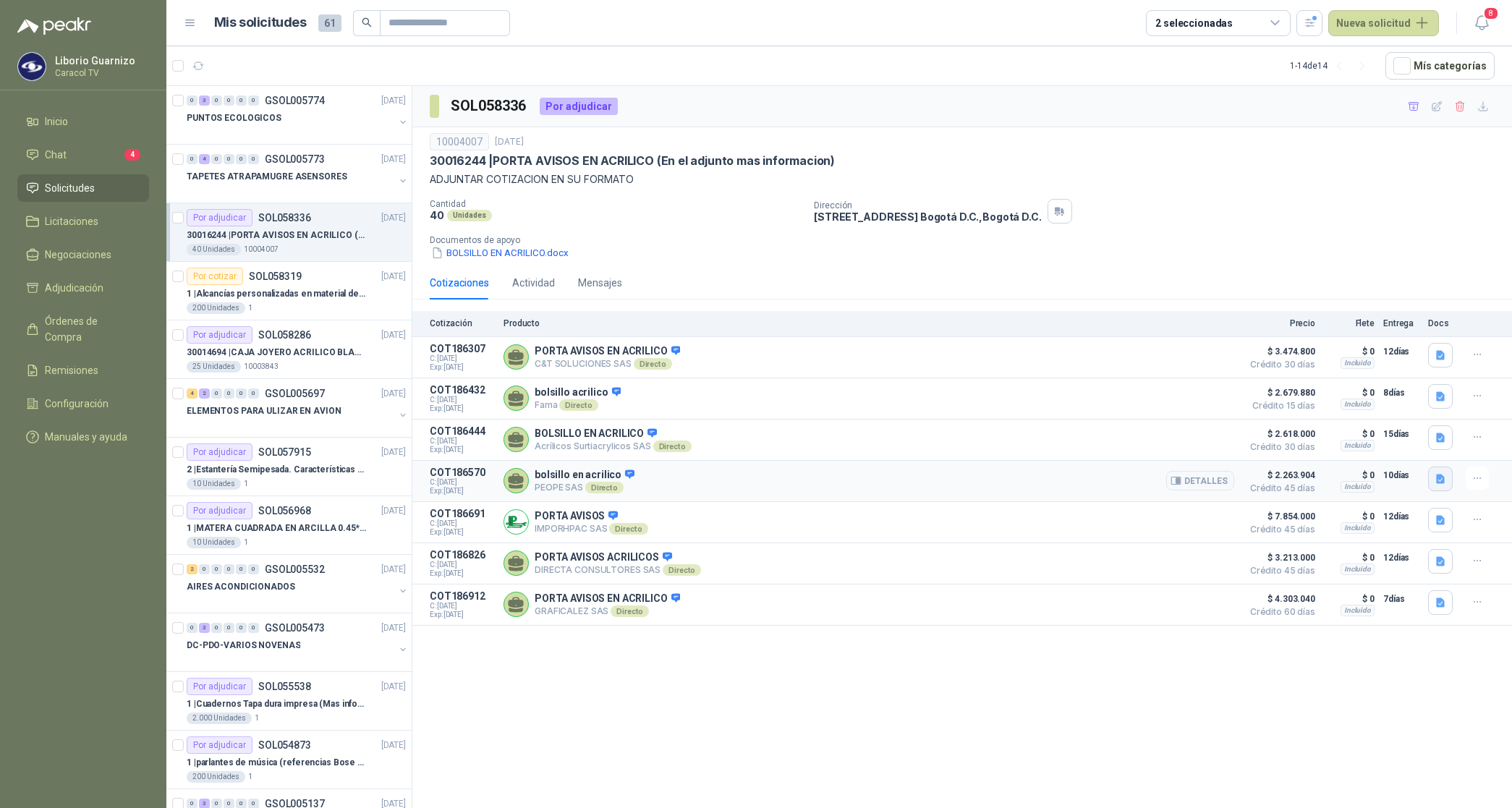
click at [1440, 482] on icon "button" at bounding box center [1440, 478] width 8 height 9
click at [1388, 452] on button "251002 PA Peope_Caracol-SOL058336 Portaavisos en acrilico .pptx.pdf" at bounding box center [1283, 451] width 321 height 15
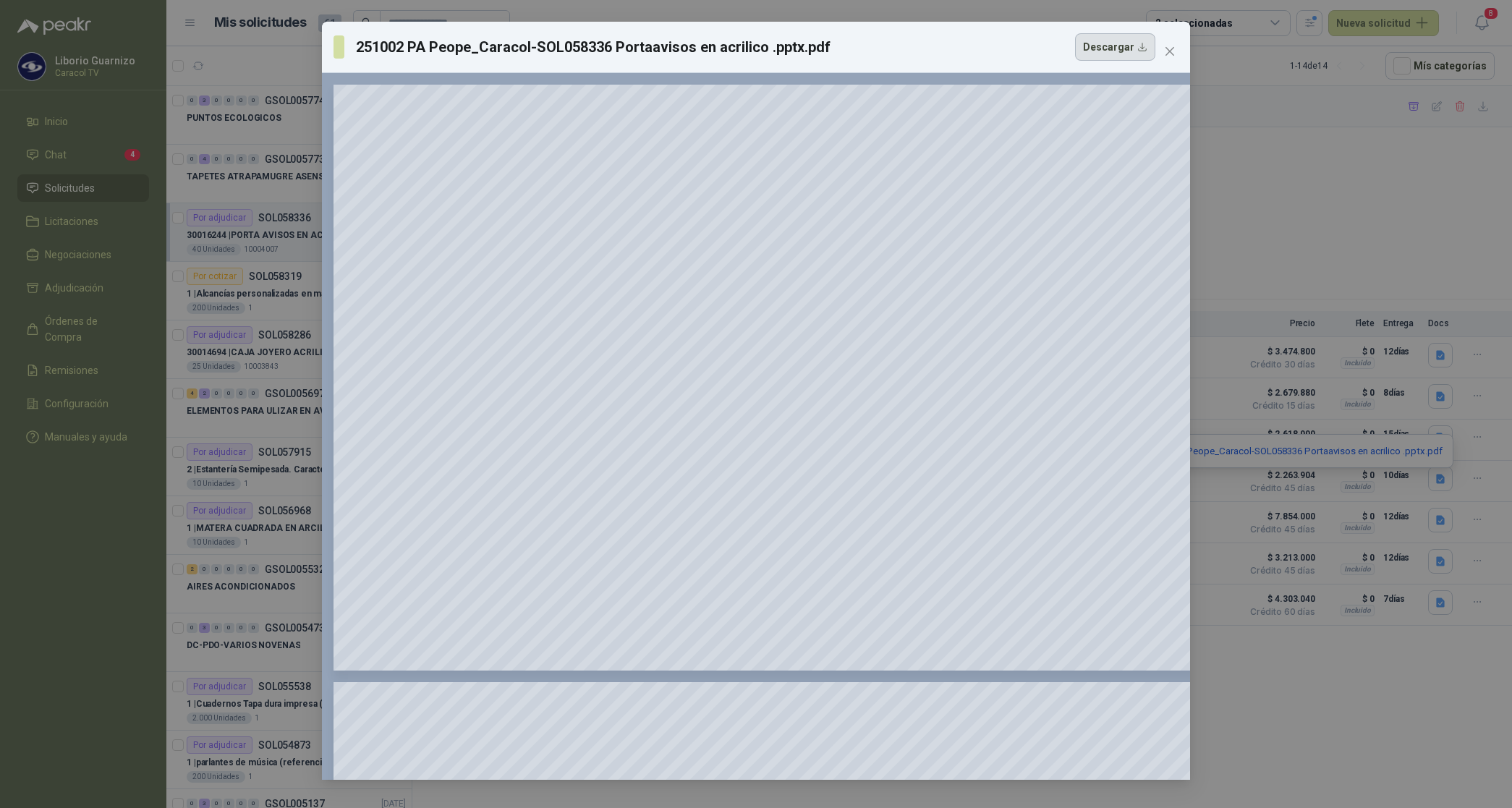
click at [1098, 53] on button "Descargar" at bounding box center [1115, 47] width 80 height 28
click at [1169, 49] on icon "close" at bounding box center [1170, 51] width 12 height 12
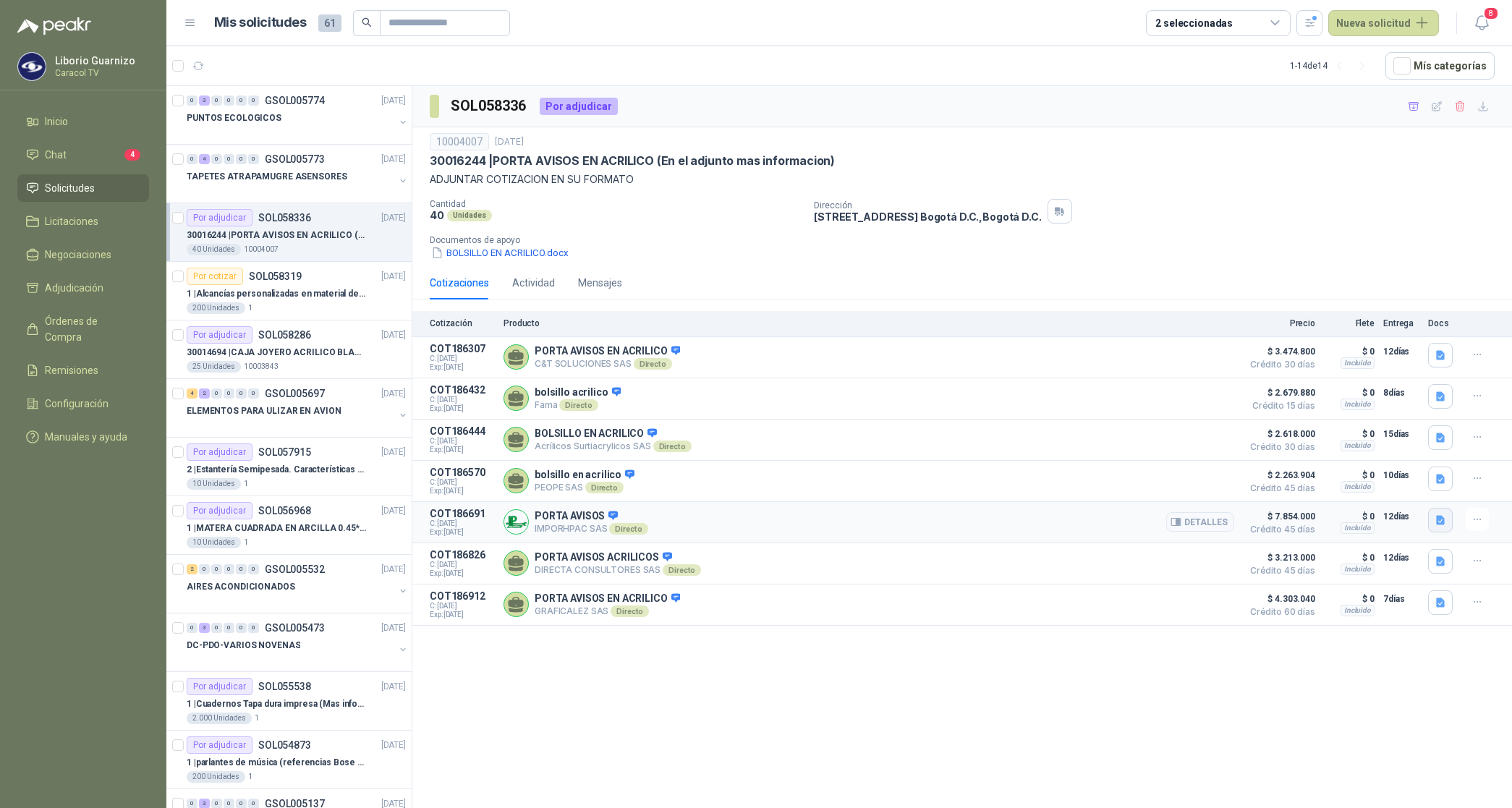
click at [1439, 525] on icon "button" at bounding box center [1440, 520] width 8 height 9
click at [1391, 496] on button "COTIZACION CARACOL No.0018.pdf" at bounding box center [1357, 494] width 174 height 15
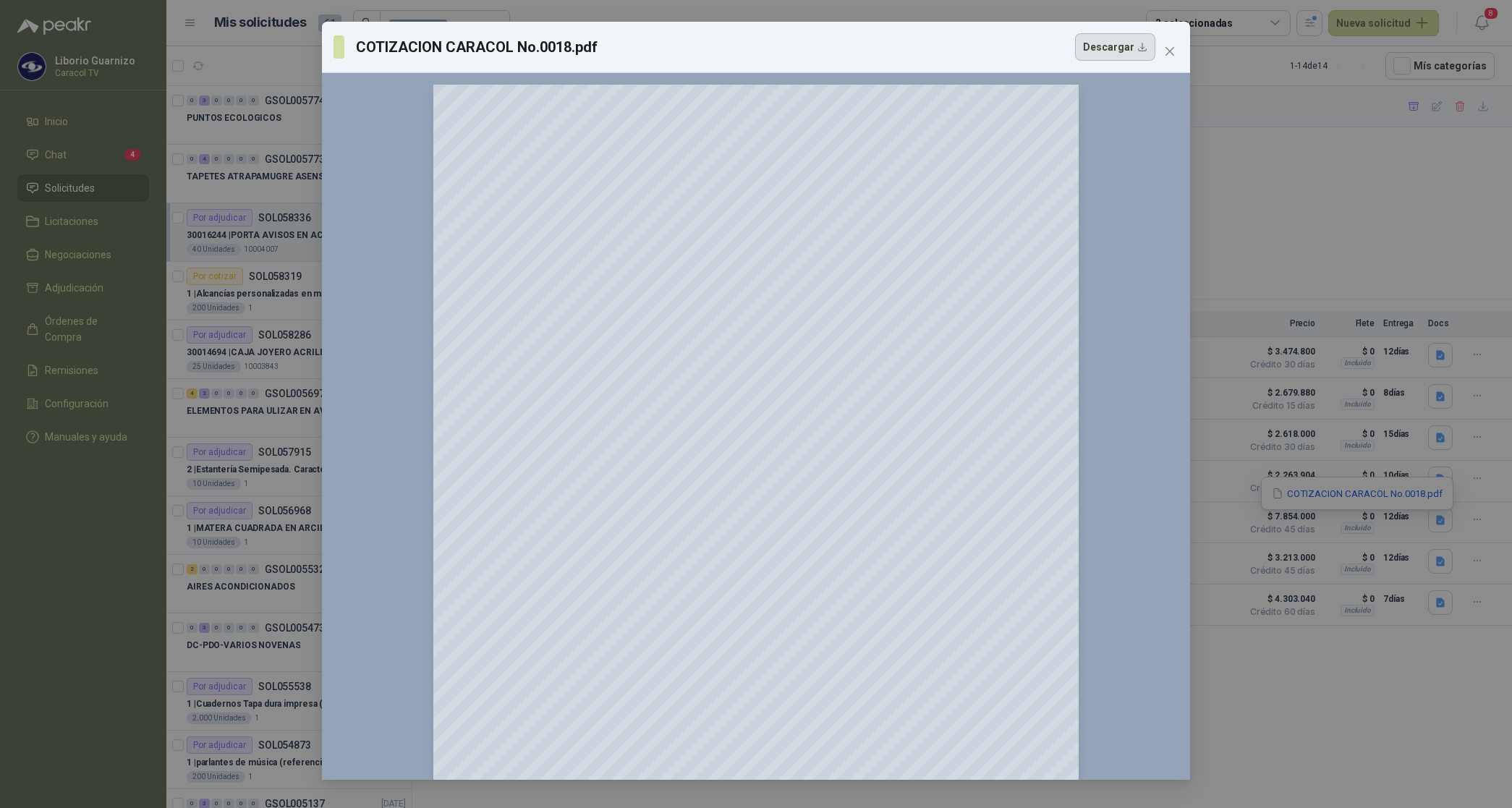
click at [1122, 49] on button "Descargar" at bounding box center [1115, 47] width 80 height 28
click at [1164, 46] on icon "close" at bounding box center [1170, 51] width 12 height 12
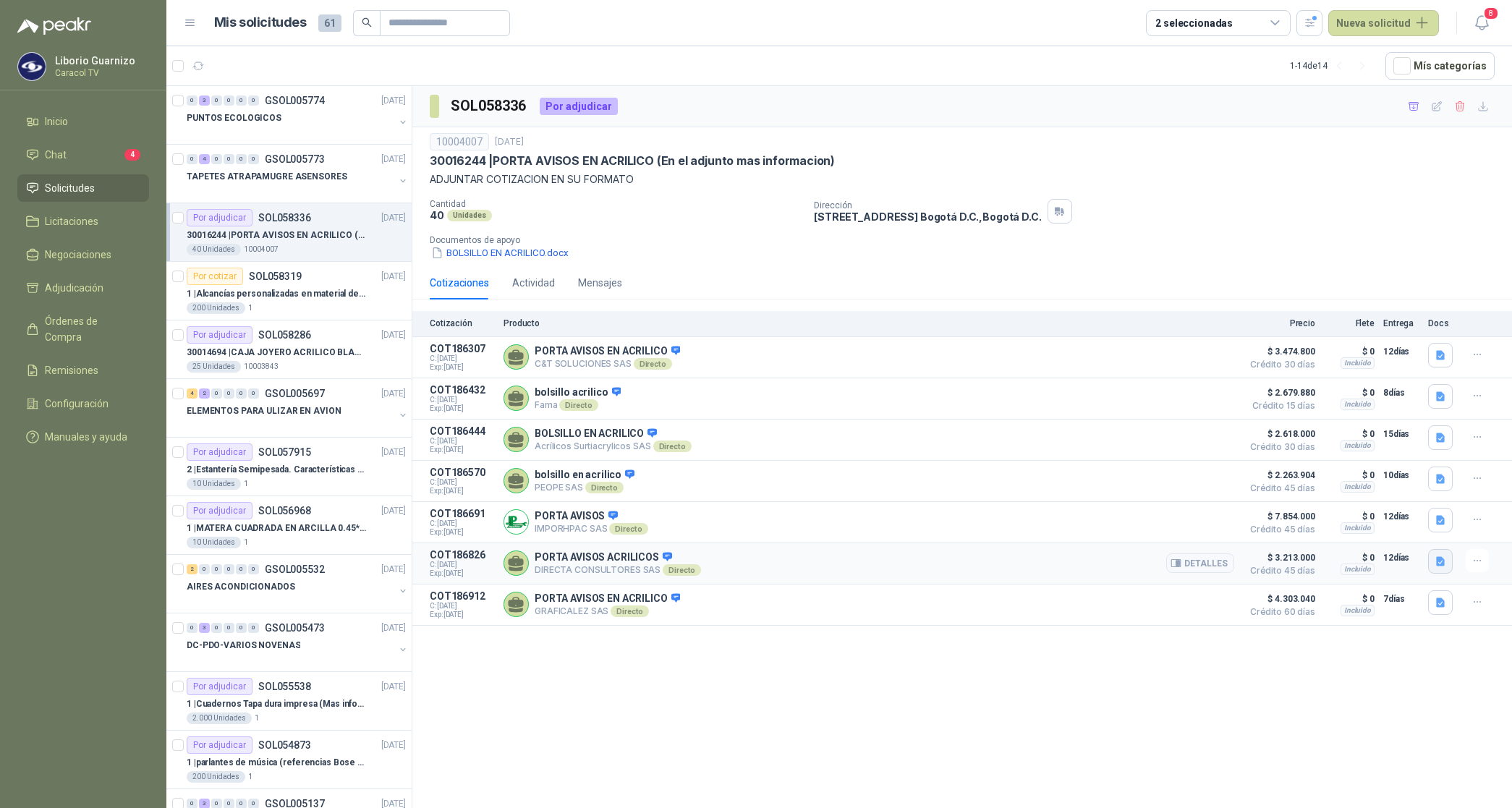
click at [1442, 562] on icon "button" at bounding box center [1441, 562] width 12 height 12
click at [1393, 537] on button "CARACOL TV PORTA AVISOS ACRILICOS 6084.pdf" at bounding box center [1329, 536] width 230 height 15
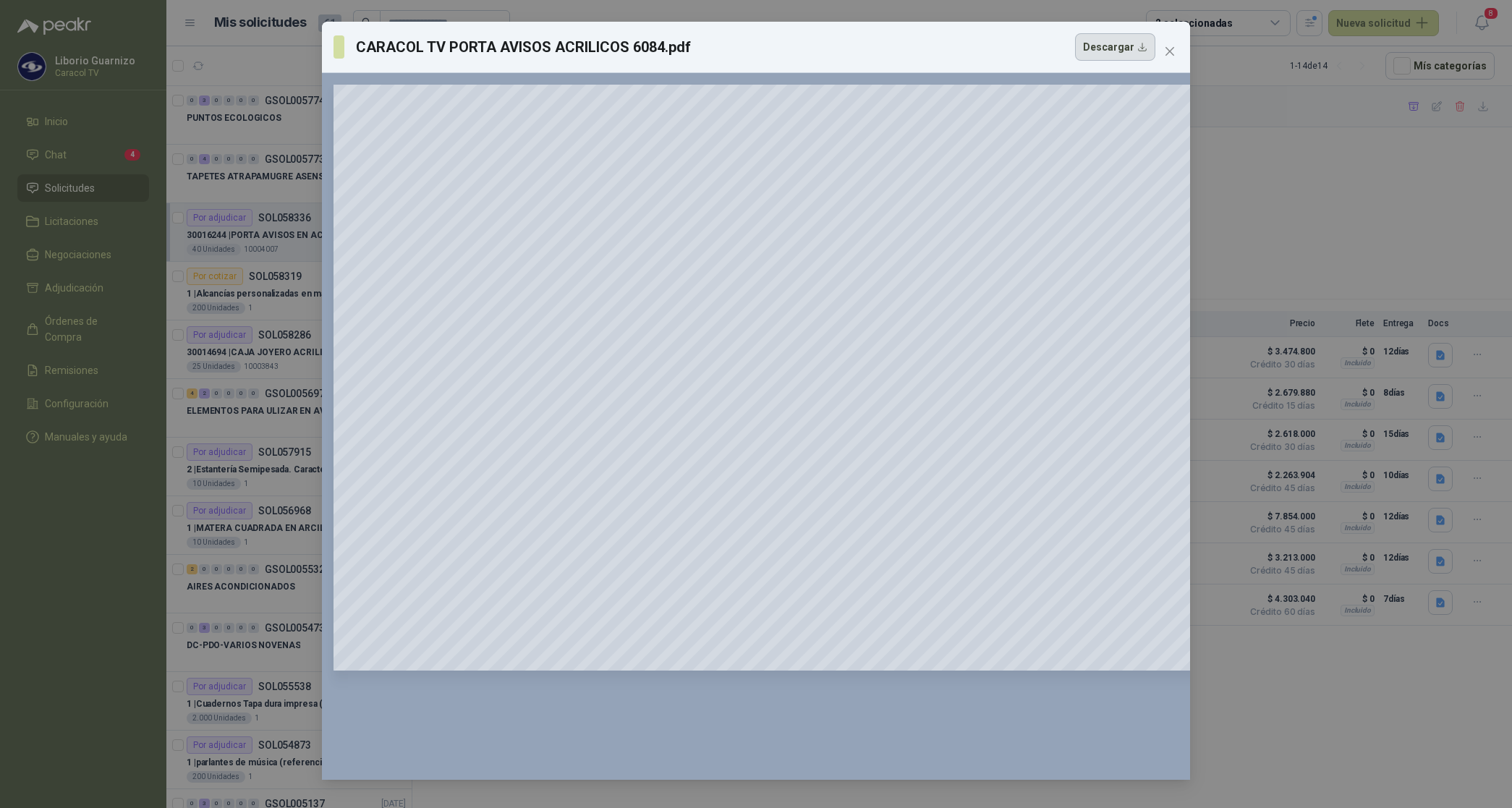
click at [1107, 49] on button "Descargar" at bounding box center [1115, 47] width 80 height 28
click at [1164, 44] on button "Close" at bounding box center [1170, 52] width 23 height 23
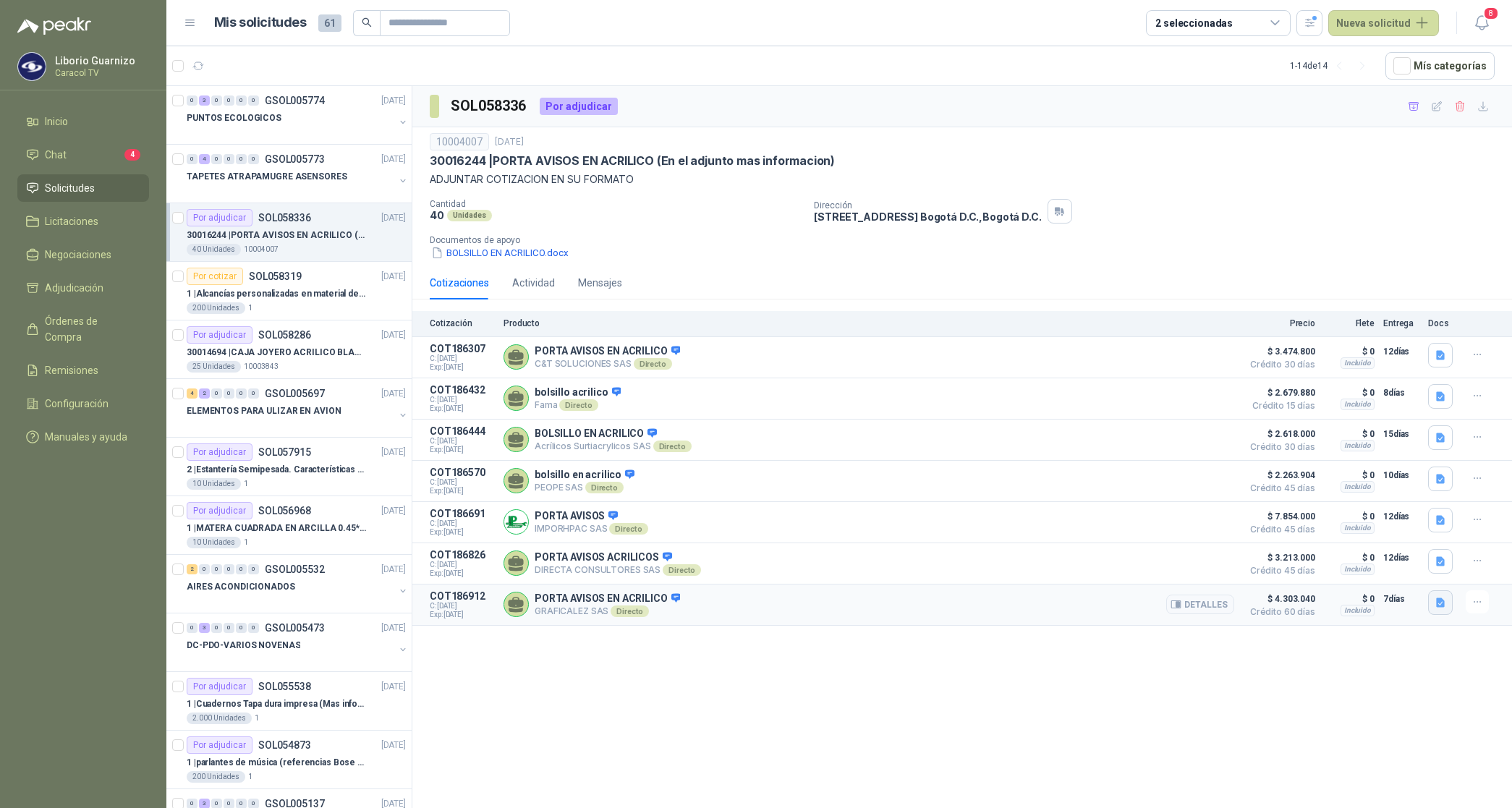
click at [1439, 607] on icon "button" at bounding box center [1440, 602] width 8 height 9
click at [1329, 575] on button "COTIZACIÓN-00-332- CARACOL TELEVISIÓN -BOLSILLO ACRILICO.pdf" at bounding box center [1288, 579] width 313 height 15
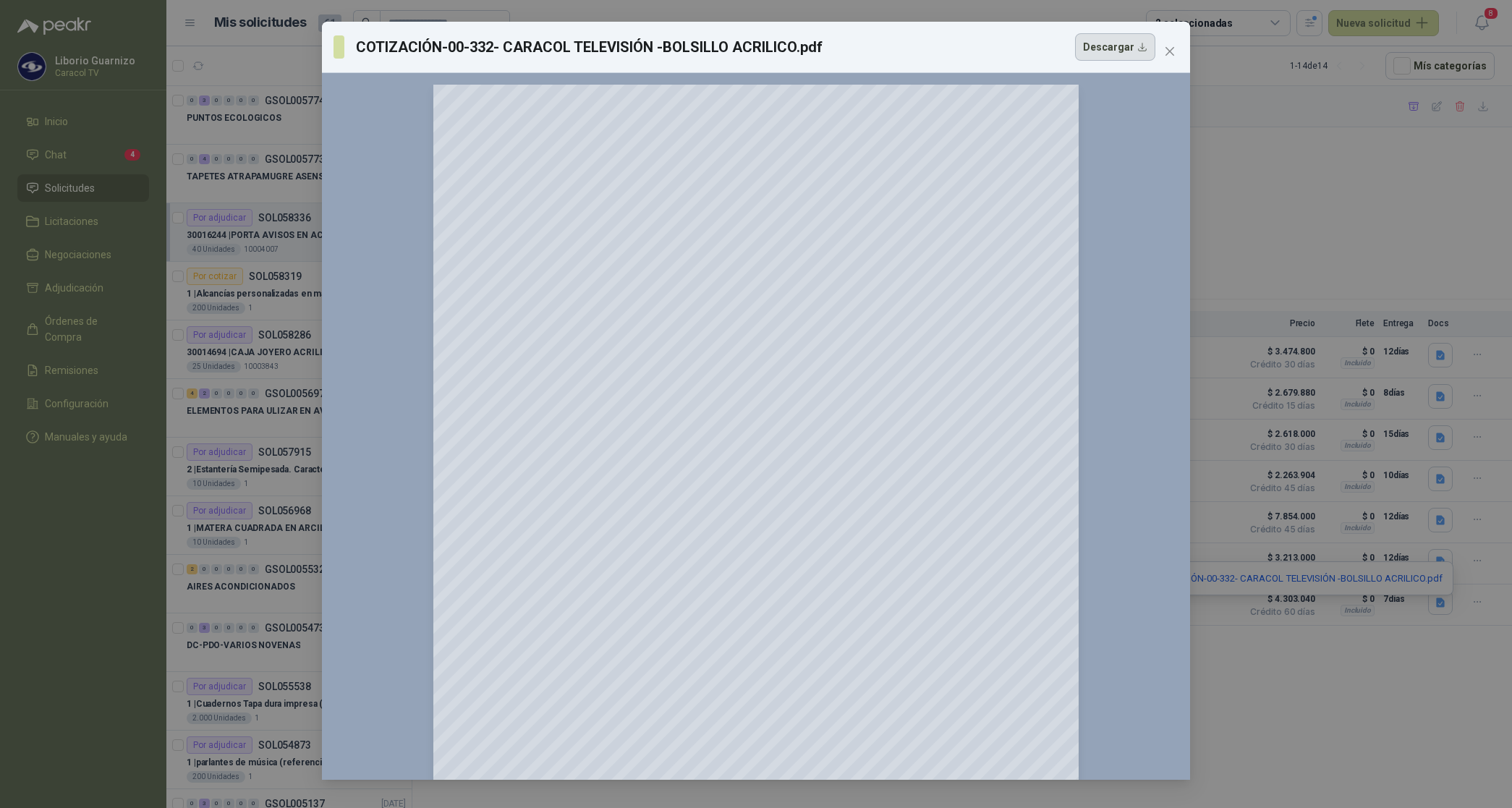
click at [1102, 59] on button "Descargar" at bounding box center [1115, 47] width 80 height 28
click at [1168, 43] on button "Close" at bounding box center [1170, 52] width 23 height 23
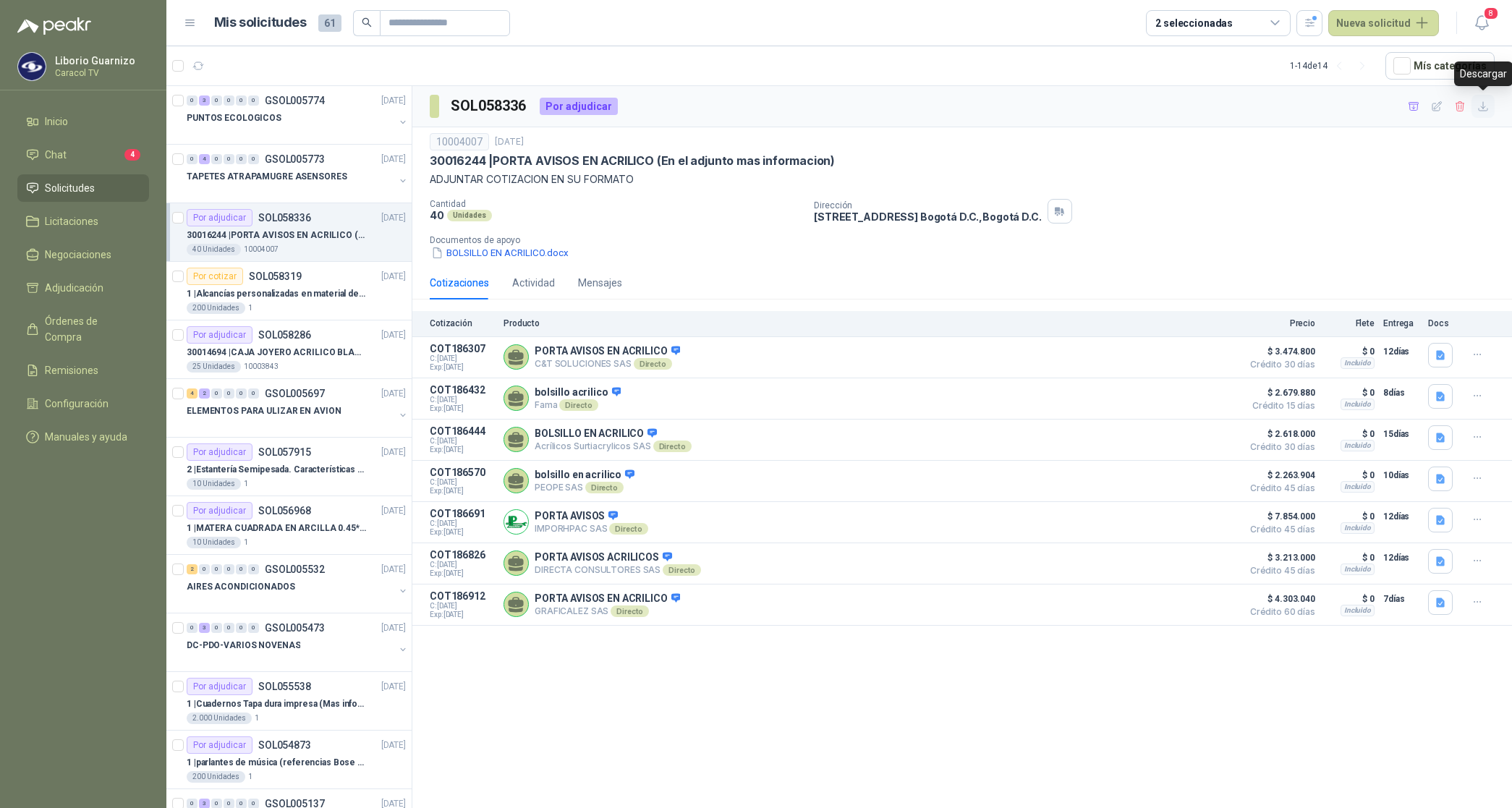
click at [1484, 110] on icon "button" at bounding box center [1483, 107] width 12 height 12
click at [1415, 107] on icon "button" at bounding box center [1414, 107] width 12 height 12
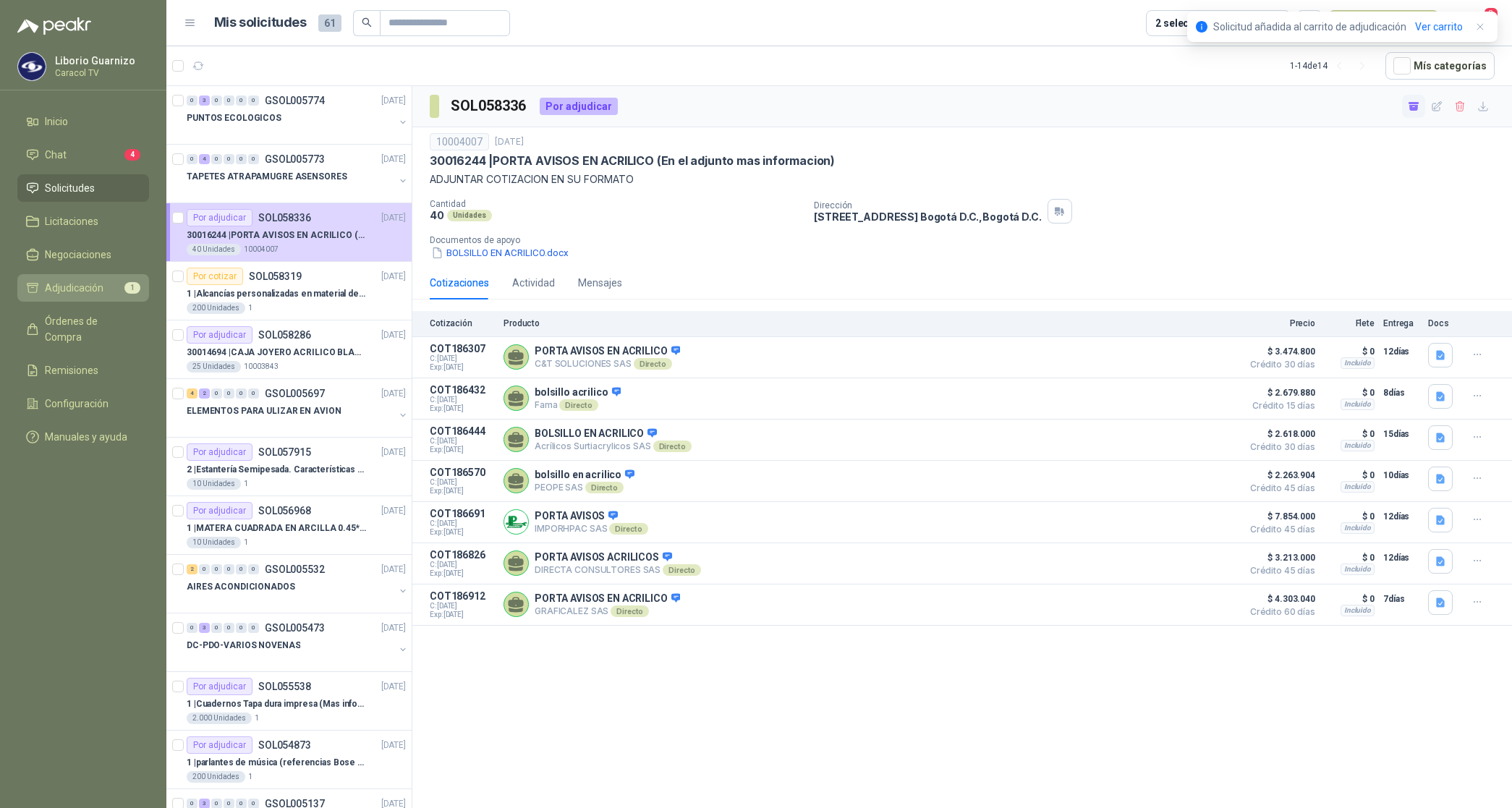
click at [45, 293] on span "Adjudicación" at bounding box center [74, 287] width 59 height 16
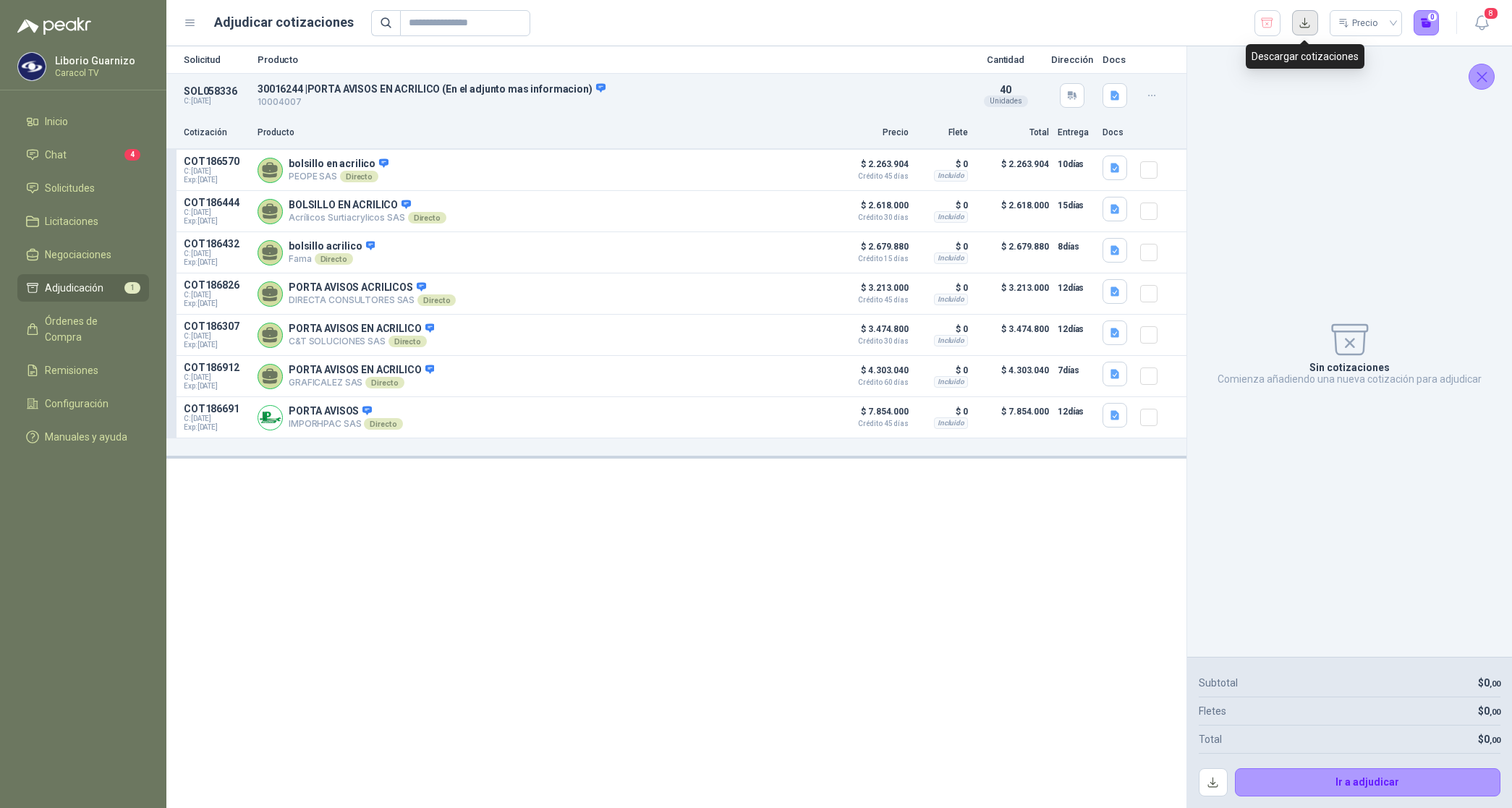
click at [1295, 22] on button "button" at bounding box center [1305, 23] width 26 height 26
drag, startPoint x: 311, startPoint y: 87, endPoint x: 442, endPoint y: 89, distance: 131.0
click at [442, 89] on p "30016244 | PORTA AVISOS EN ACRILICO (En el adjunto mas informacion)" at bounding box center [609, 89] width 703 height 13
copy p "PORTA AVISOS EN ACRILICO"
click at [1157, 210] on div at bounding box center [1154, 211] width 29 height 29
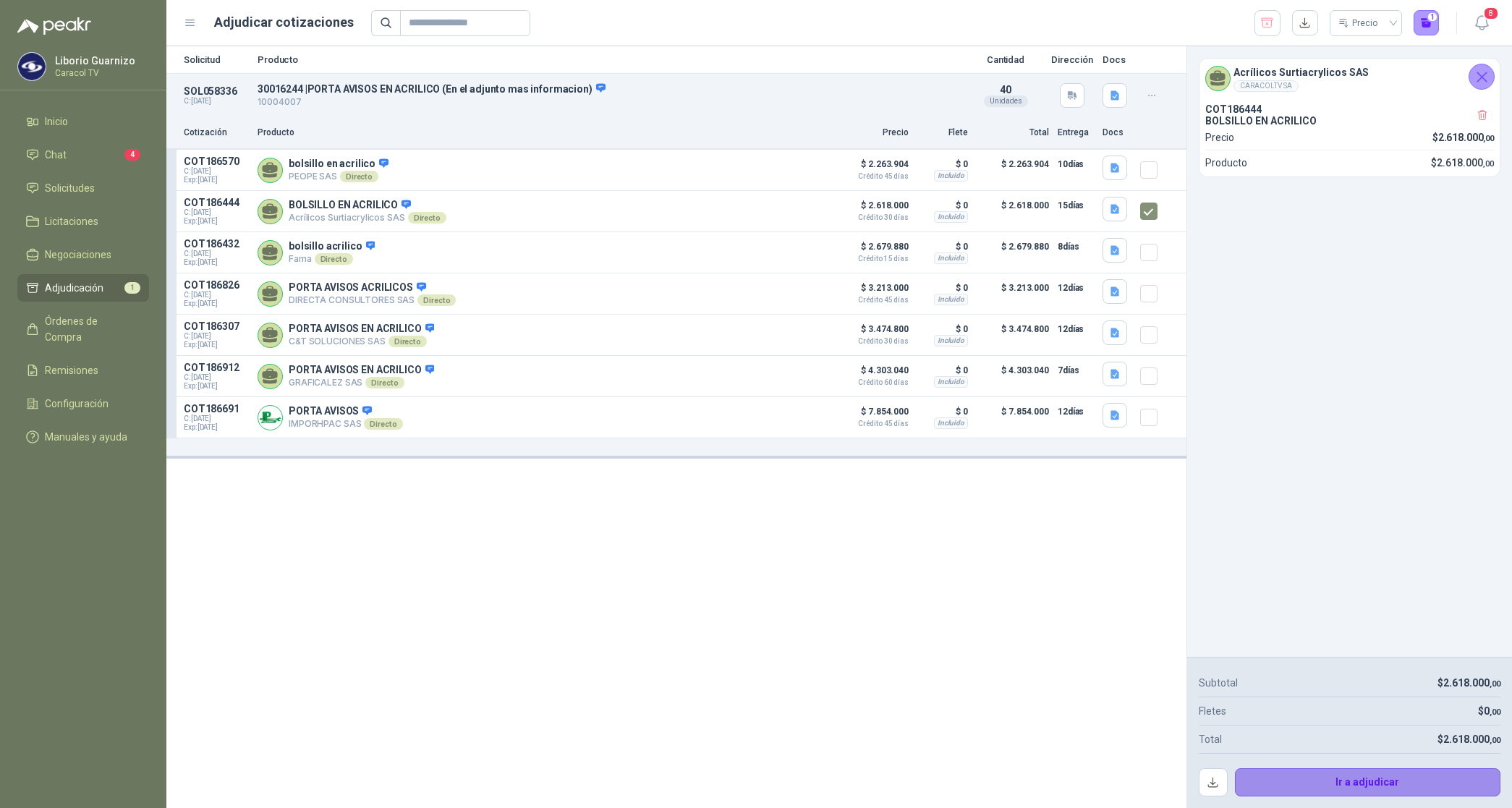
click at [1330, 783] on button "Ir a adjudicar" at bounding box center [1368, 782] width 267 height 29
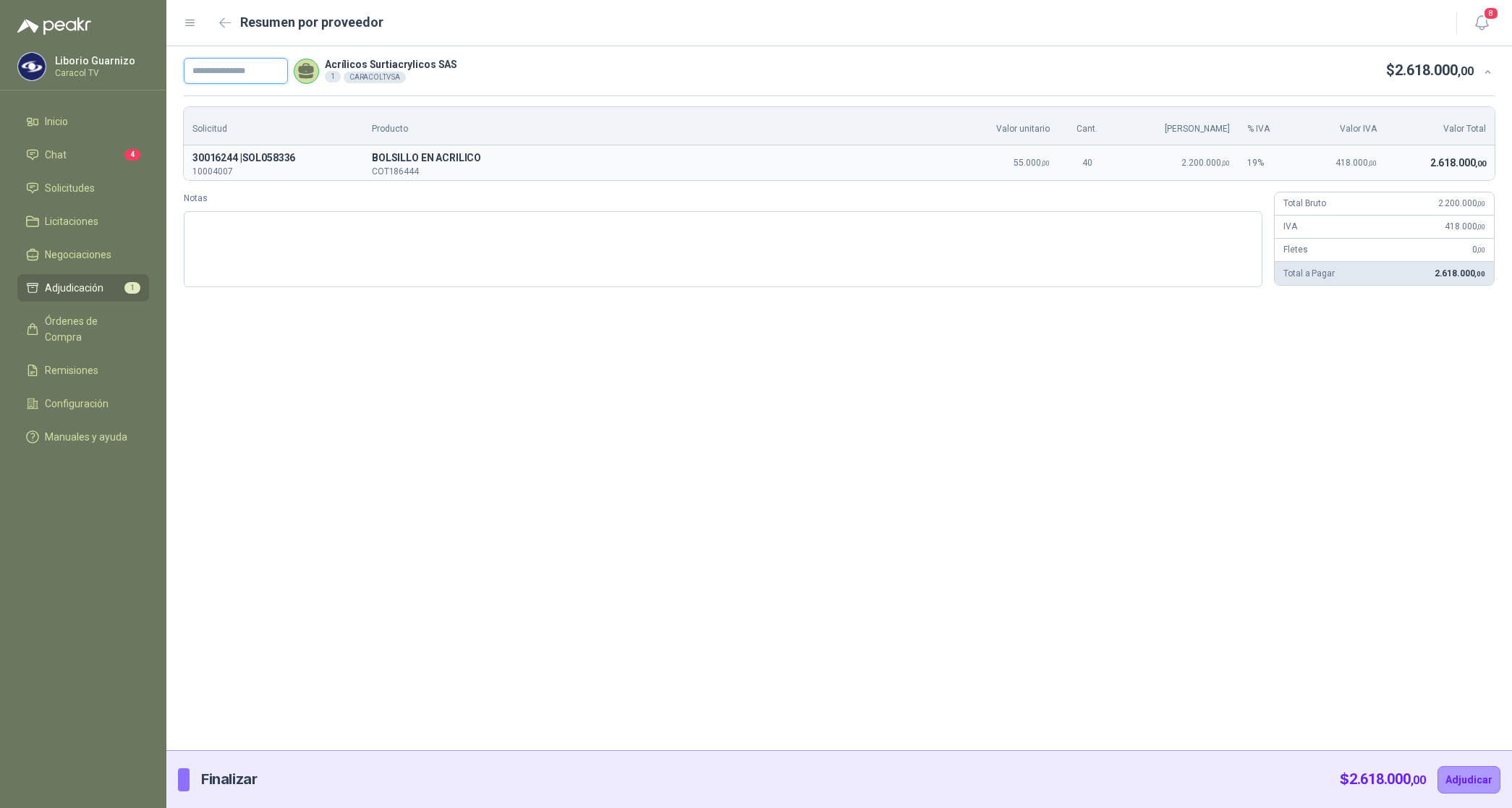
click at [236, 62] on input "text" at bounding box center [236, 71] width 104 height 26
paste input "**********"
type input "**********"
click at [1473, 770] on button "Adjudicar" at bounding box center [1469, 780] width 63 height 28
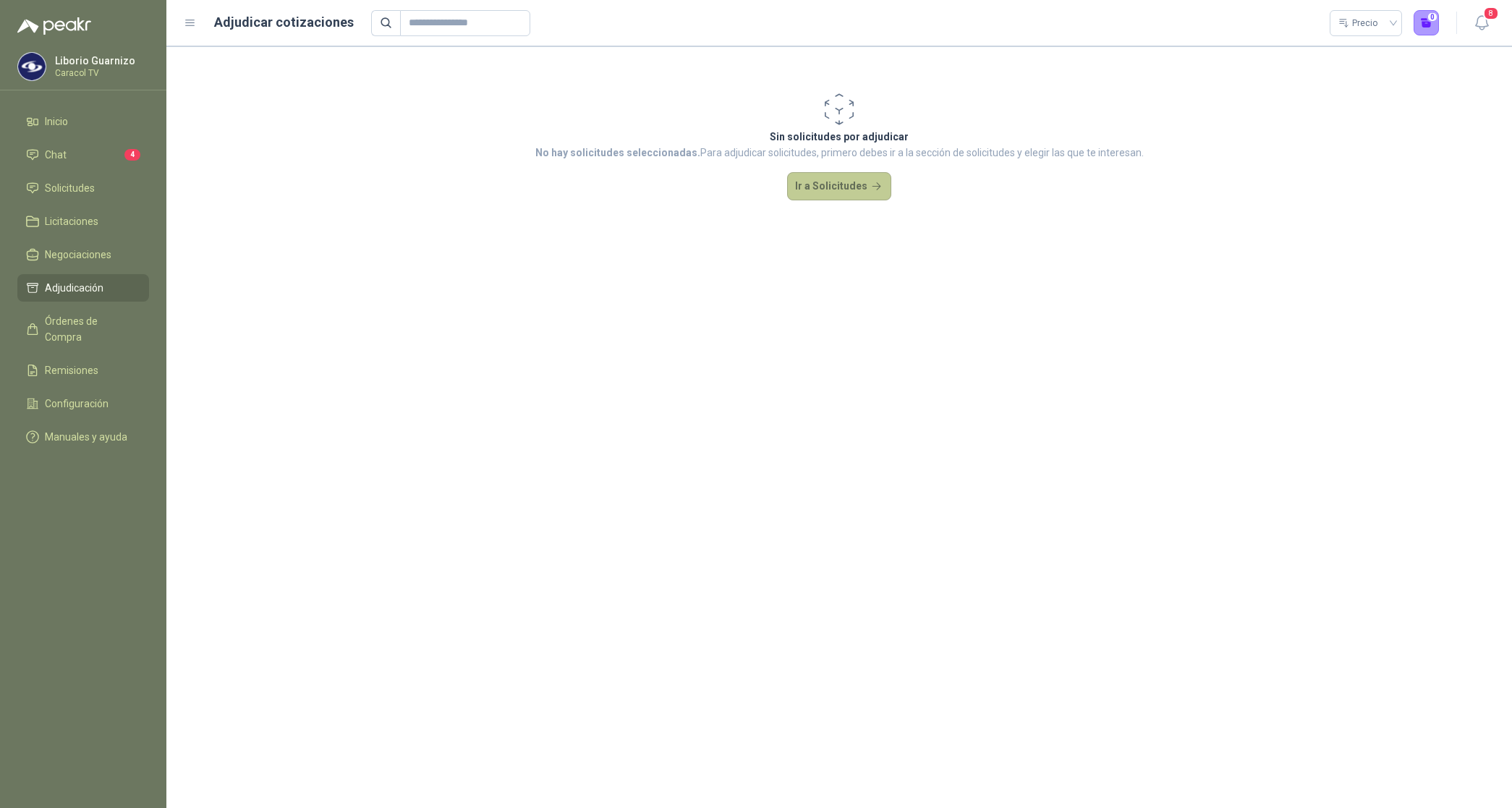
click at [838, 181] on button "Ir a Solicitudes" at bounding box center [839, 186] width 104 height 29
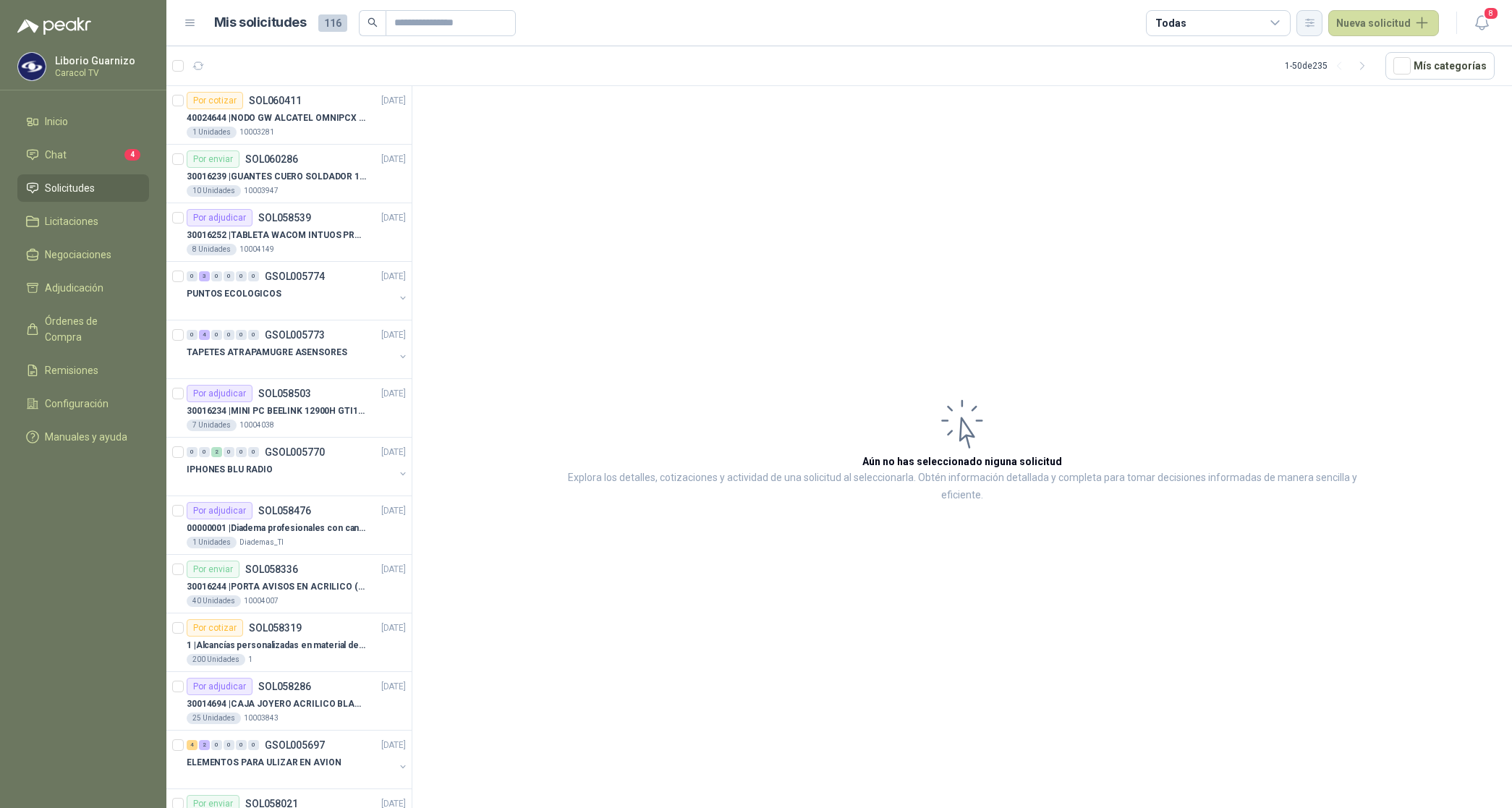
click at [1303, 19] on button "button" at bounding box center [1310, 23] width 26 height 26
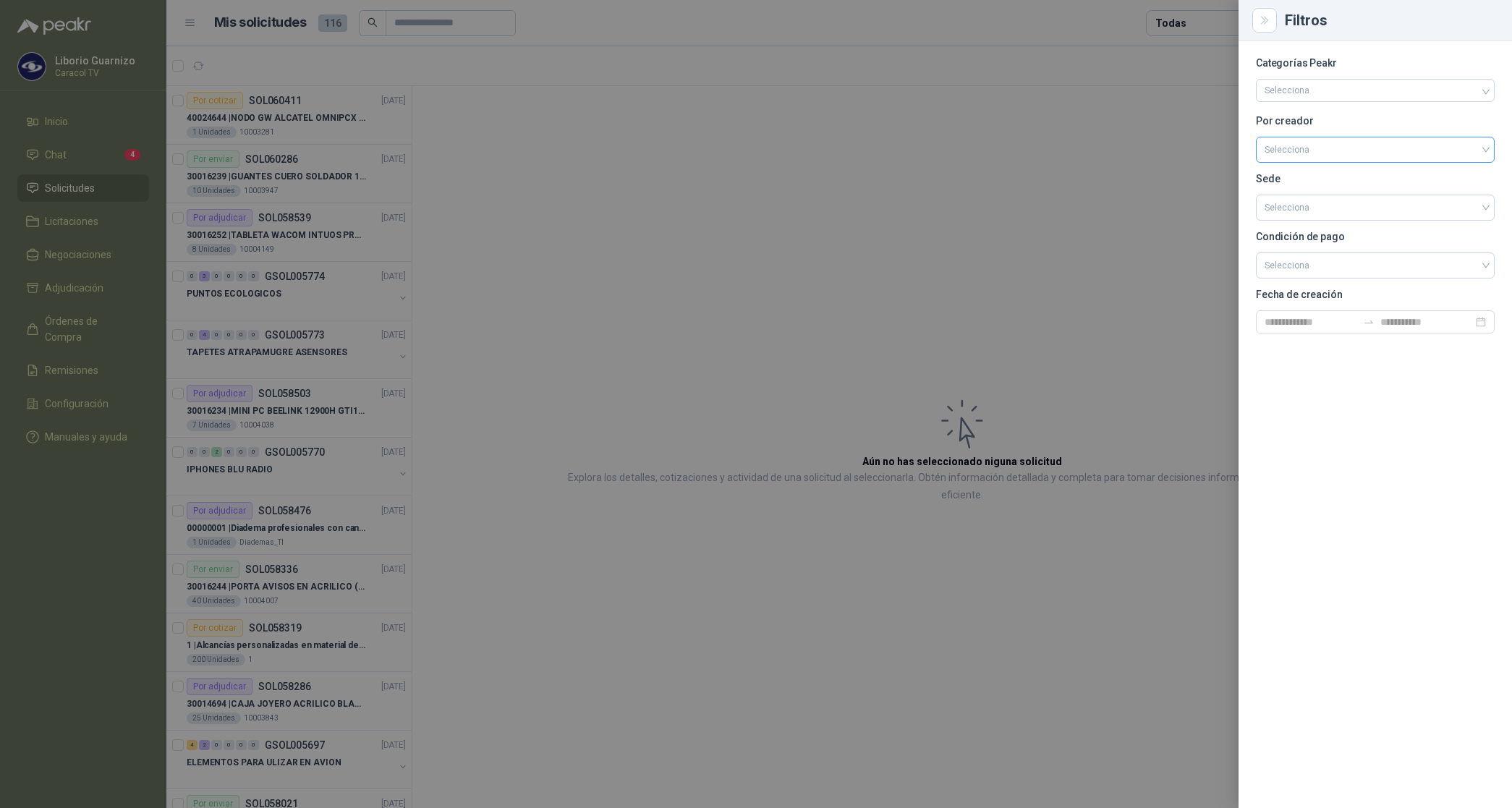
click at [1293, 152] on input "search" at bounding box center [1375, 148] width 222 height 22
drag, startPoint x: 1302, startPoint y: 229, endPoint x: 1289, endPoint y: 229, distance: 13.0
click at [1302, 229] on div "[PERSON_NAME]" at bounding box center [1375, 226] width 216 height 16
click at [1184, 22] on div at bounding box center [756, 404] width 1512 height 808
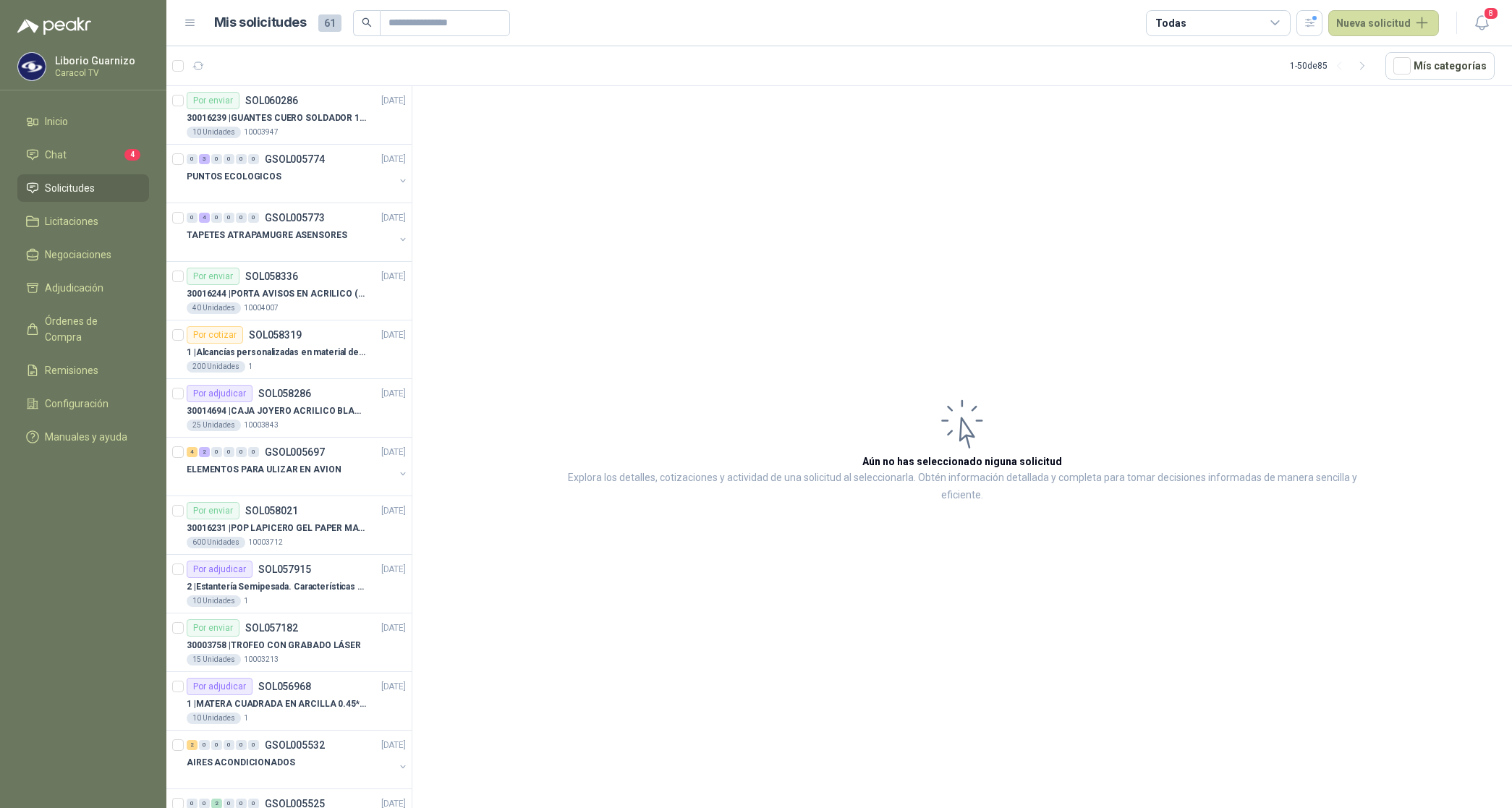
click at [1184, 22] on div "Todas" at bounding box center [1170, 23] width 30 height 16
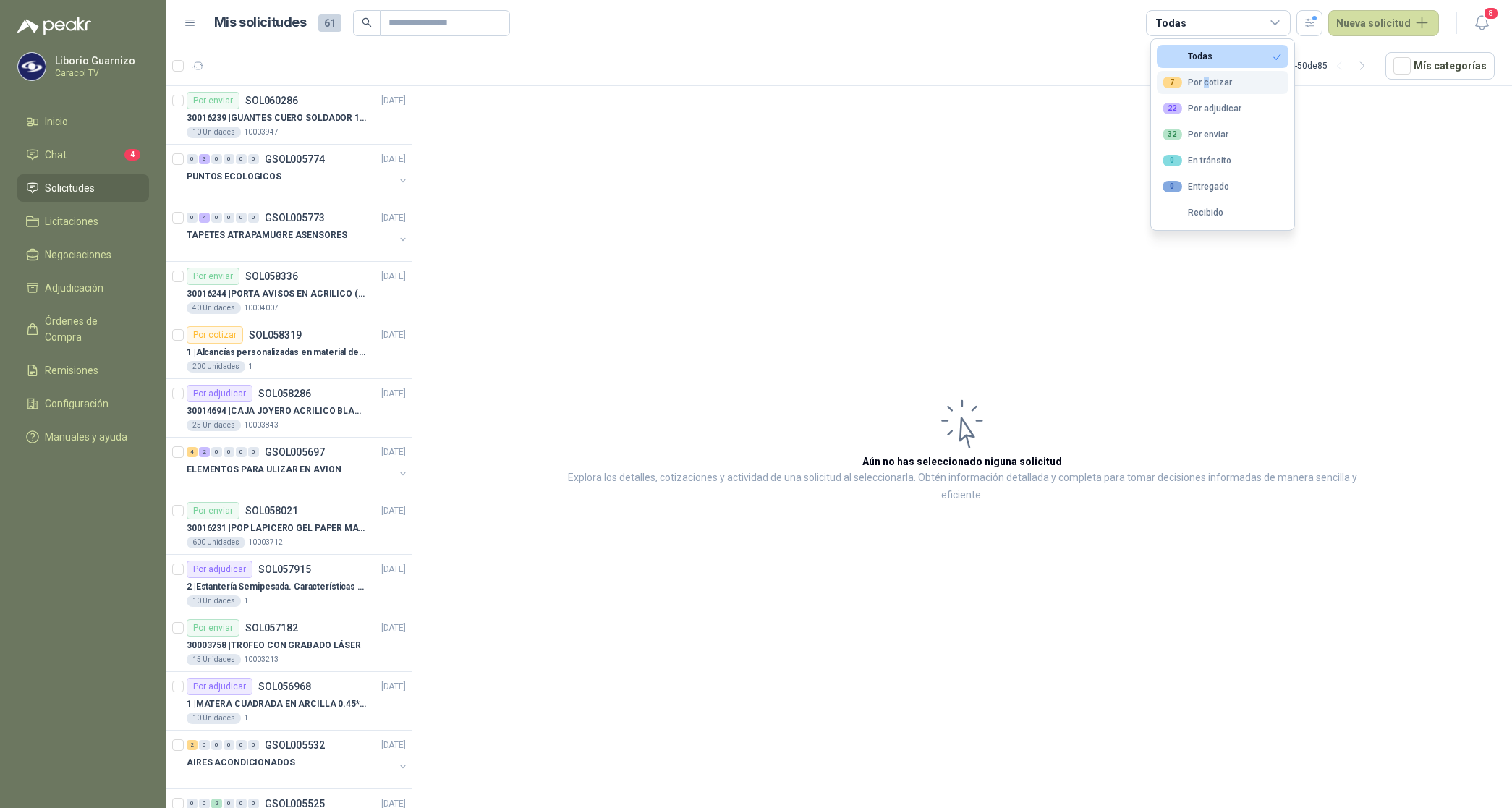
drag, startPoint x: 1184, startPoint y: 22, endPoint x: 1211, endPoint y: 83, distance: 66.7
click at [1203, 82] on div "7 Por cotizar" at bounding box center [1198, 82] width 70 height 12
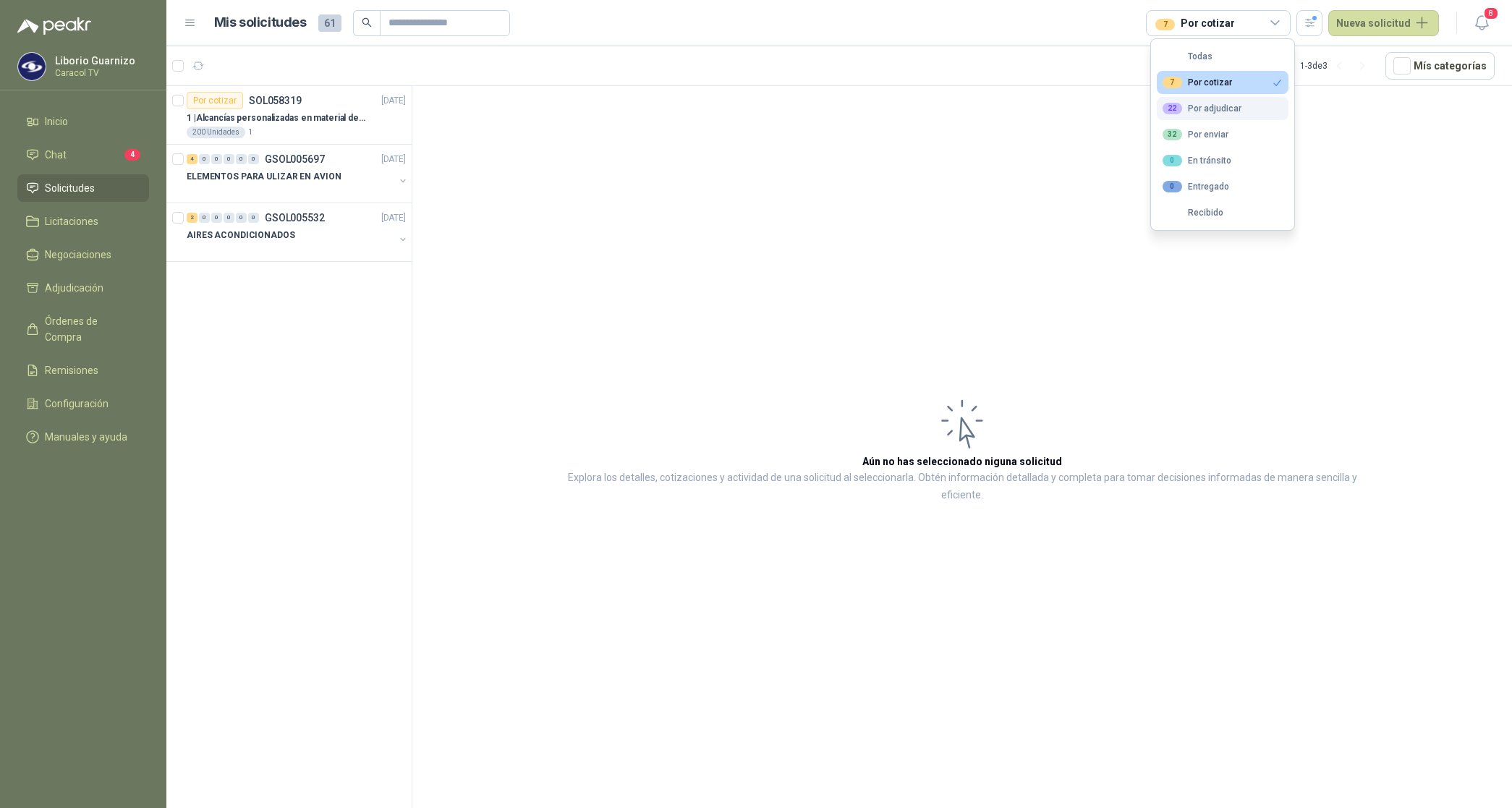
drag, startPoint x: 1211, startPoint y: 83, endPoint x: 1211, endPoint y: 109, distance: 26.0
click at [1211, 109] on div "22 Por adjudicar" at bounding box center [1202, 108] width 79 height 12
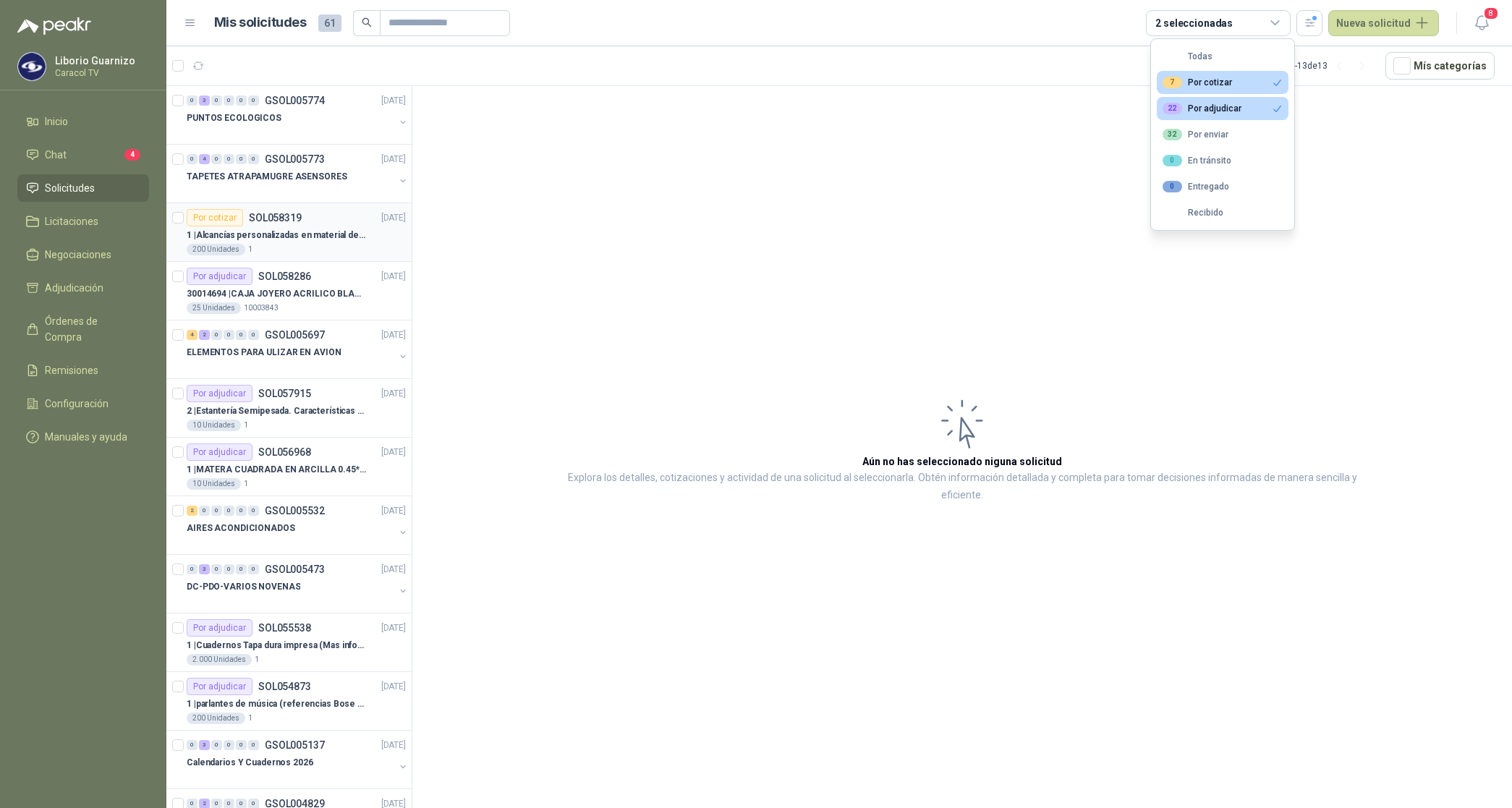
click at [348, 235] on p "1 | Alcancías personalizadas en material de cerámica (VER ADJUNTO)" at bounding box center [277, 236] width 180 height 14
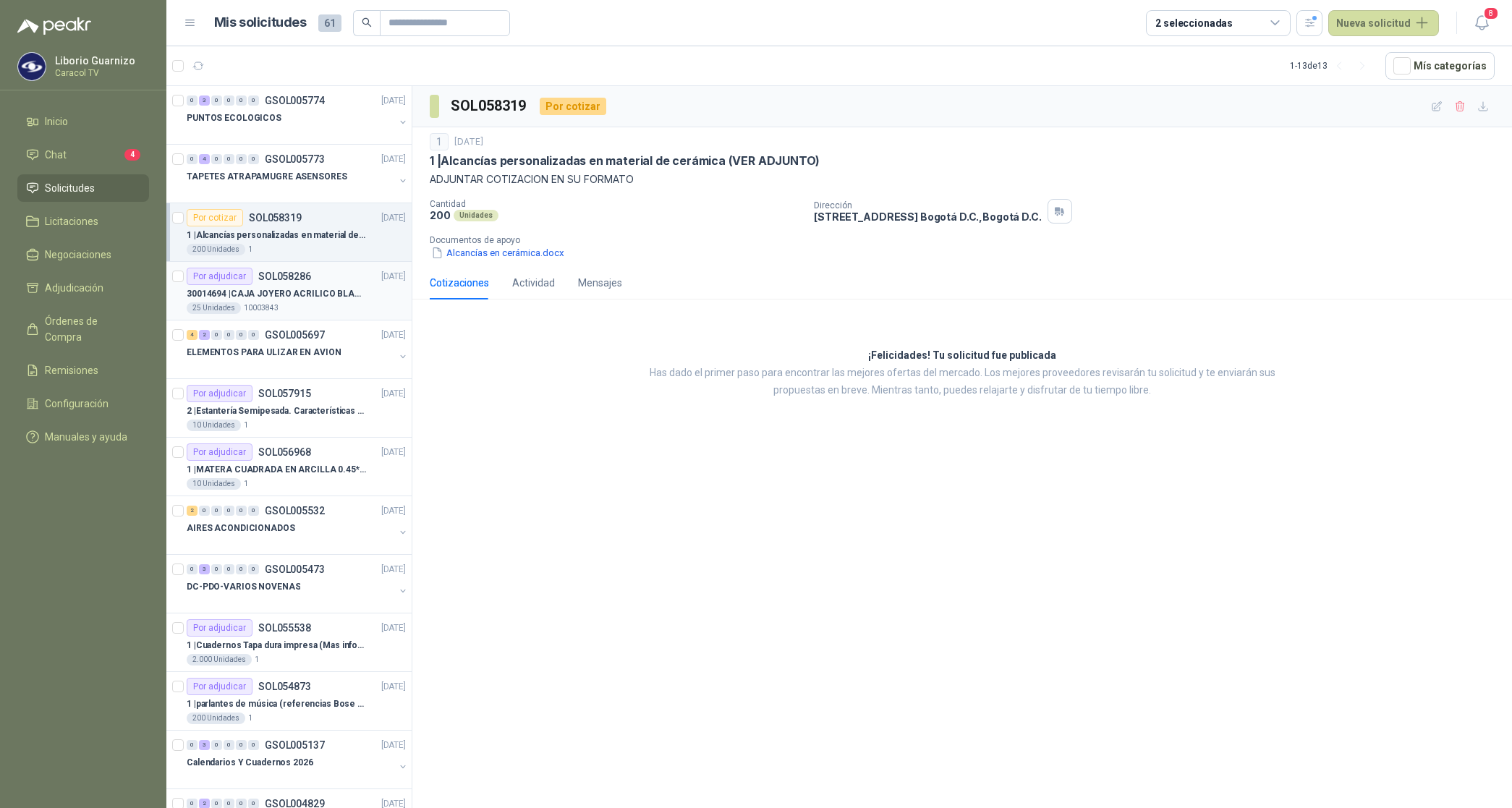
click at [331, 298] on p "30014694 | CAJA JOYERO ACRILICO BLANCO OPAL (En el adjunto mas detalle)" at bounding box center [277, 294] width 180 height 14
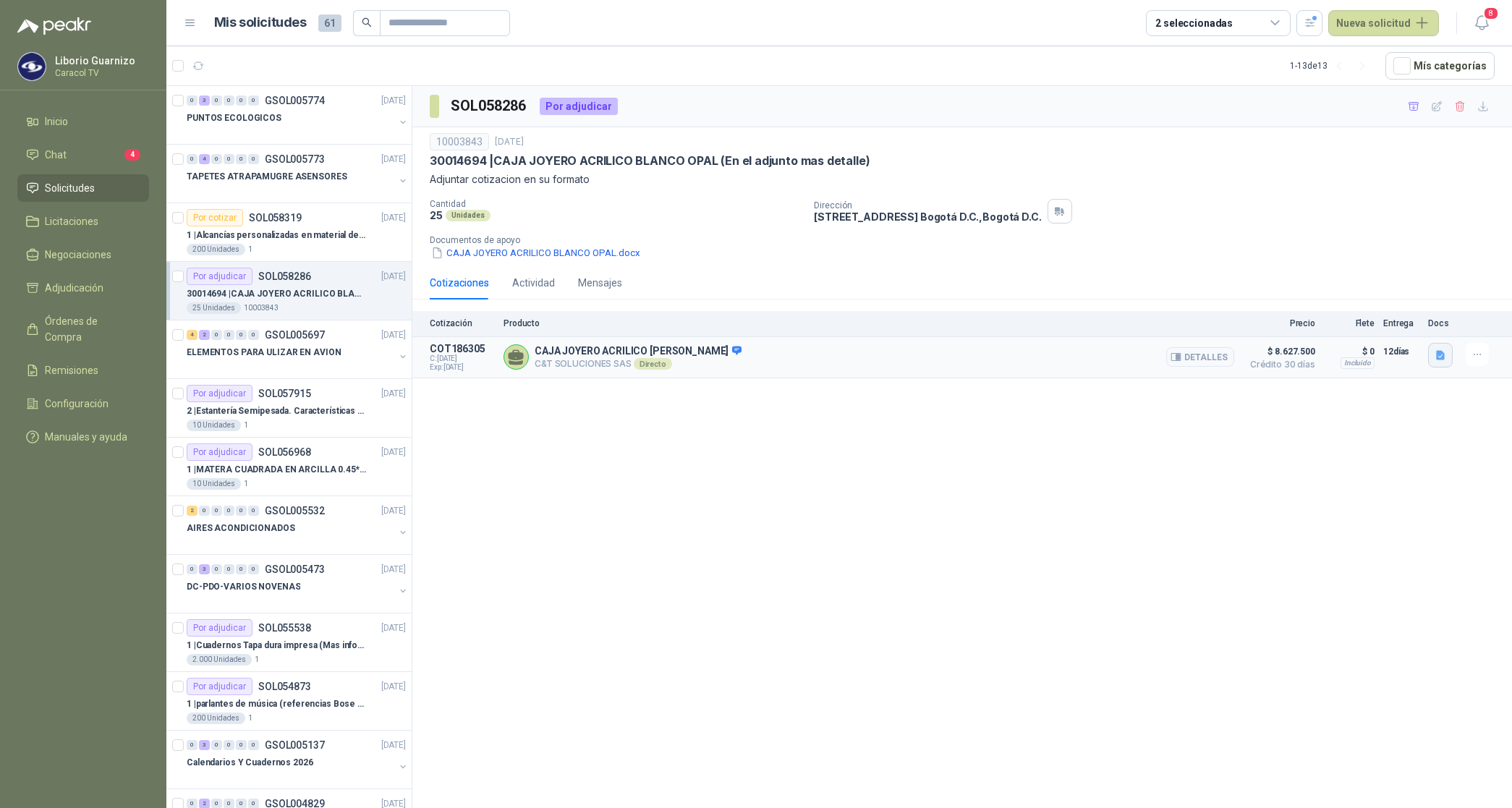
click at [1443, 364] on button "button" at bounding box center [1440, 355] width 25 height 25
click at [1368, 326] on button "Caracol Television [DATE] Caja Joyero .pdf" at bounding box center [1346, 324] width 196 height 15
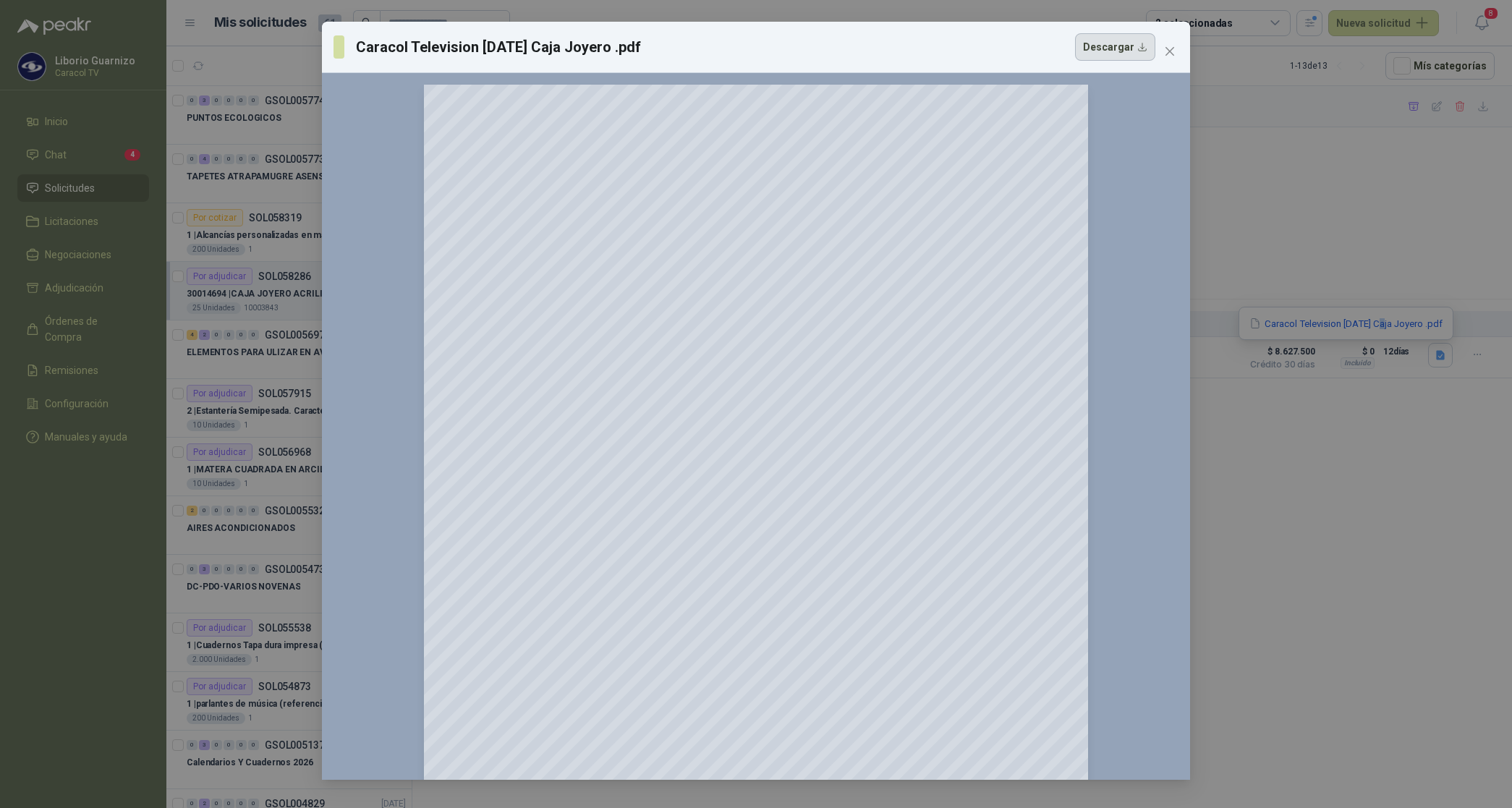
click at [1126, 48] on button "Descargar" at bounding box center [1115, 47] width 80 height 28
click at [1467, 174] on div "Caracol Television [DATE] Caja Joyero .pdf Descargar 150 %" at bounding box center [756, 404] width 1512 height 808
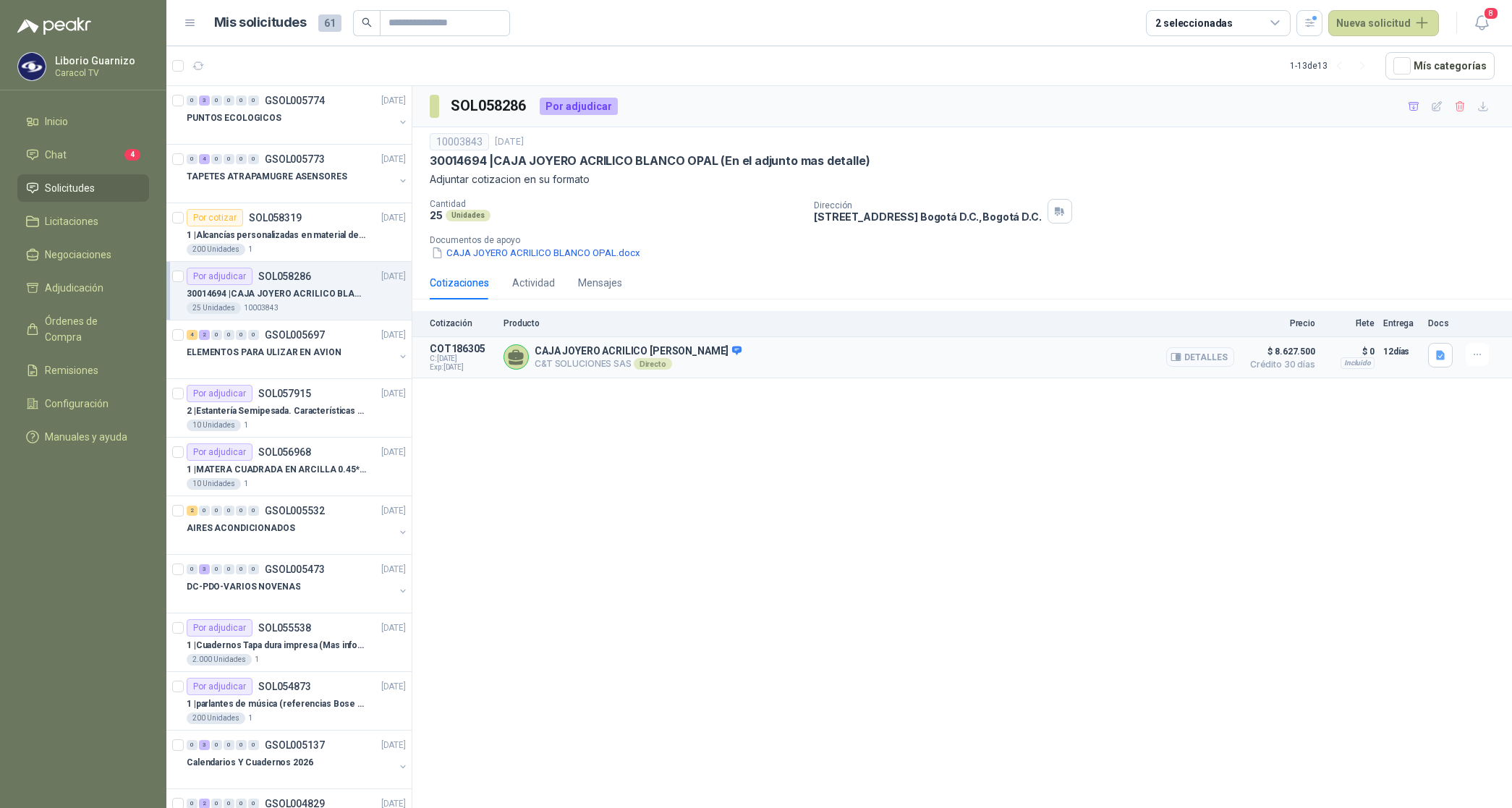
click at [1216, 352] on button "Detalles" at bounding box center [1200, 356] width 68 height 19
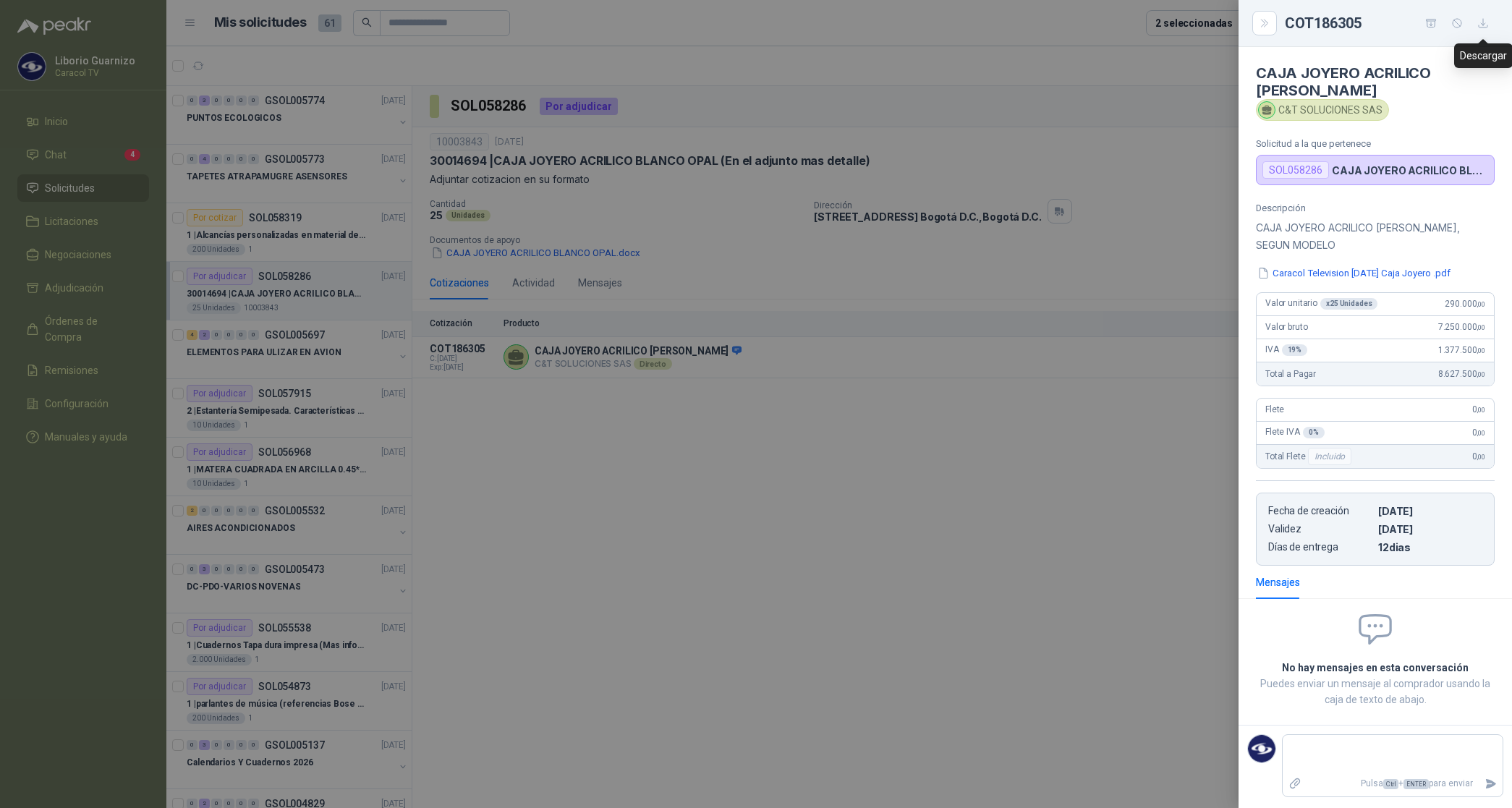
click at [1481, 20] on icon "button" at bounding box center [1483, 23] width 12 height 12
click at [949, 412] on div at bounding box center [756, 404] width 1512 height 808
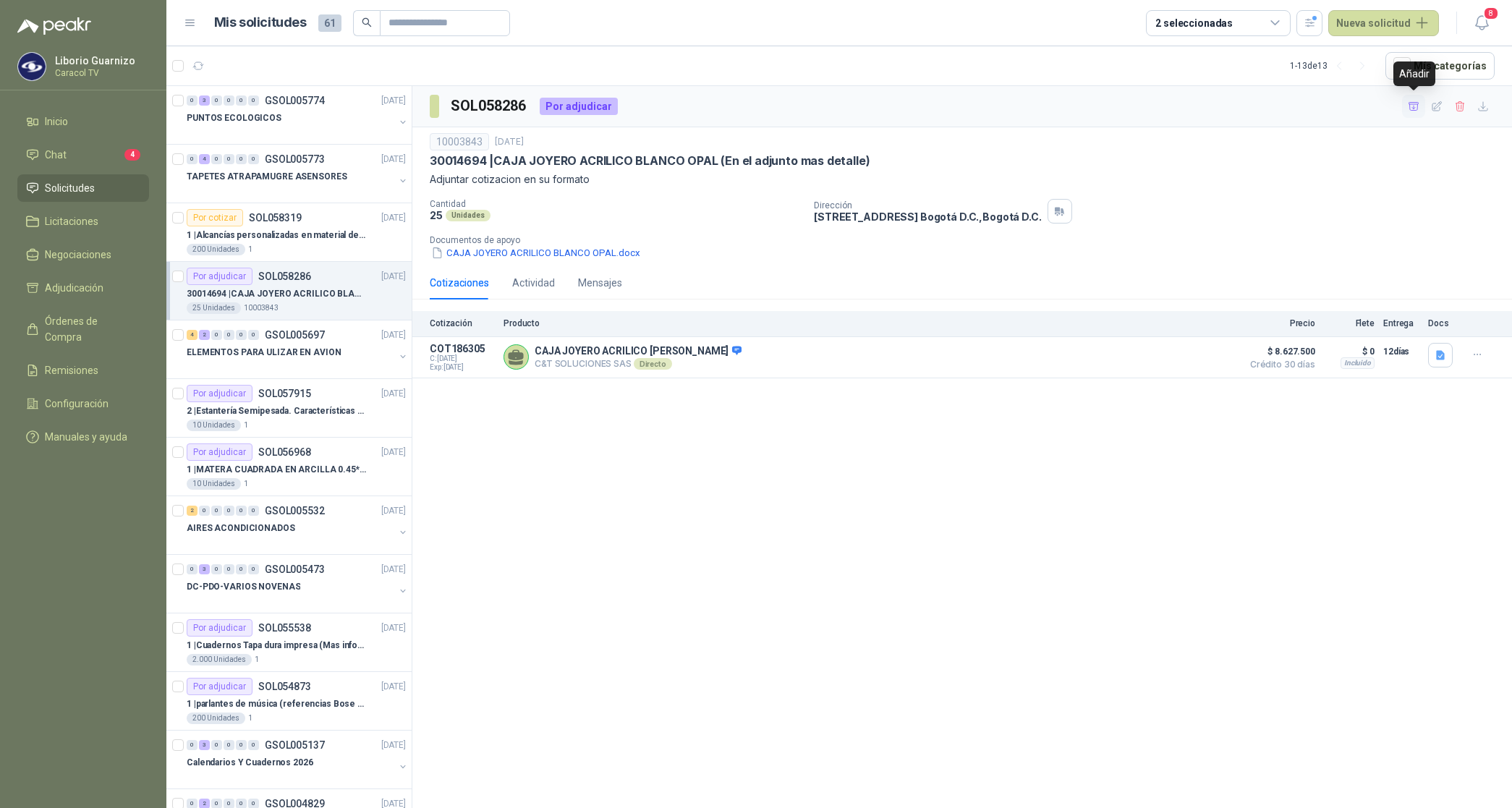
click at [1416, 110] on icon "button" at bounding box center [1413, 106] width 10 height 8
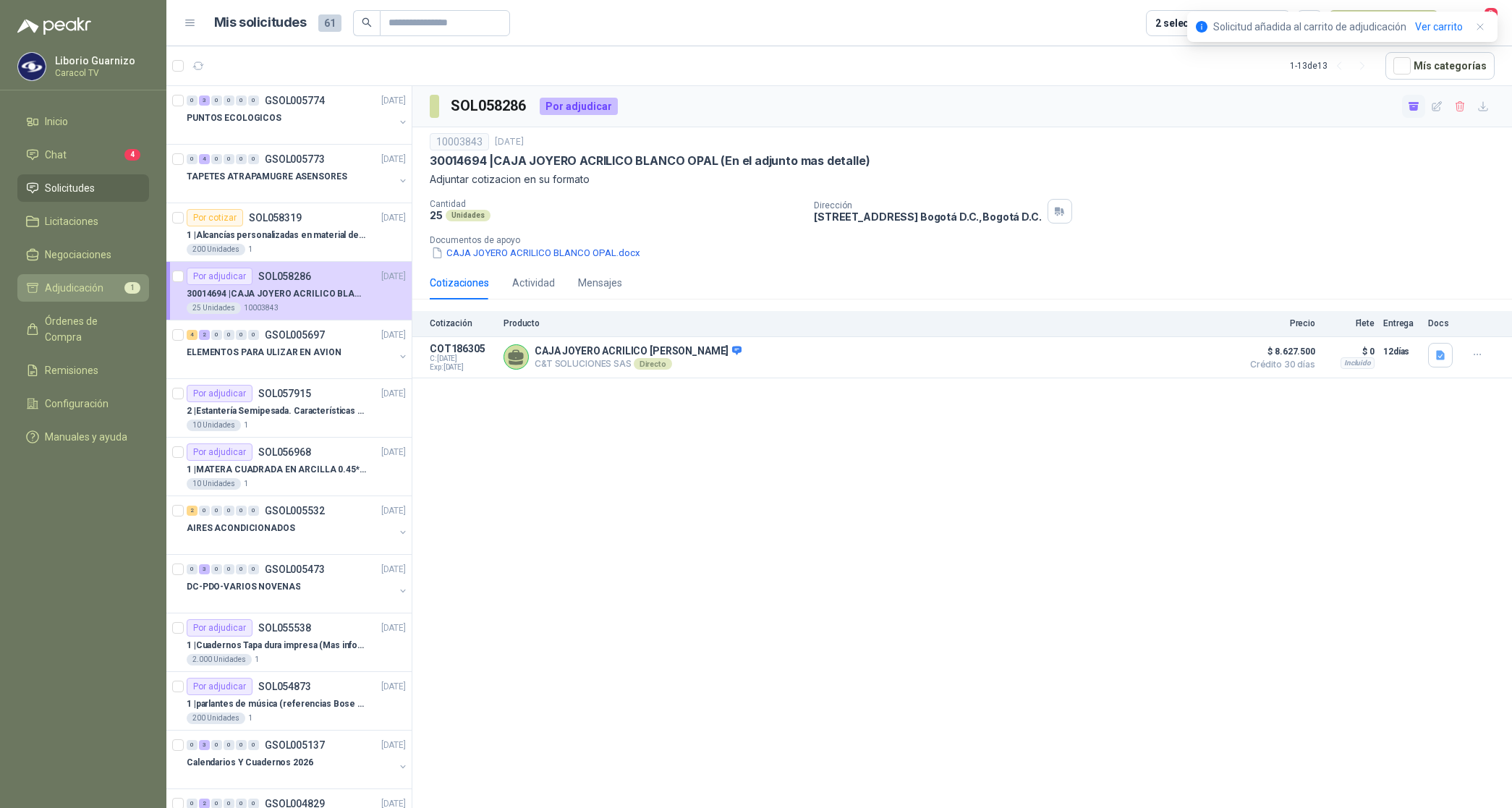
click at [92, 297] on link "Adjudicación 1" at bounding box center [83, 288] width 131 height 28
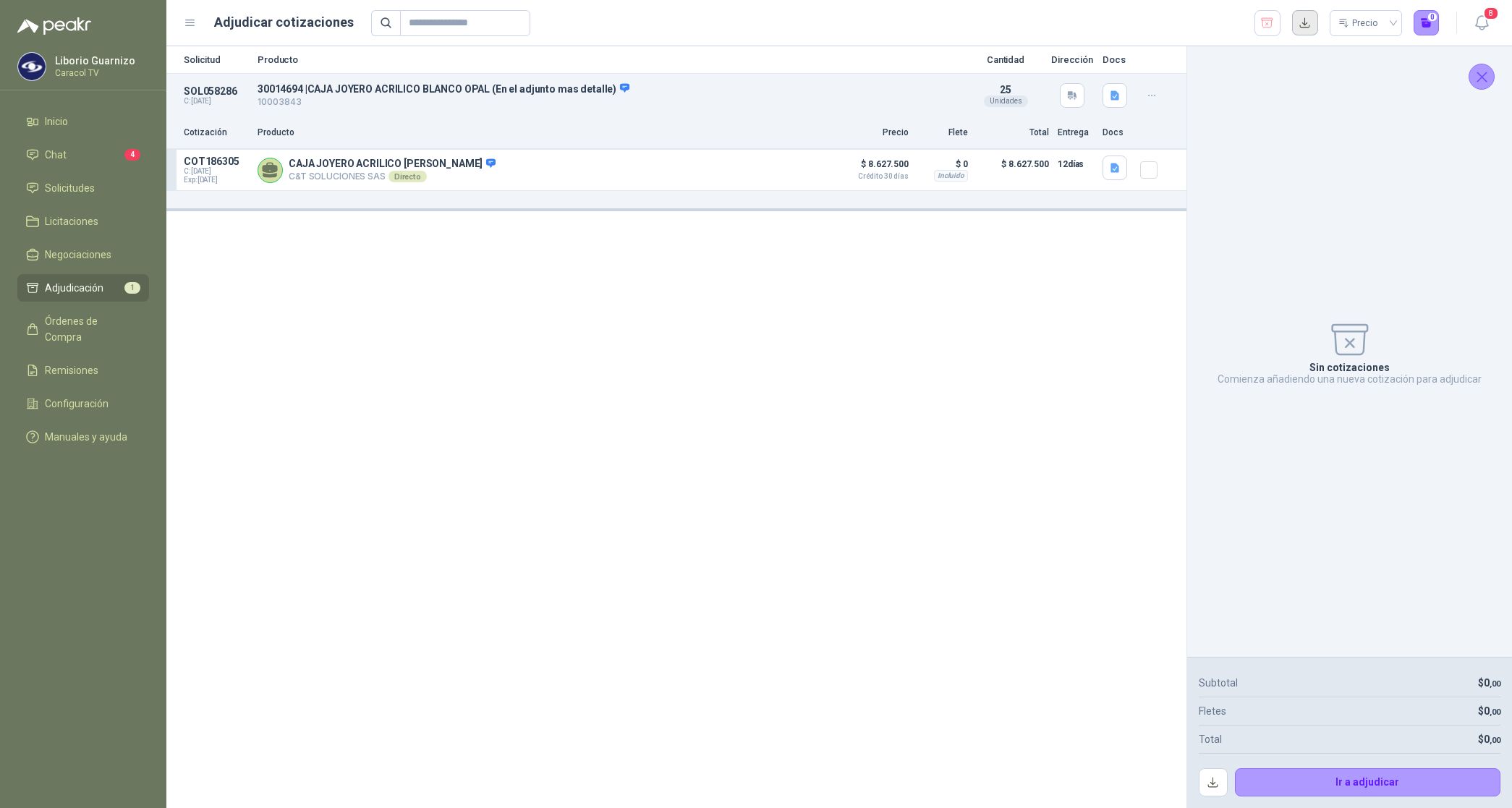
click at [1304, 28] on button "button" at bounding box center [1305, 23] width 26 height 26
drag, startPoint x: 307, startPoint y: 88, endPoint x: 489, endPoint y: 82, distance: 182.1
click at [489, 83] on p "30014694 | CAJA JOYERO ACRILICO BLANCO OPAL (En el adjunto mas detalle)" at bounding box center [609, 89] width 703 height 13
copy p "CAJA JOYERO ACRILICO [PERSON_NAME]"
click at [1268, 26] on icon "button" at bounding box center [1267, 23] width 14 height 15
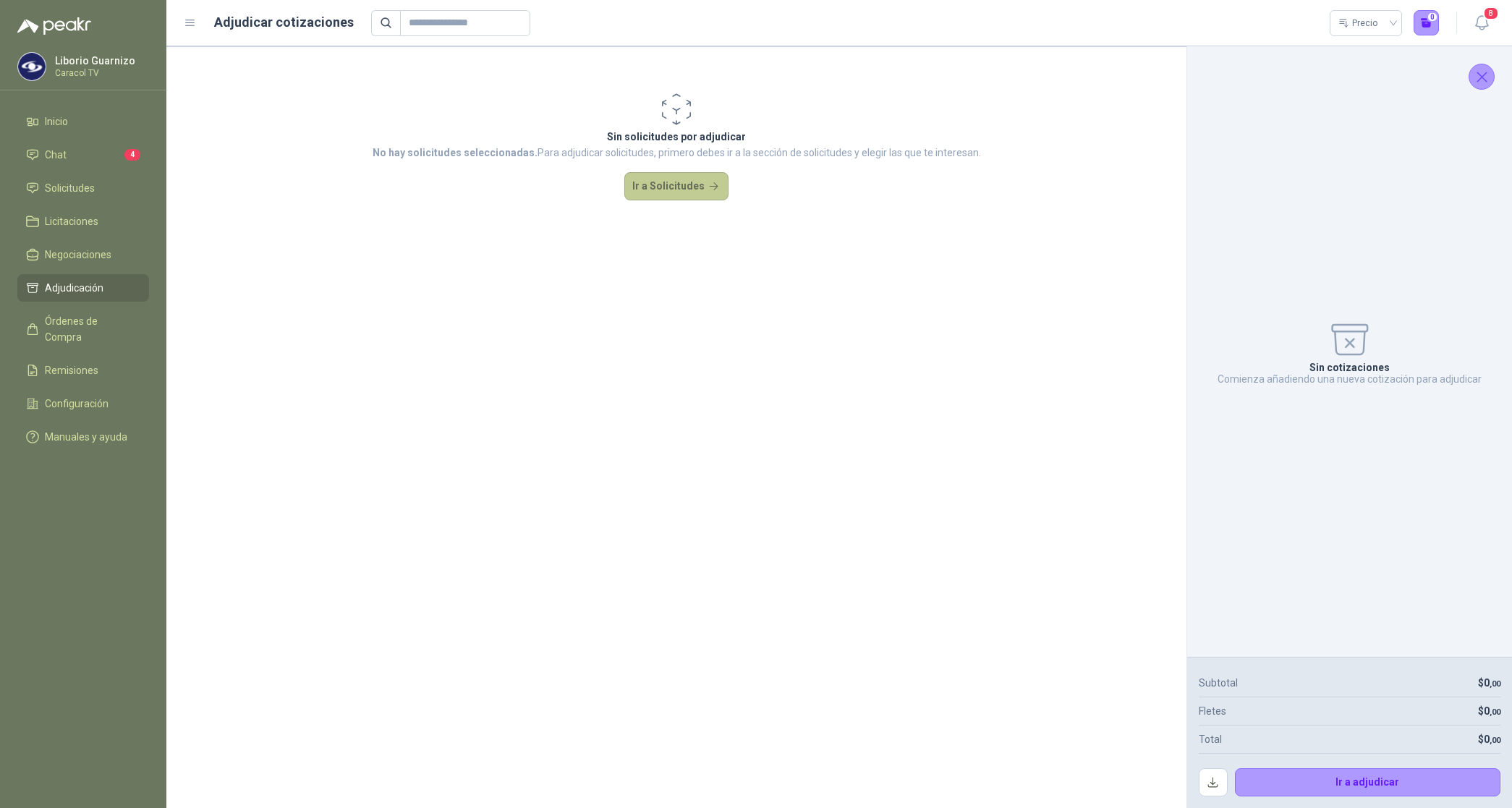
click at [648, 187] on button "Ir a Solicitudes" at bounding box center [676, 186] width 104 height 29
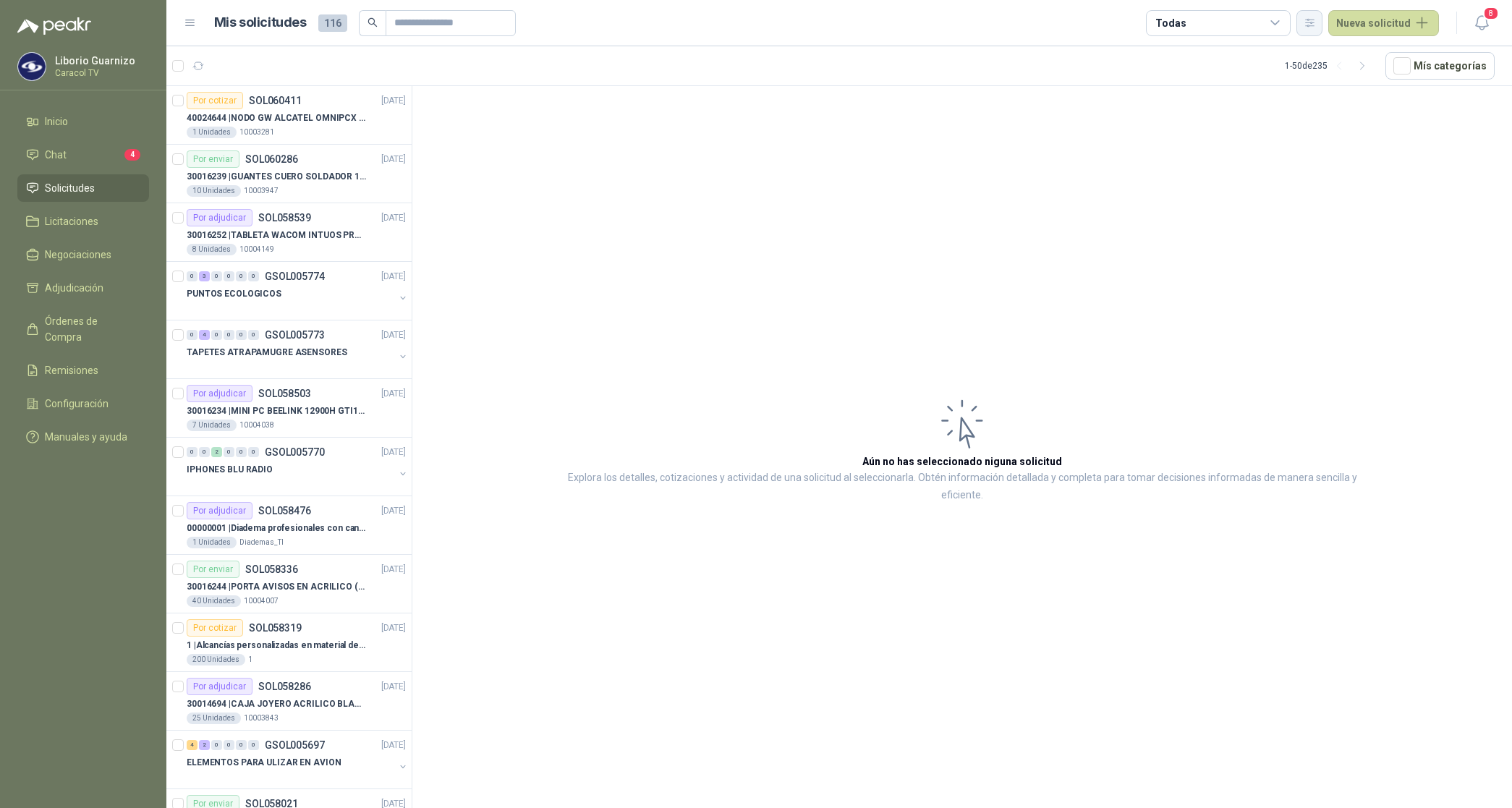
click at [1316, 25] on icon "button" at bounding box center [1310, 23] width 12 height 12
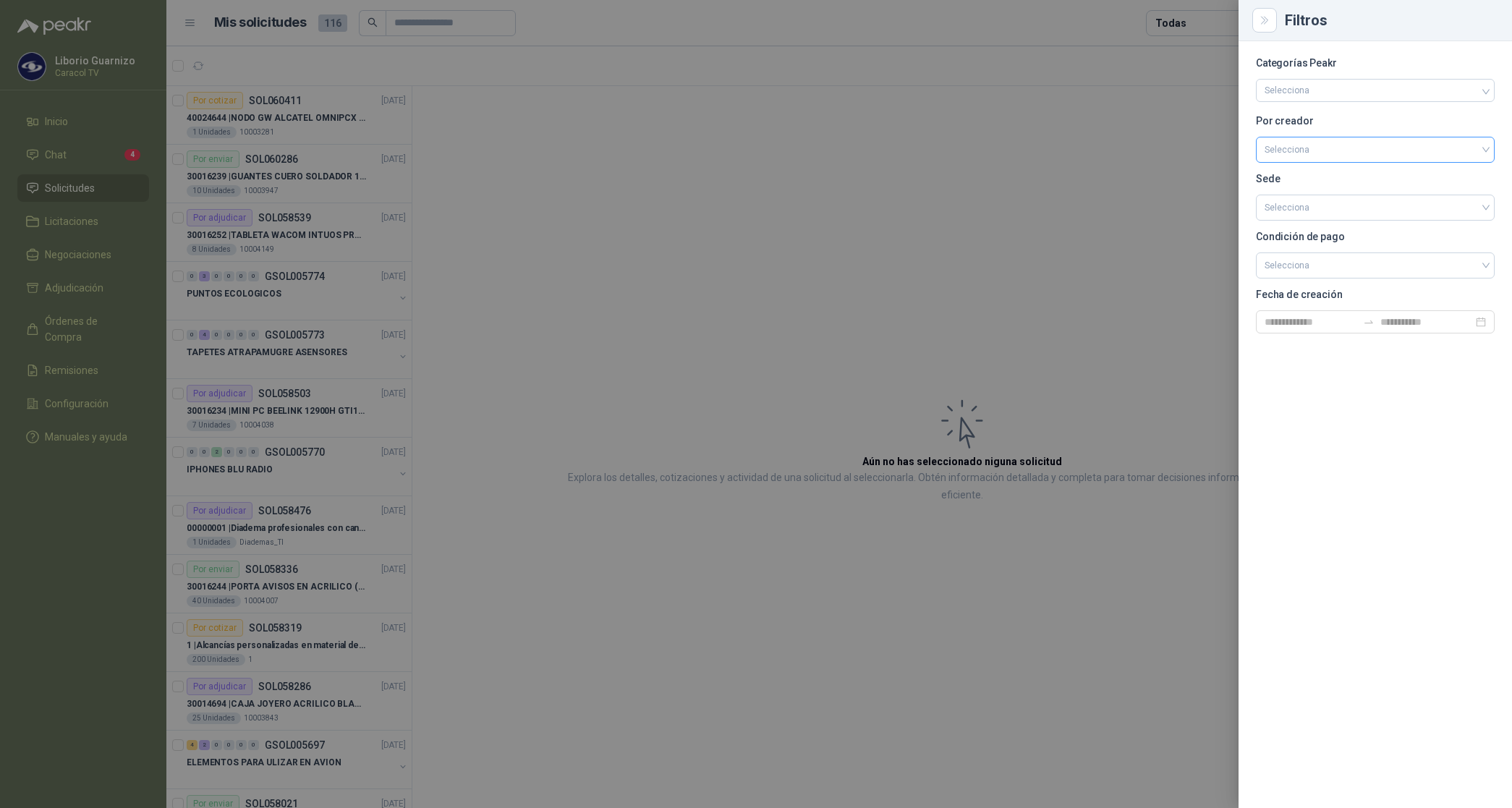
click at [1302, 142] on input "search" at bounding box center [1375, 148] width 222 height 22
click at [1312, 229] on div "[PERSON_NAME]" at bounding box center [1375, 226] width 216 height 16
click at [1183, 23] on div at bounding box center [756, 404] width 1512 height 808
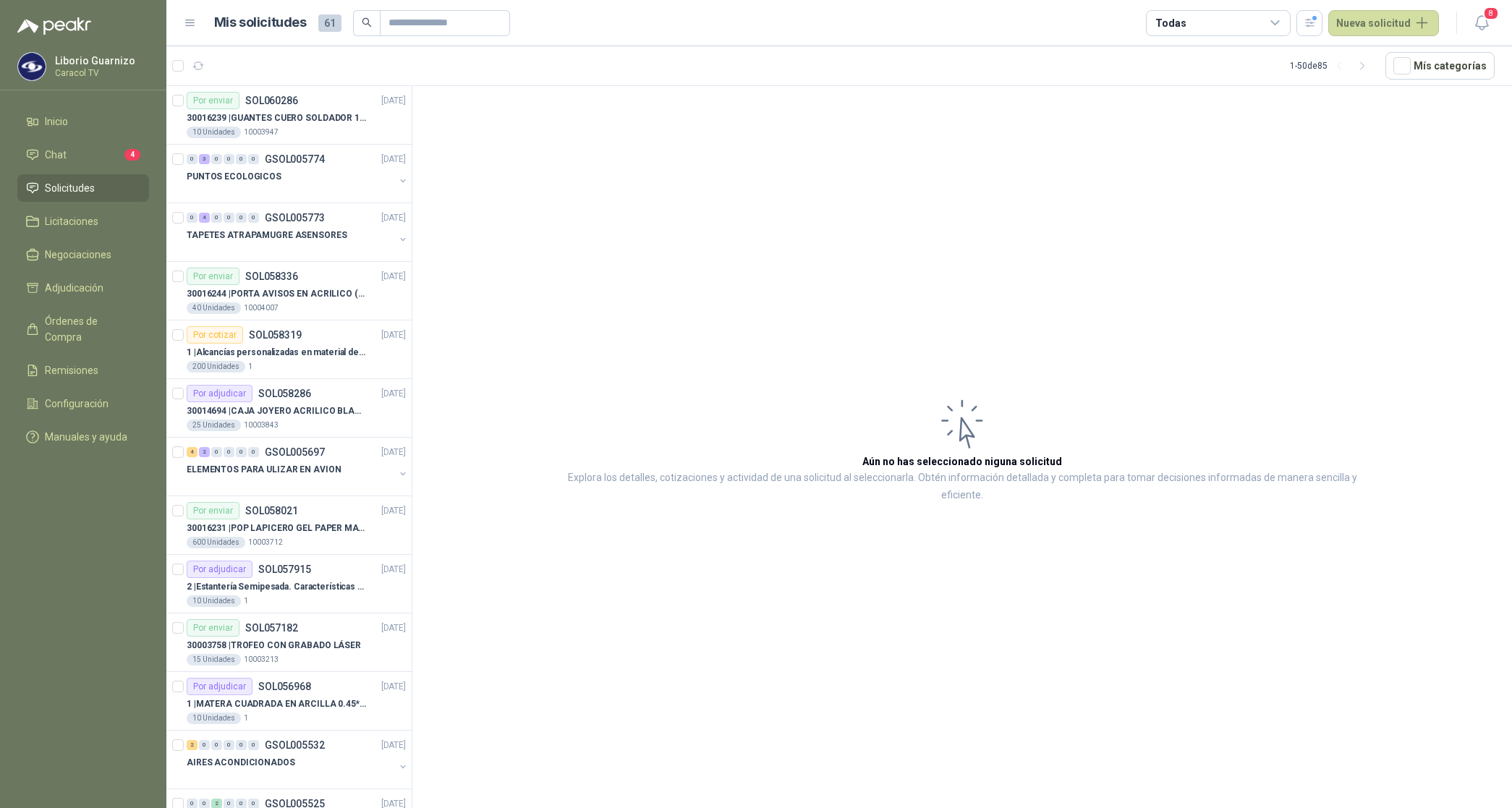
click at [1181, 24] on div "Todas" at bounding box center [1170, 23] width 30 height 16
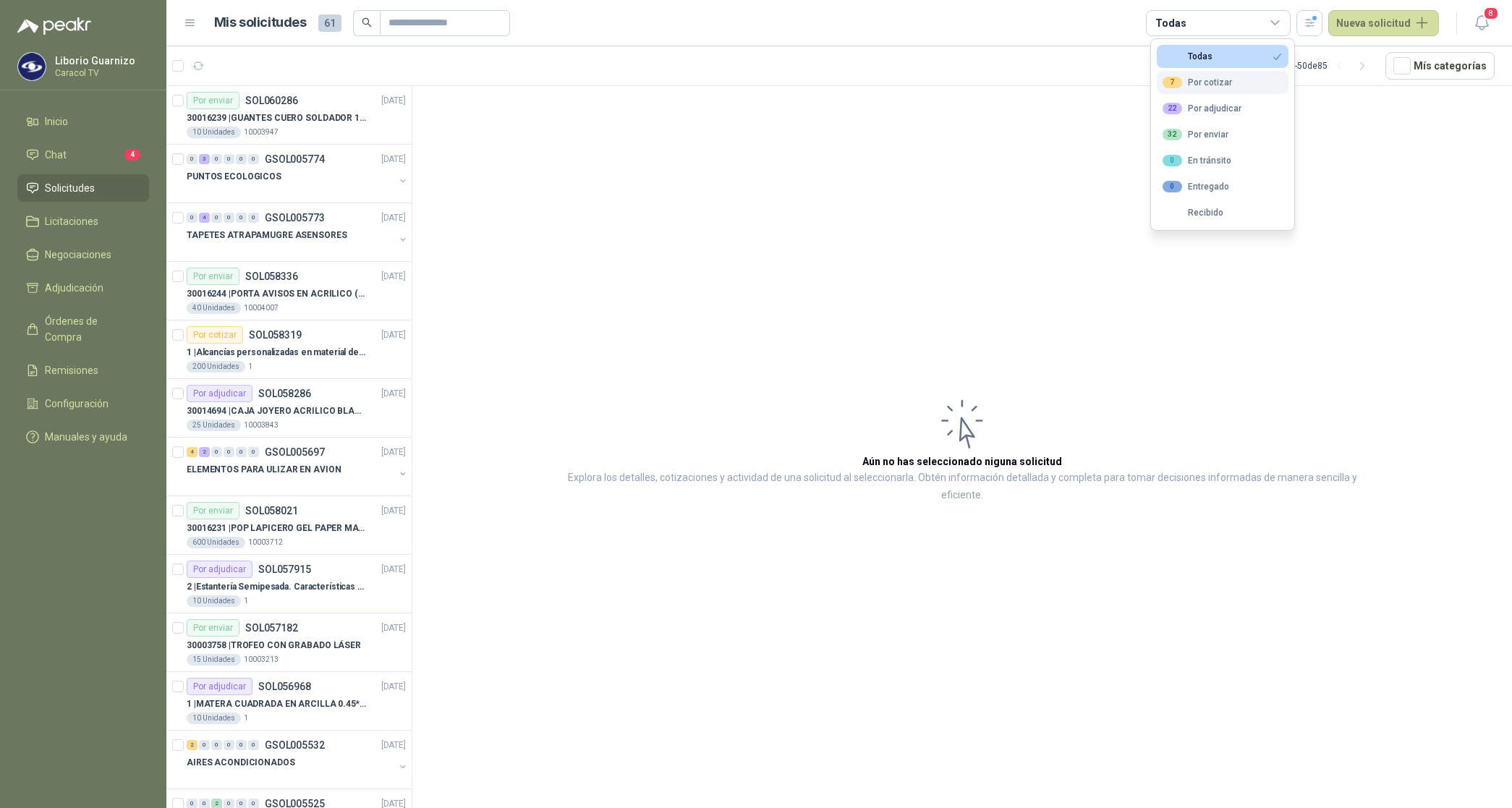
click at [1207, 71] on button "7 Por cotizar" at bounding box center [1222, 83] width 131 height 23
click at [1221, 112] on div "22 Por adjudicar" at bounding box center [1202, 108] width 79 height 12
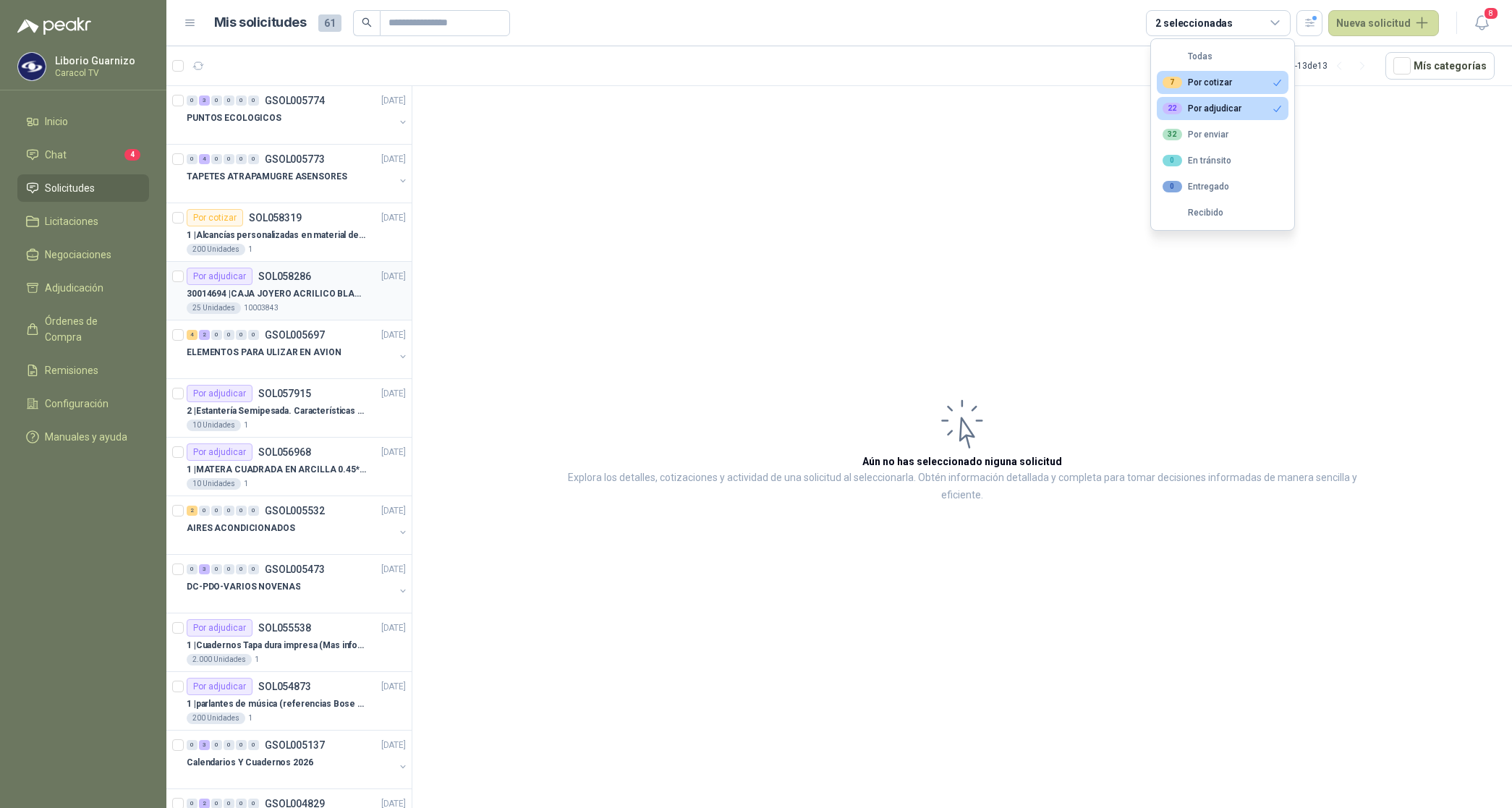
click at [320, 293] on p "30014694 | CAJA JOYERO ACRILICO BLANCO OPAL (En el adjunto mas detalle)" at bounding box center [277, 294] width 180 height 14
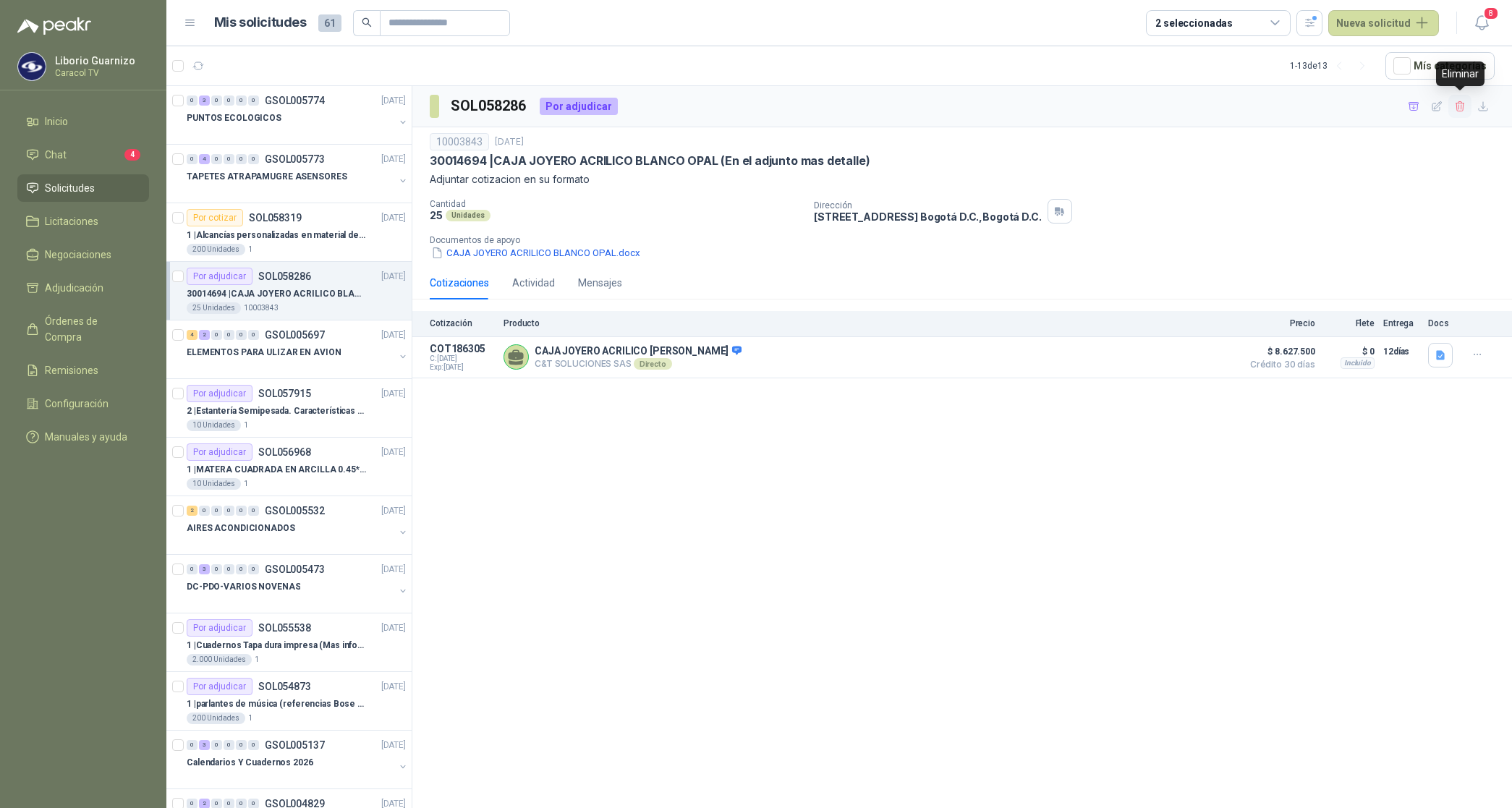
click at [1462, 106] on icon "button" at bounding box center [1459, 106] width 8 height 10
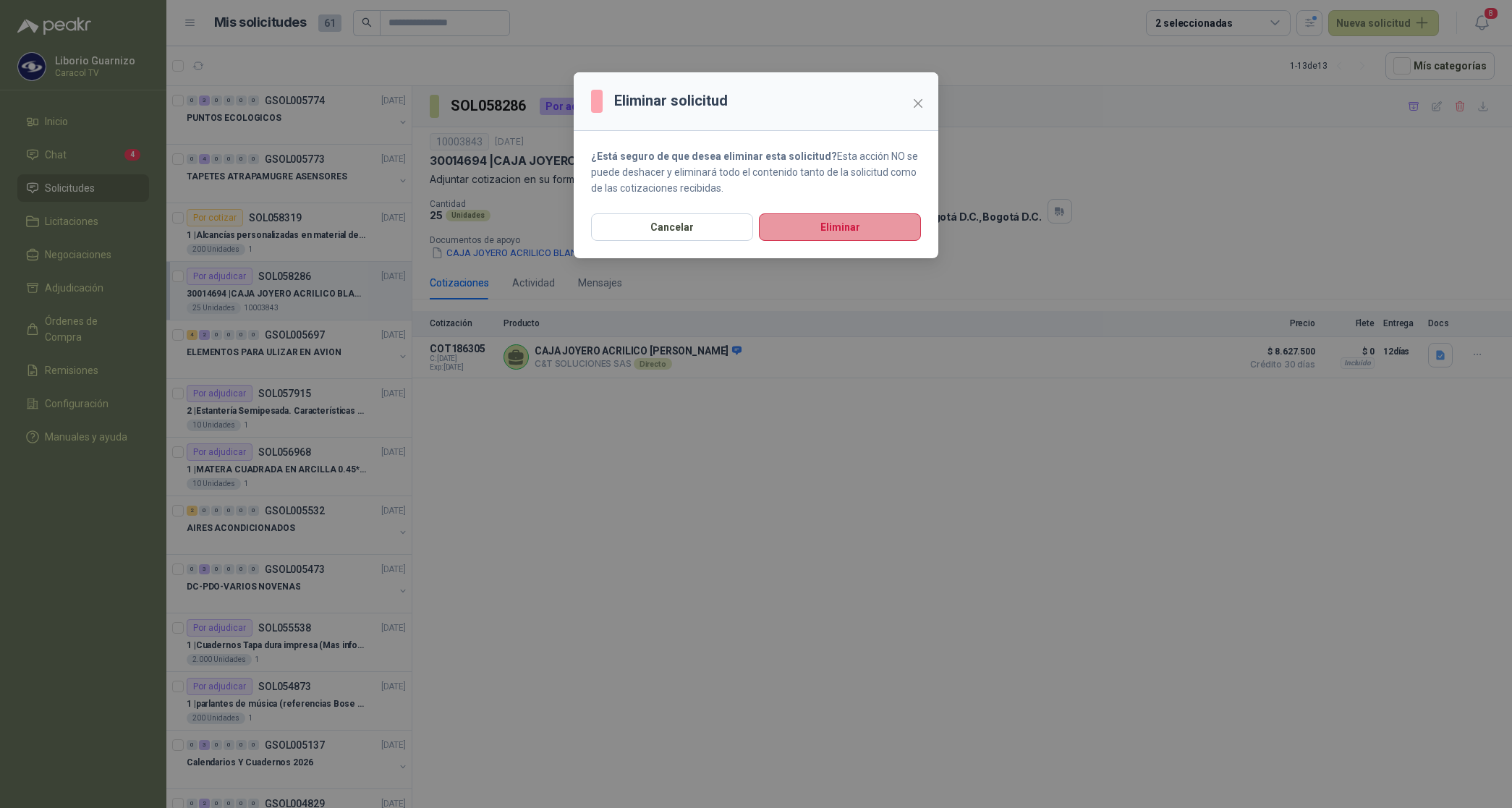
click at [837, 233] on button "Eliminar" at bounding box center [840, 227] width 162 height 28
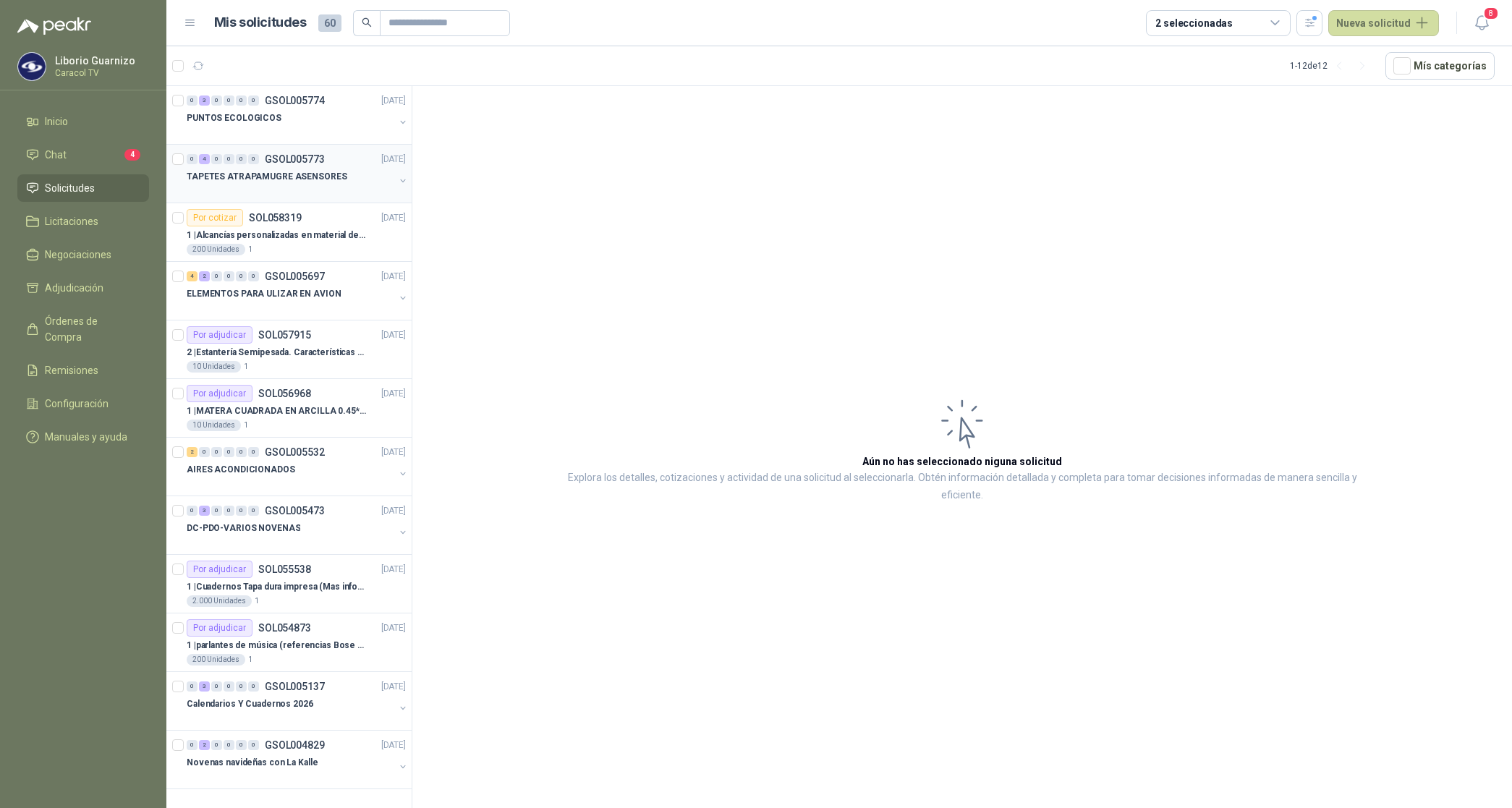
click at [310, 177] on p "TAPETES ATRAPAMUGRE ASENSORES" at bounding box center [267, 177] width 161 height 14
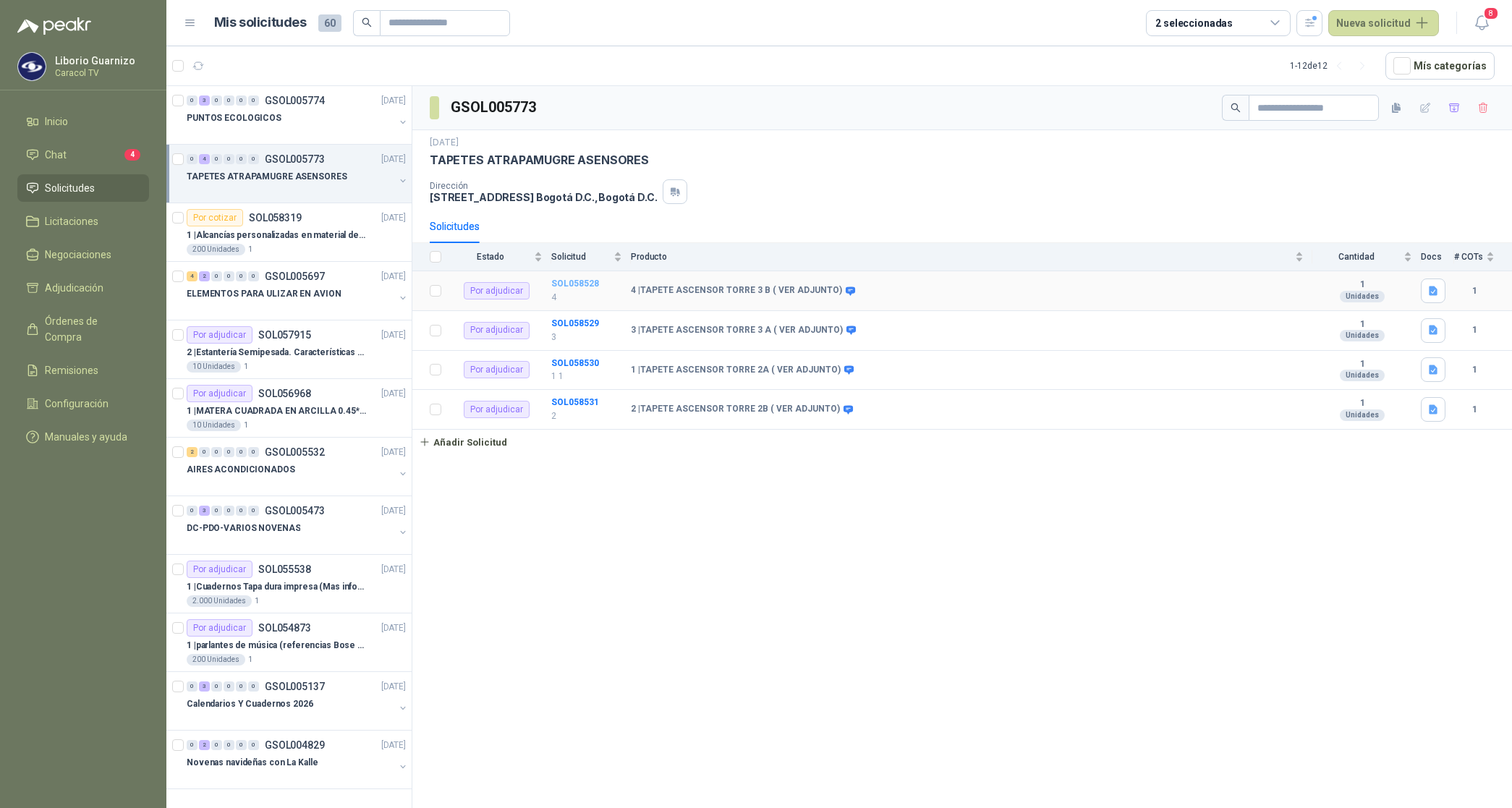
click at [562, 283] on b "SOL058528" at bounding box center [576, 283] width 48 height 10
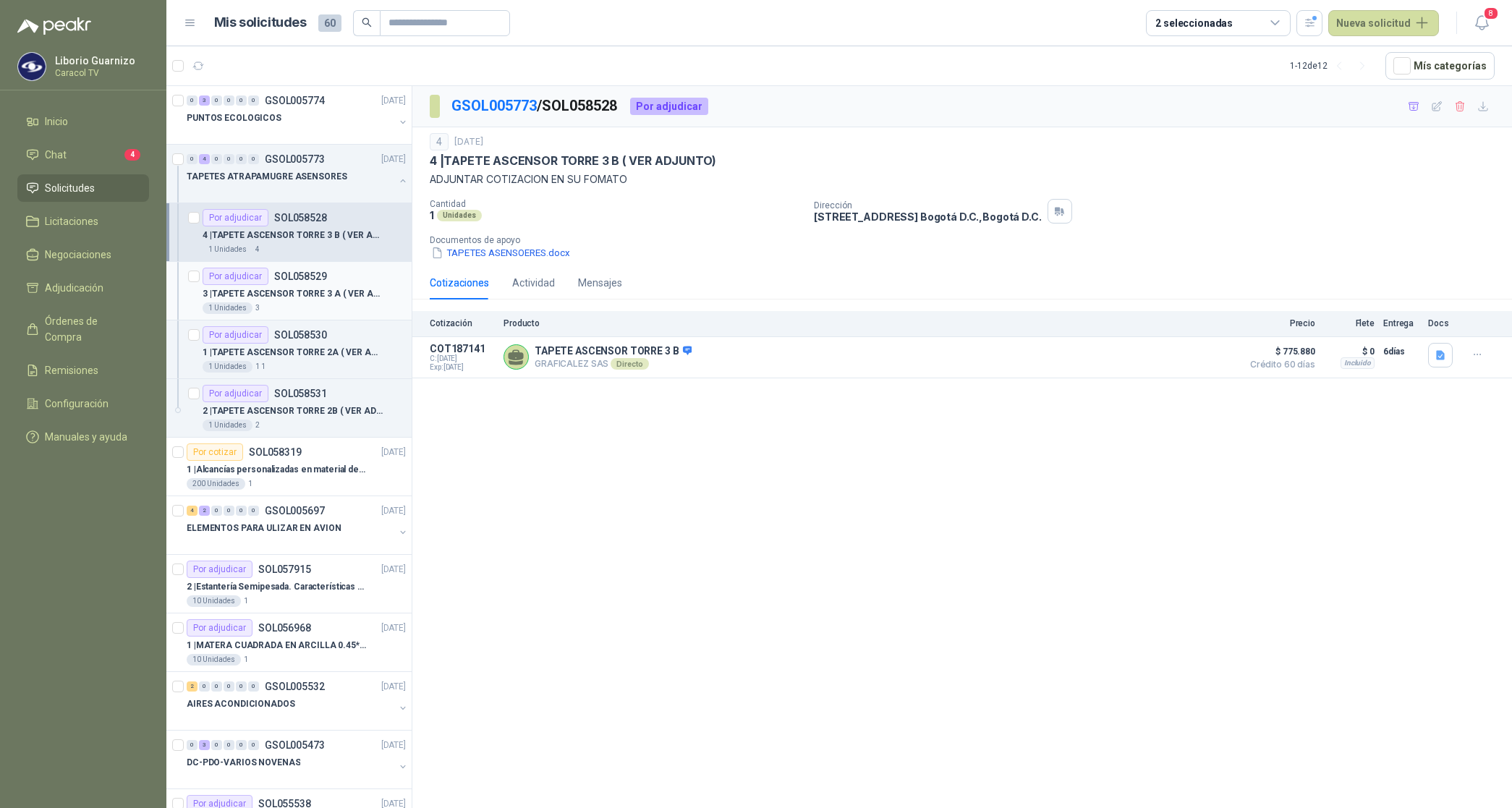
click at [287, 280] on p "SOL058529" at bounding box center [301, 276] width 53 height 10
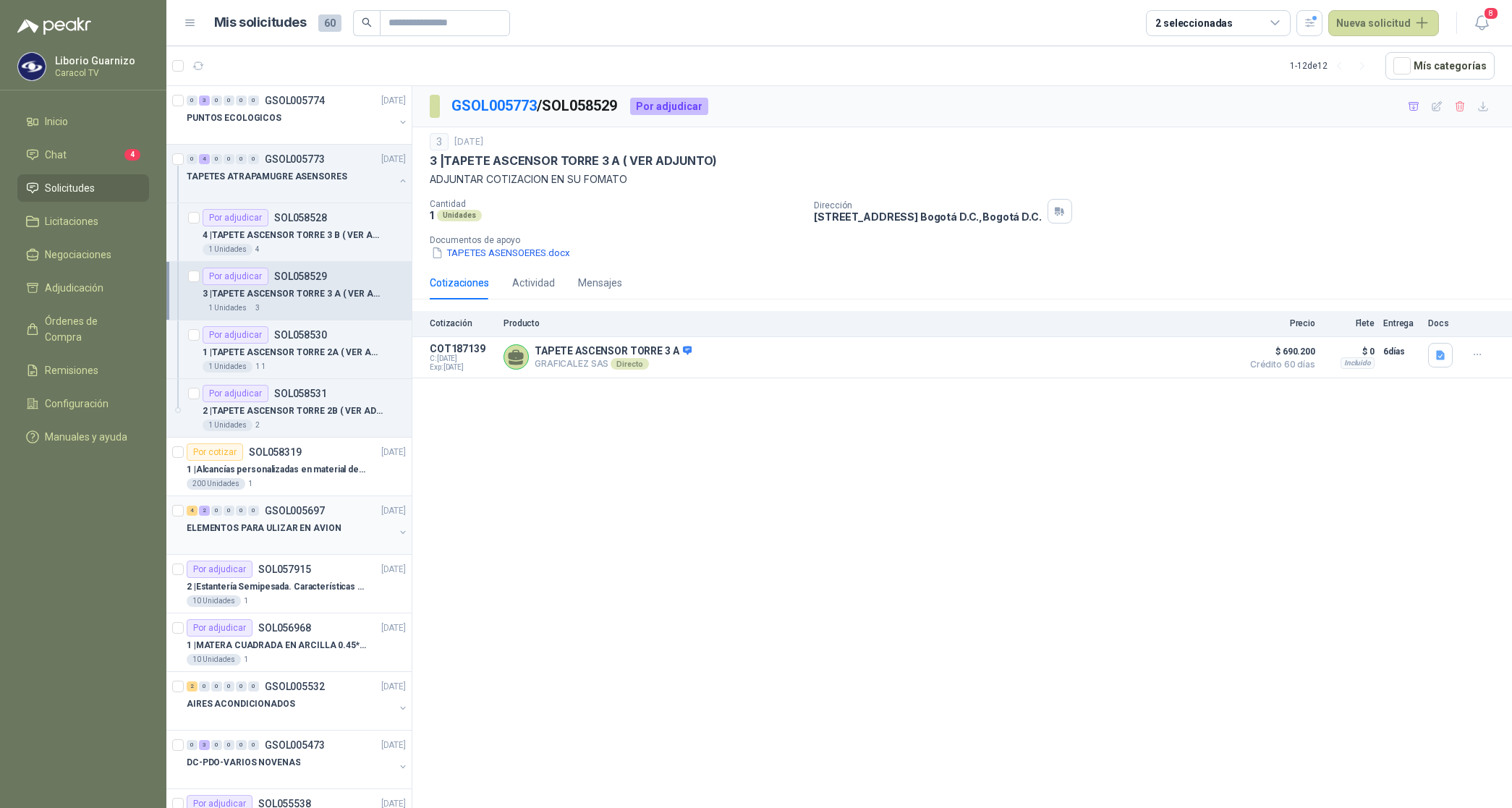
click at [246, 527] on p "ELEMENTOS PARA ULIZAR EN AVION" at bounding box center [263, 528] width 154 height 14
